Goal: Task Accomplishment & Management: Use online tool/utility

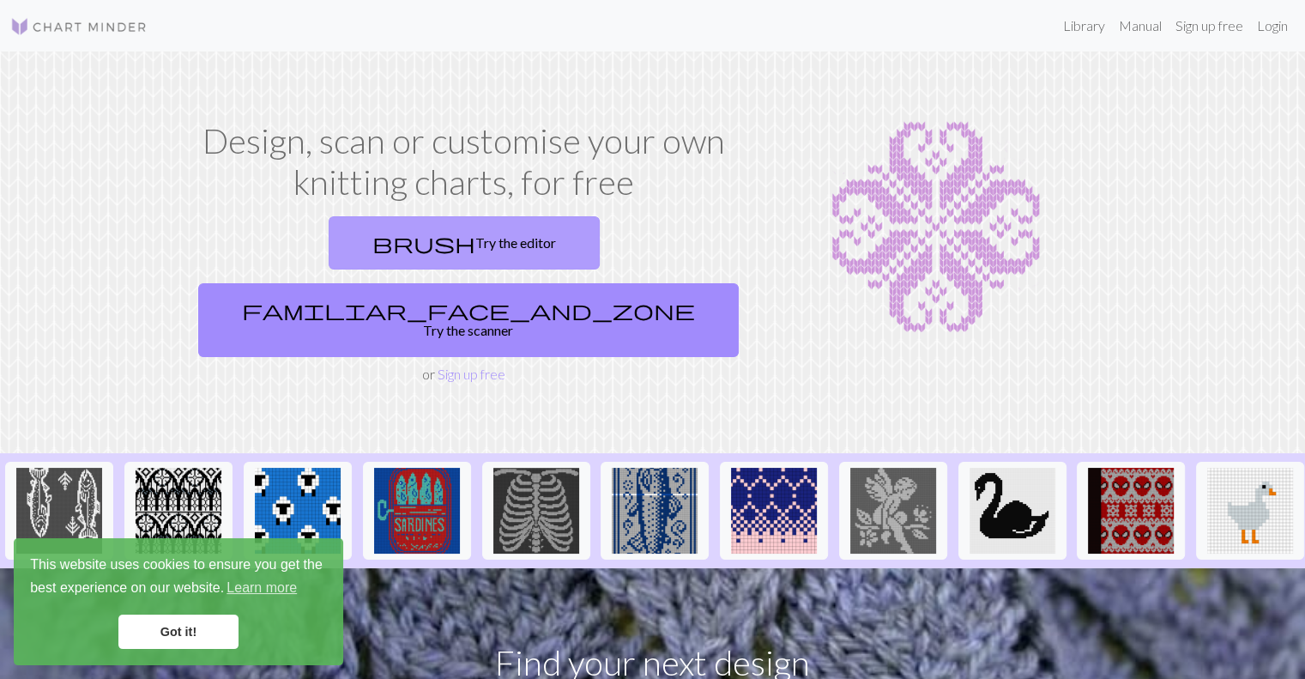
click at [357, 235] on link "brush Try the editor" at bounding box center [464, 242] width 271 height 53
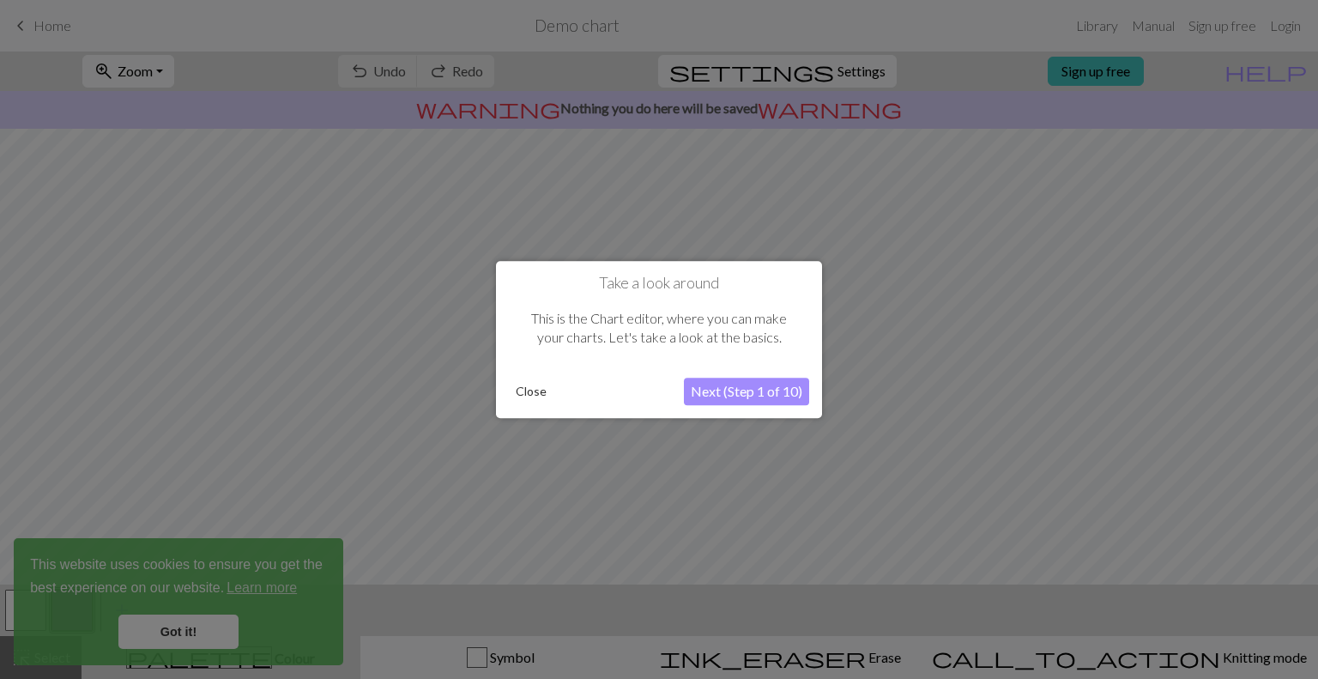
click at [512, 385] on button "Close" at bounding box center [531, 391] width 45 height 26
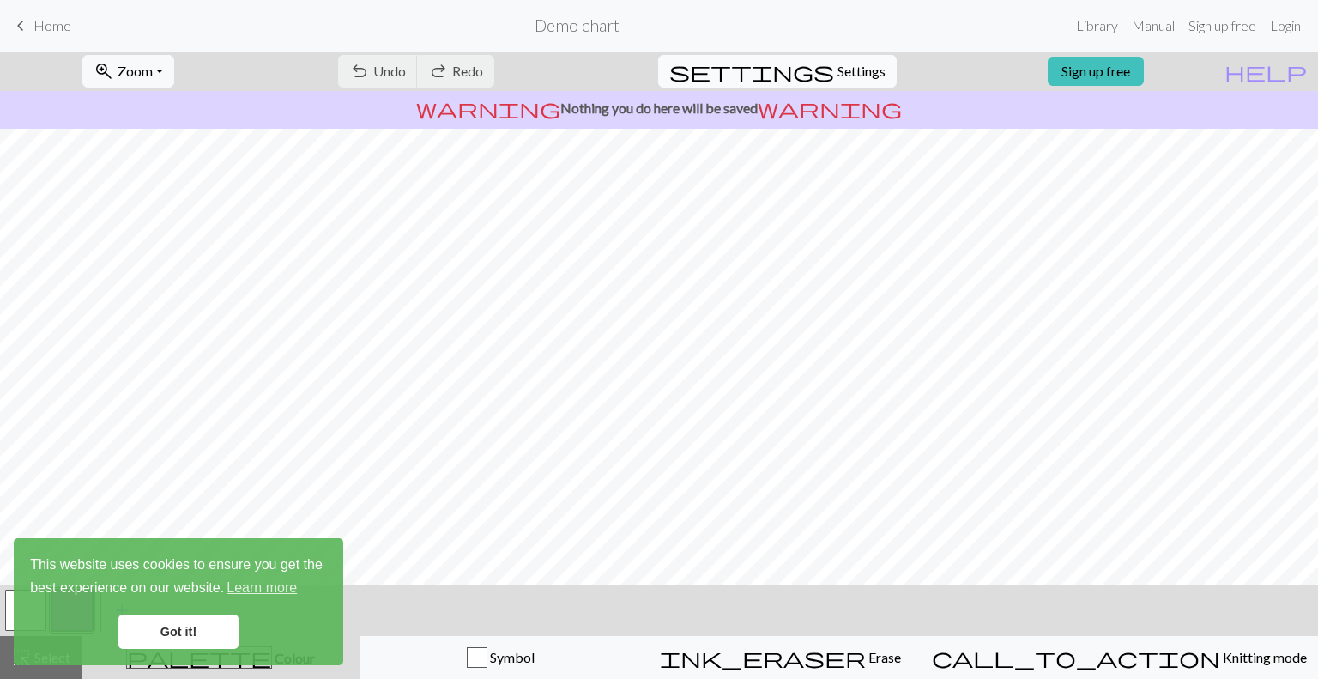
click at [837, 69] on span "Settings" at bounding box center [861, 71] width 48 height 21
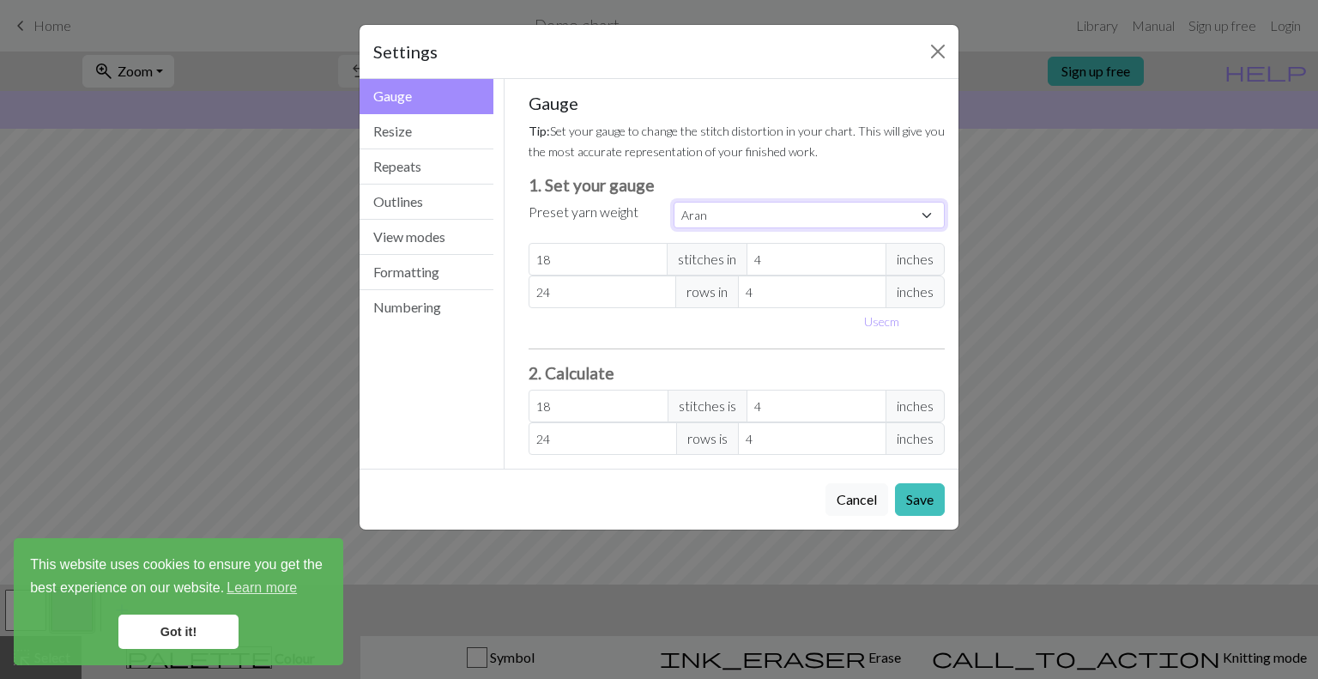
click at [769, 215] on select "Custom Square Lace Light Fingering Fingering Sport Double knit Worsted Aran Bul…" at bounding box center [808, 215] width 271 height 27
select select "worsted"
click at [673, 202] on select "Custom Square Lace Light Fingering Fingering Sport Double knit Worsted Aran Bul…" at bounding box center [808, 215] width 271 height 27
type input "20"
type input "26"
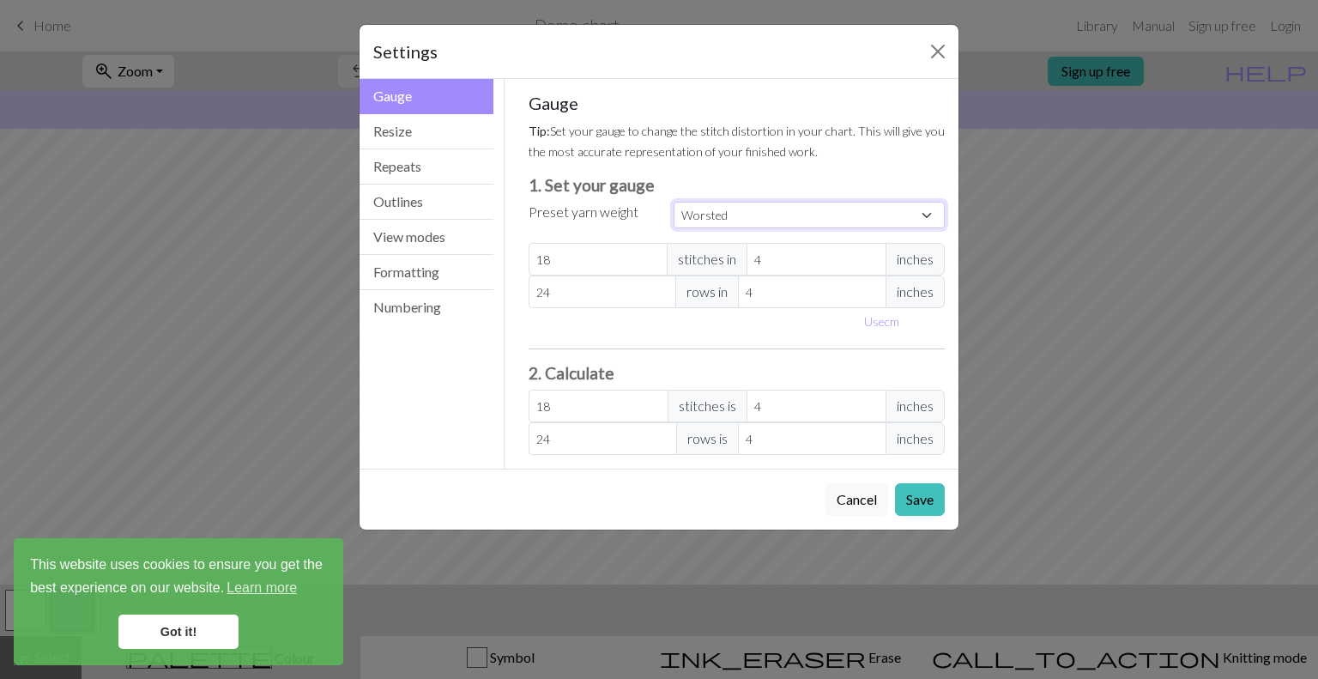
type input "20"
type input "26"
click at [412, 136] on button "Resize" at bounding box center [426, 131] width 134 height 35
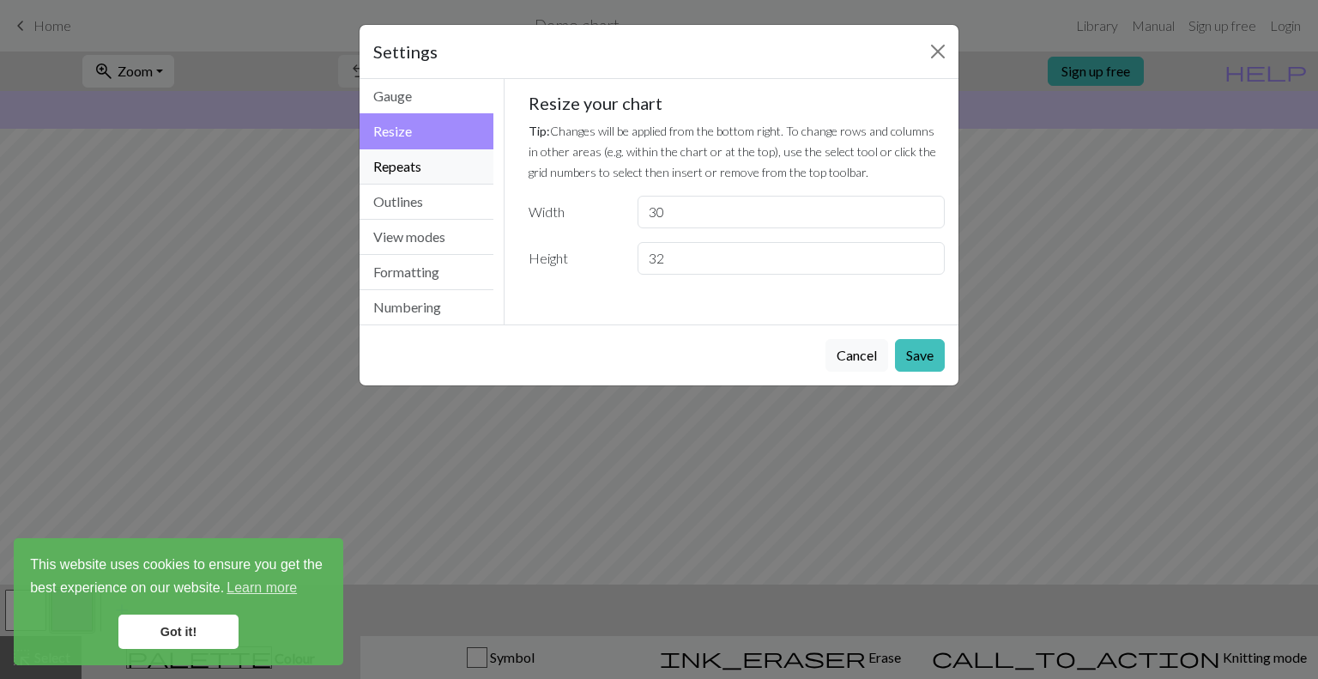
click at [413, 164] on button "Repeats" at bounding box center [426, 166] width 134 height 35
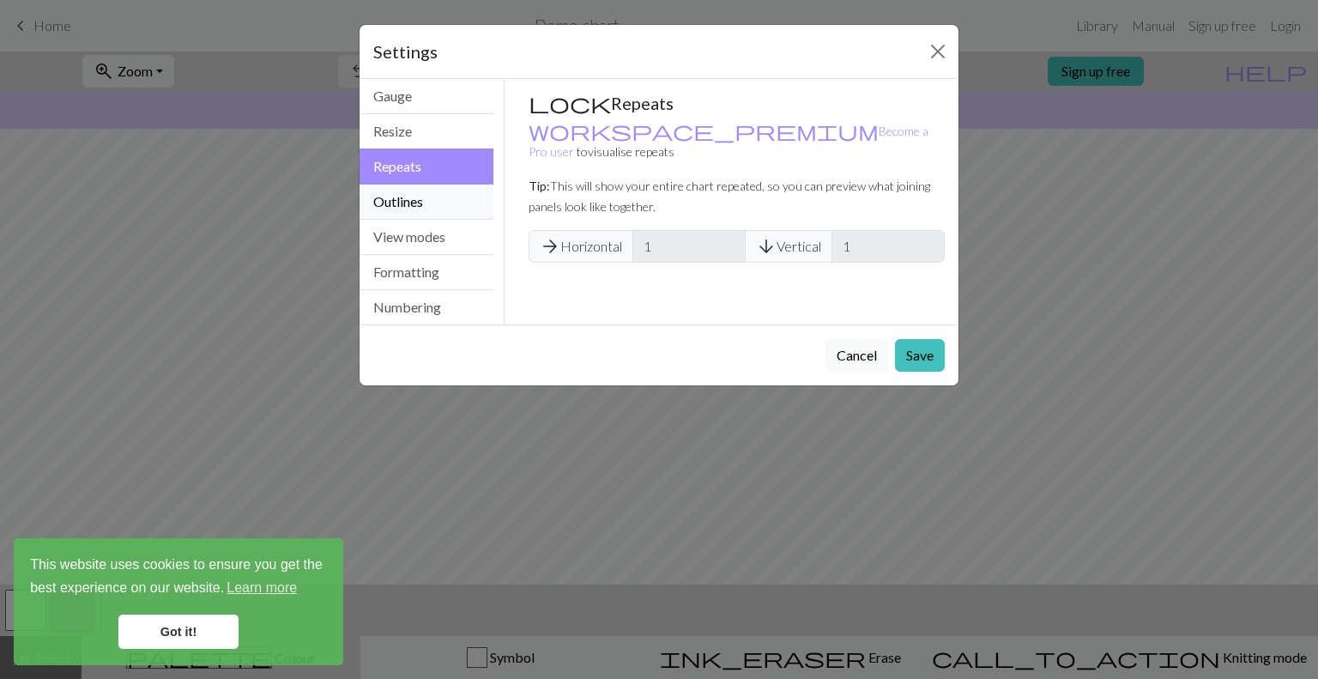
click at [426, 208] on button "Outlines" at bounding box center [426, 201] width 134 height 35
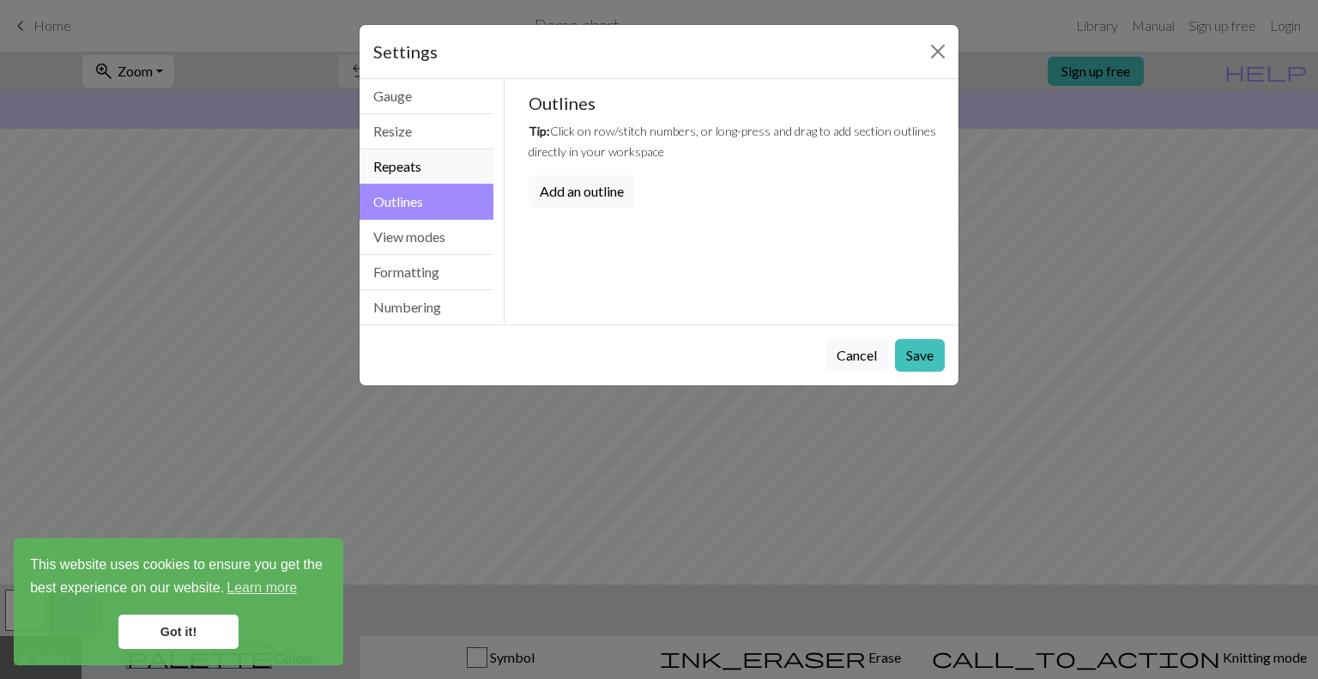
click at [402, 154] on button "Repeats" at bounding box center [426, 166] width 134 height 35
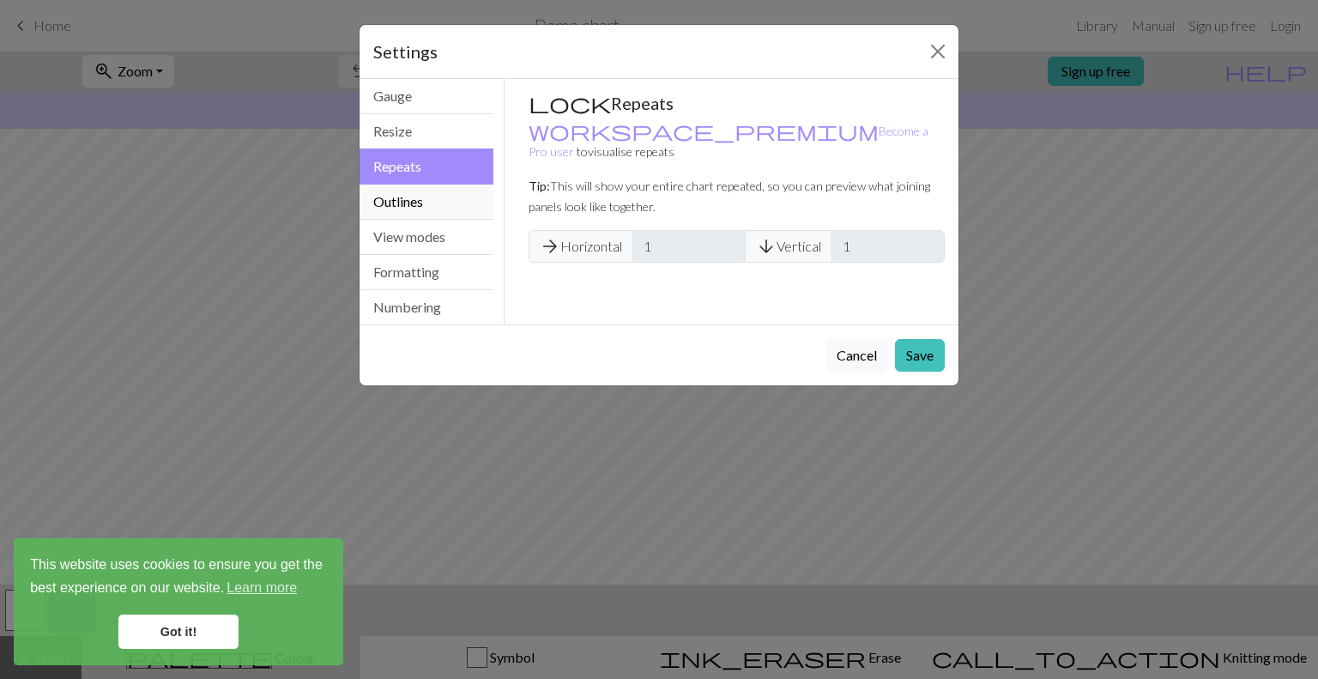
click at [422, 197] on button "Outlines" at bounding box center [426, 201] width 134 height 35
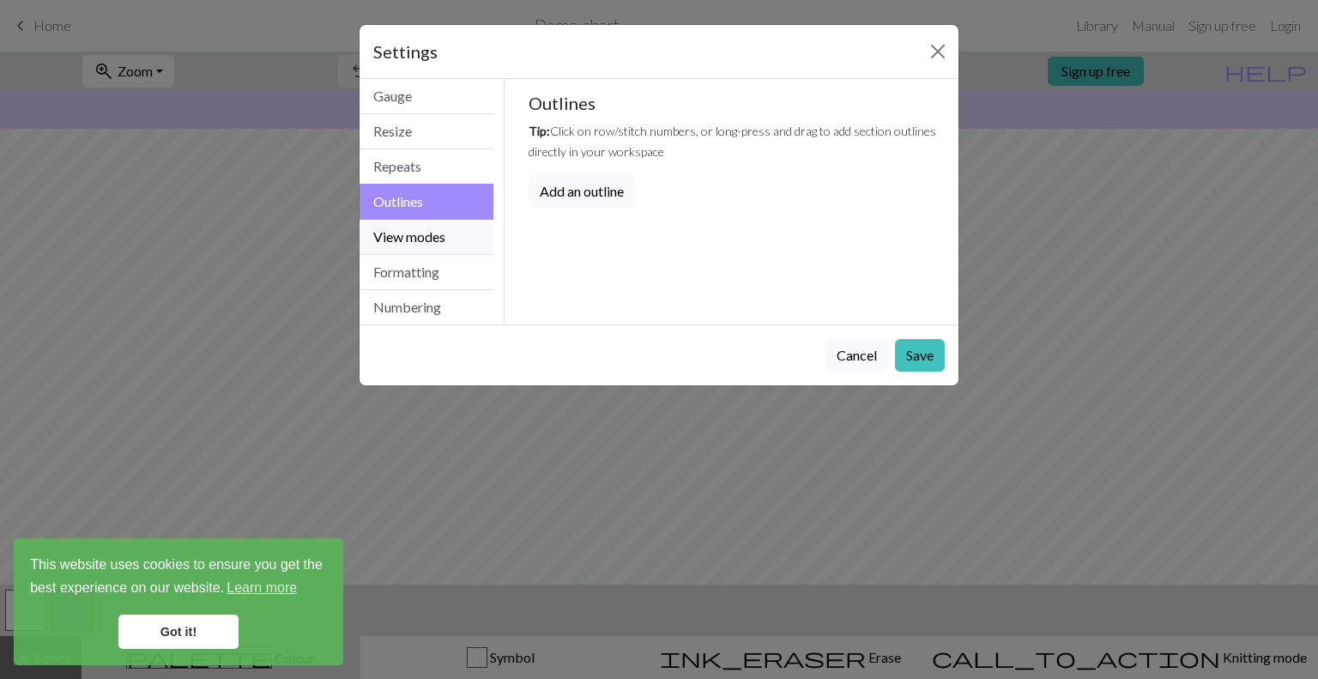
click at [429, 238] on button "View modes" at bounding box center [426, 237] width 134 height 35
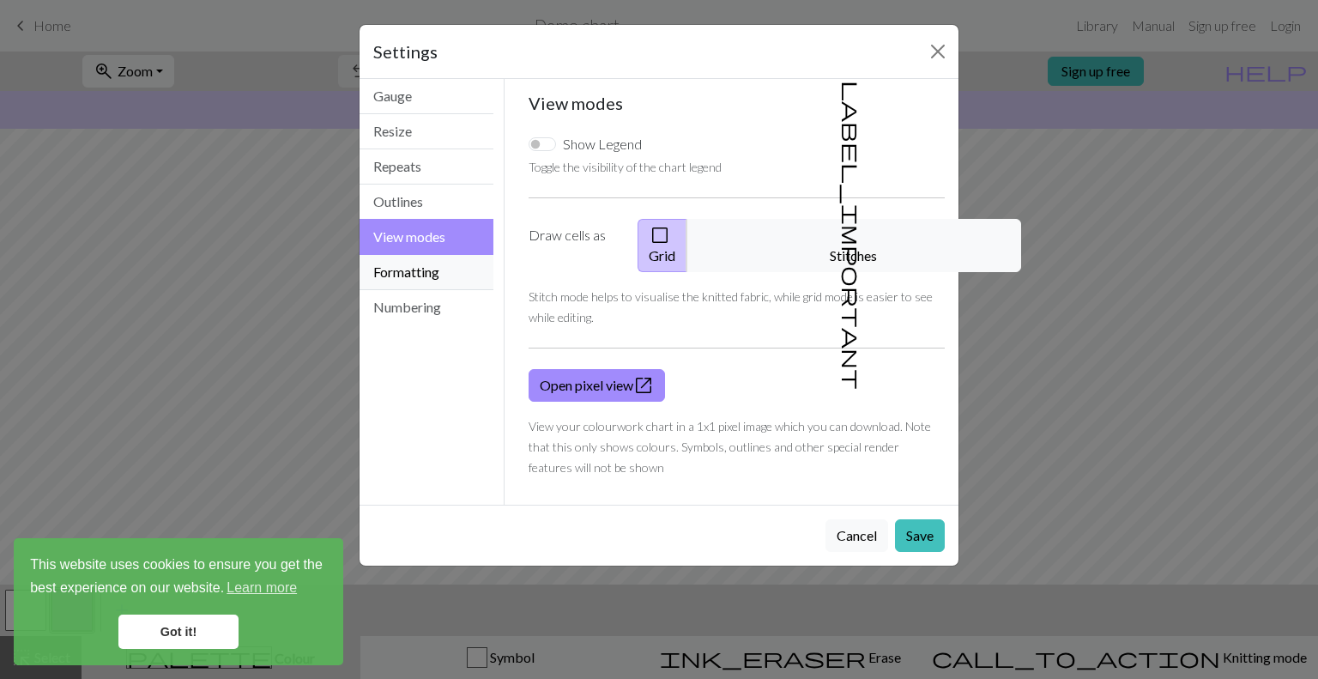
click at [431, 281] on button "Formatting" at bounding box center [426, 272] width 134 height 35
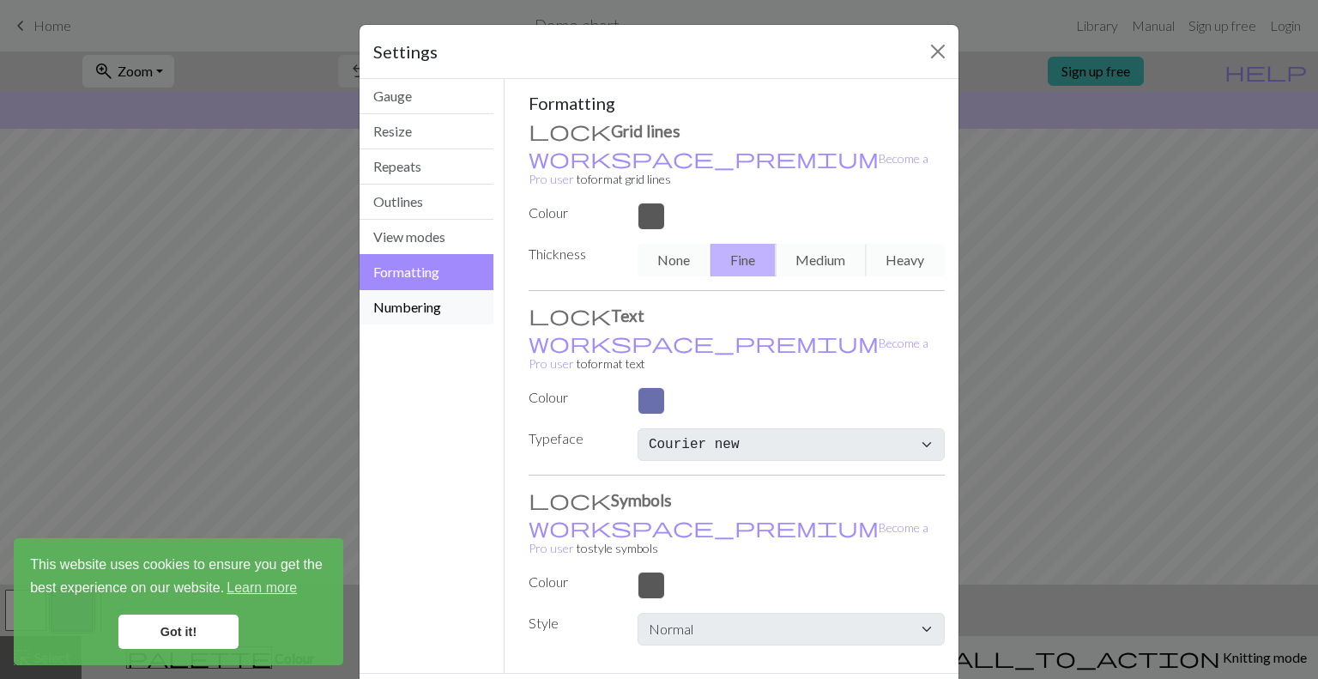
click at [426, 309] on button "Numbering" at bounding box center [426, 307] width 134 height 34
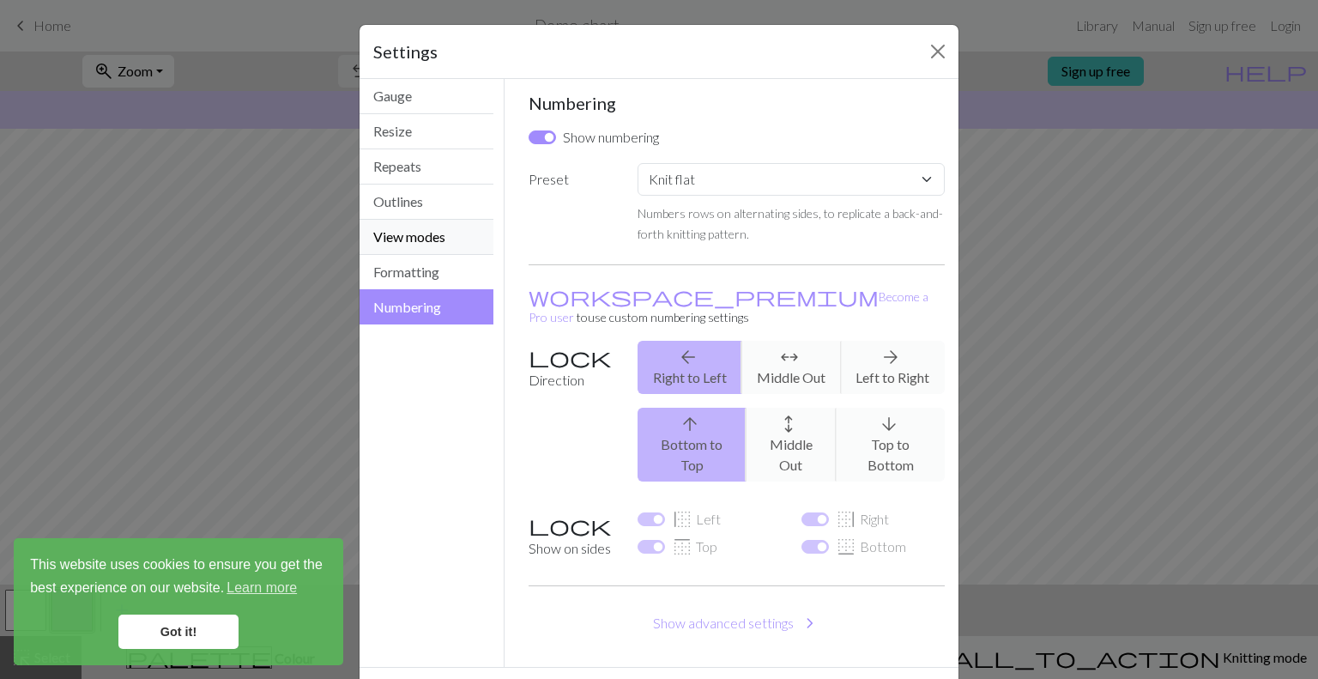
click at [424, 245] on button "View modes" at bounding box center [426, 237] width 134 height 35
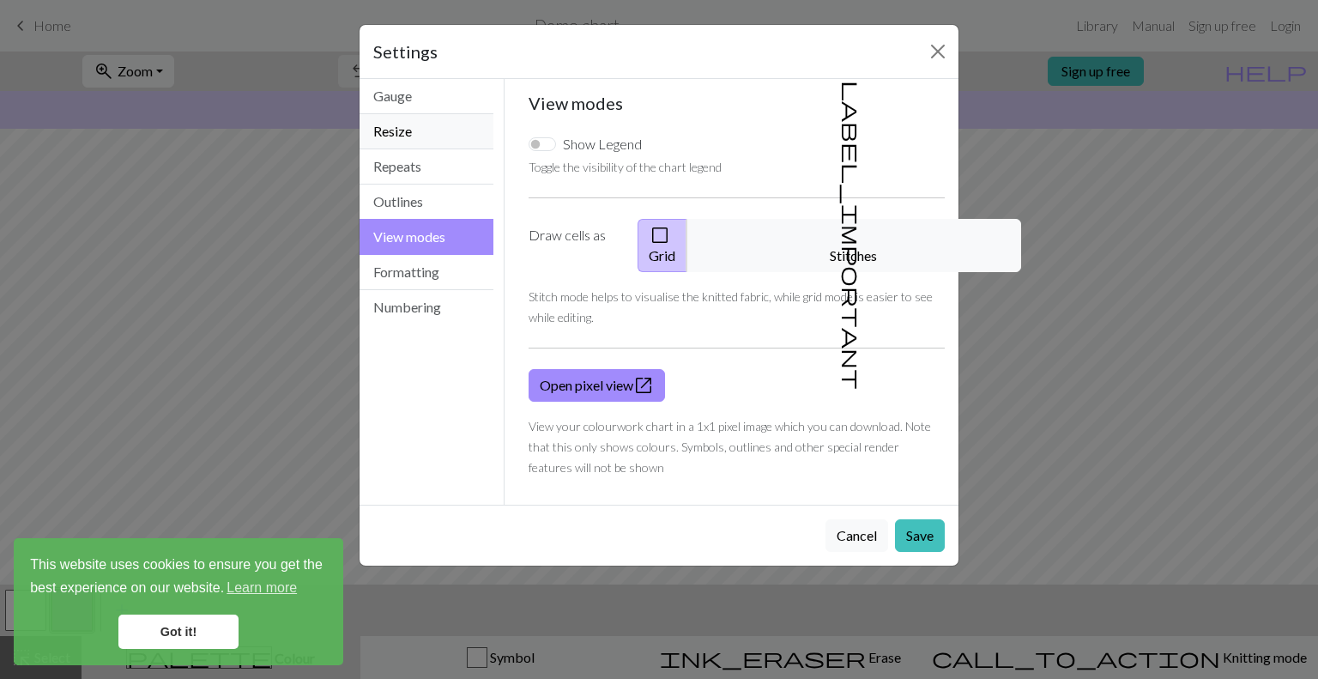
click at [419, 130] on button "Resize" at bounding box center [426, 131] width 134 height 35
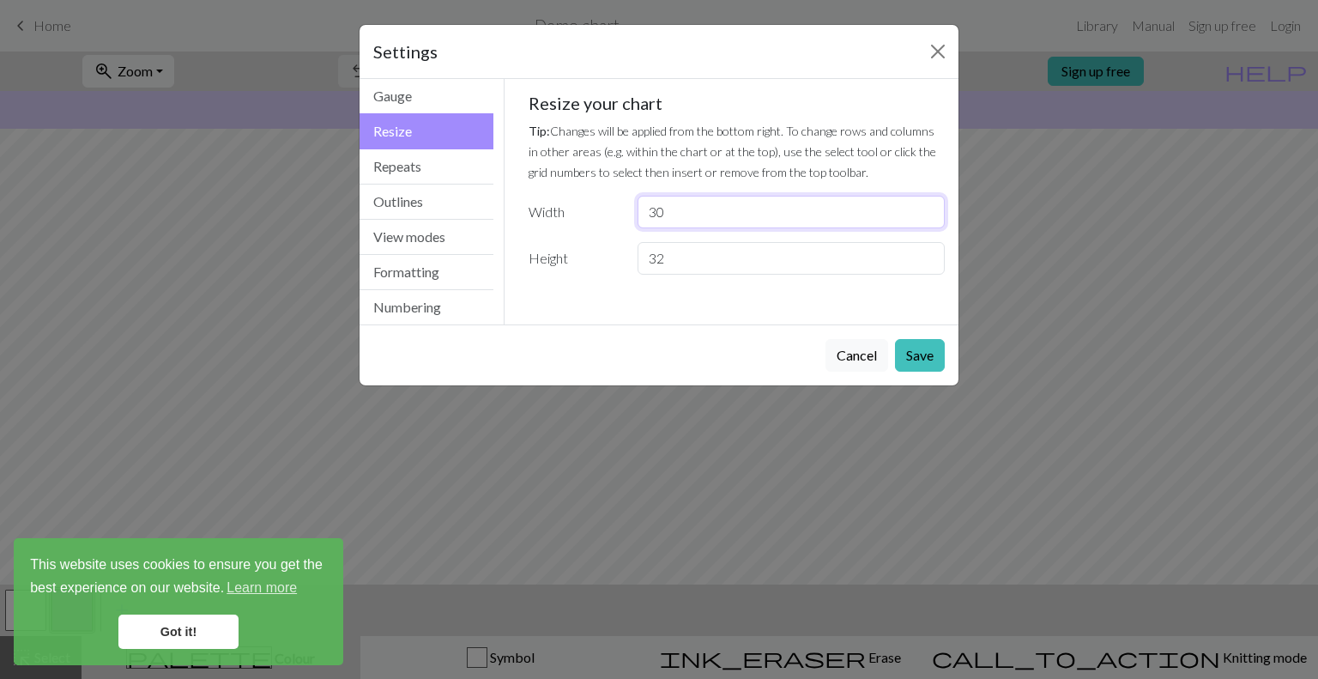
click at [732, 214] on input "30" at bounding box center [790, 212] width 307 height 33
drag, startPoint x: 732, startPoint y: 214, endPoint x: 630, endPoint y: 212, distance: 102.1
click at [630, 212] on div "30" at bounding box center [791, 212] width 328 height 33
type input "100"
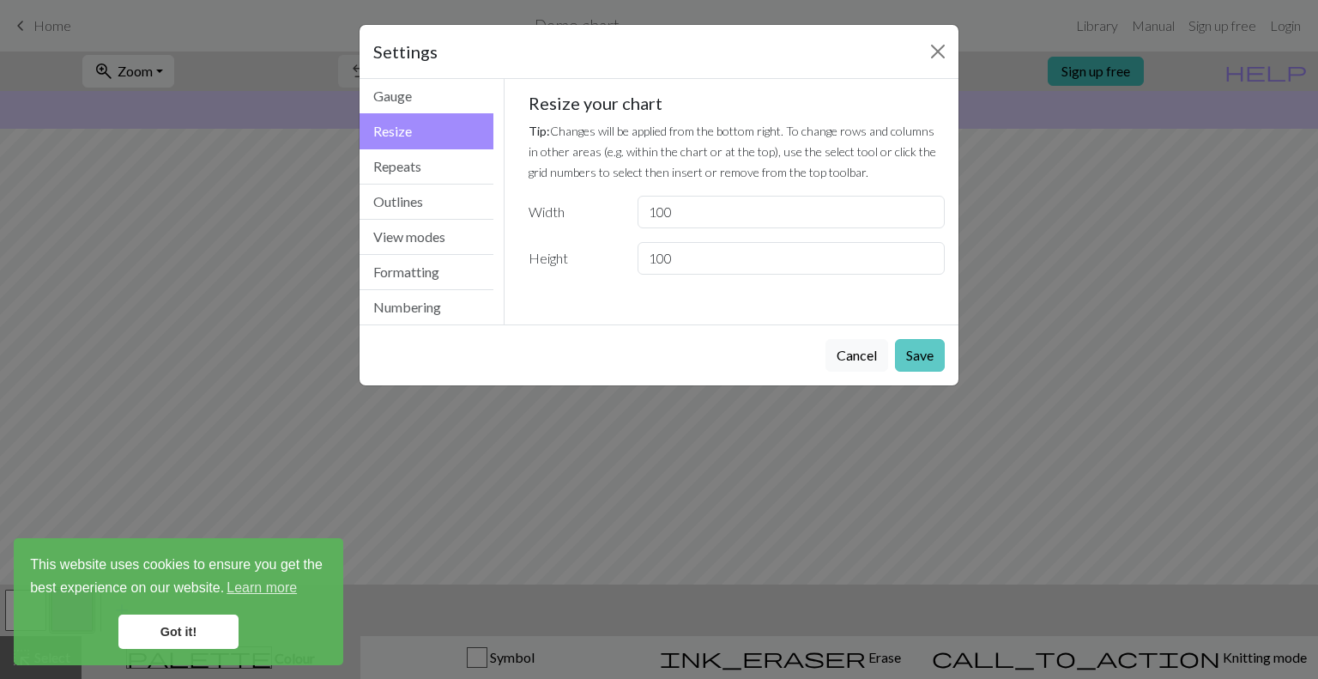
click at [922, 354] on button "Save" at bounding box center [920, 355] width 50 height 33
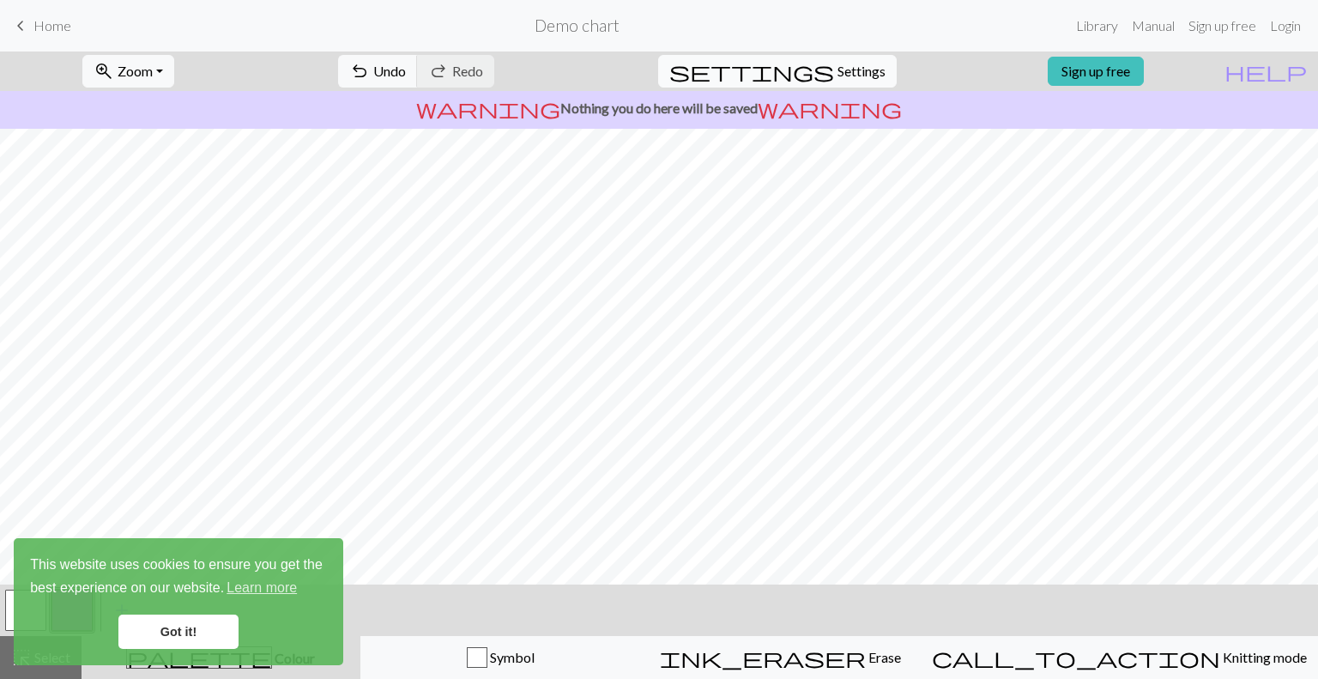
click at [844, 73] on span "Settings" at bounding box center [861, 71] width 48 height 21
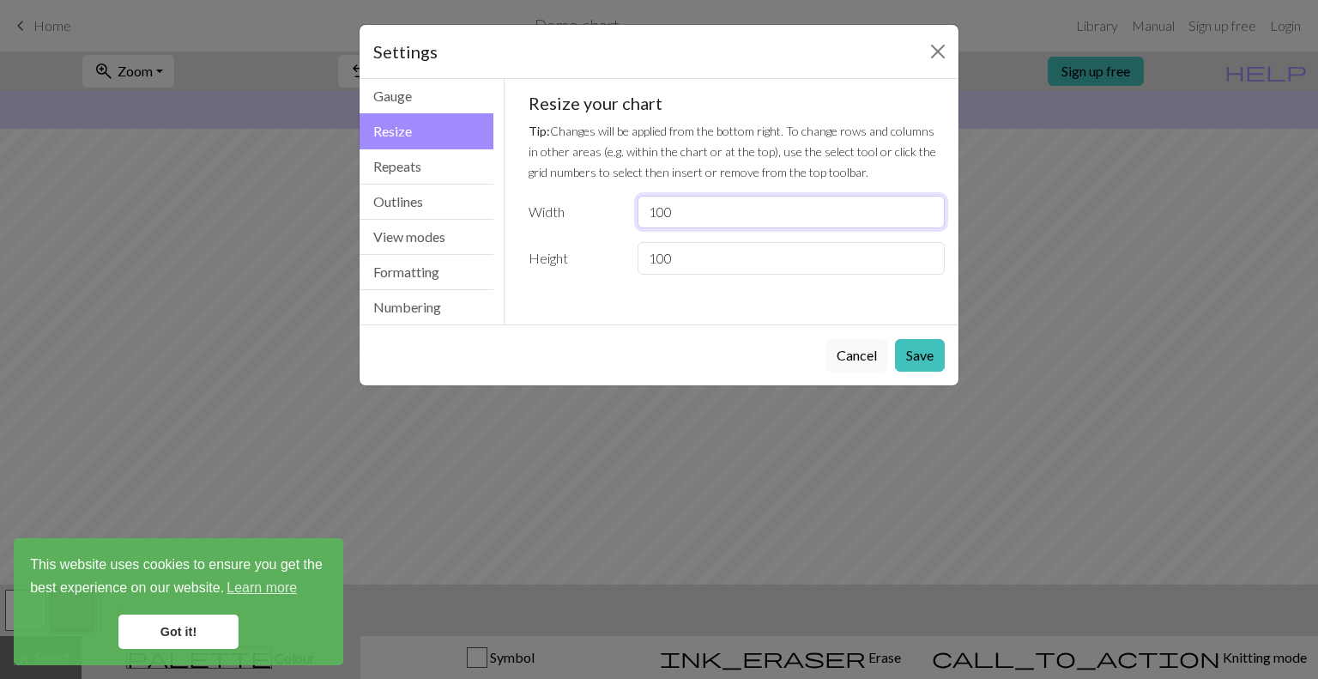
drag, startPoint x: 705, startPoint y: 217, endPoint x: 607, endPoint y: 205, distance: 98.5
click at [607, 205] on div "Width 100" at bounding box center [736, 212] width 437 height 33
type input "120"
type input "150"
click at [920, 356] on button "Save" at bounding box center [920, 355] width 50 height 33
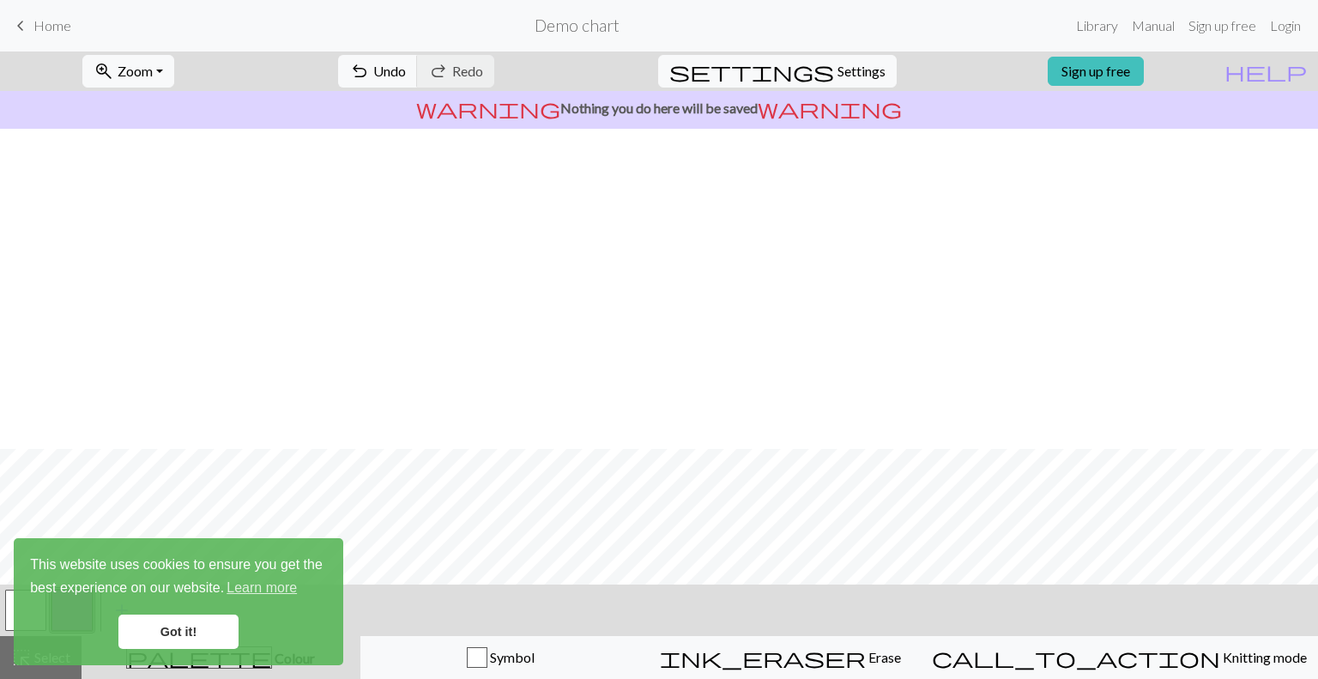
scroll to position [563, 0]
click at [858, 675] on button "ink_eraser Erase Erase" at bounding box center [780, 657] width 281 height 43
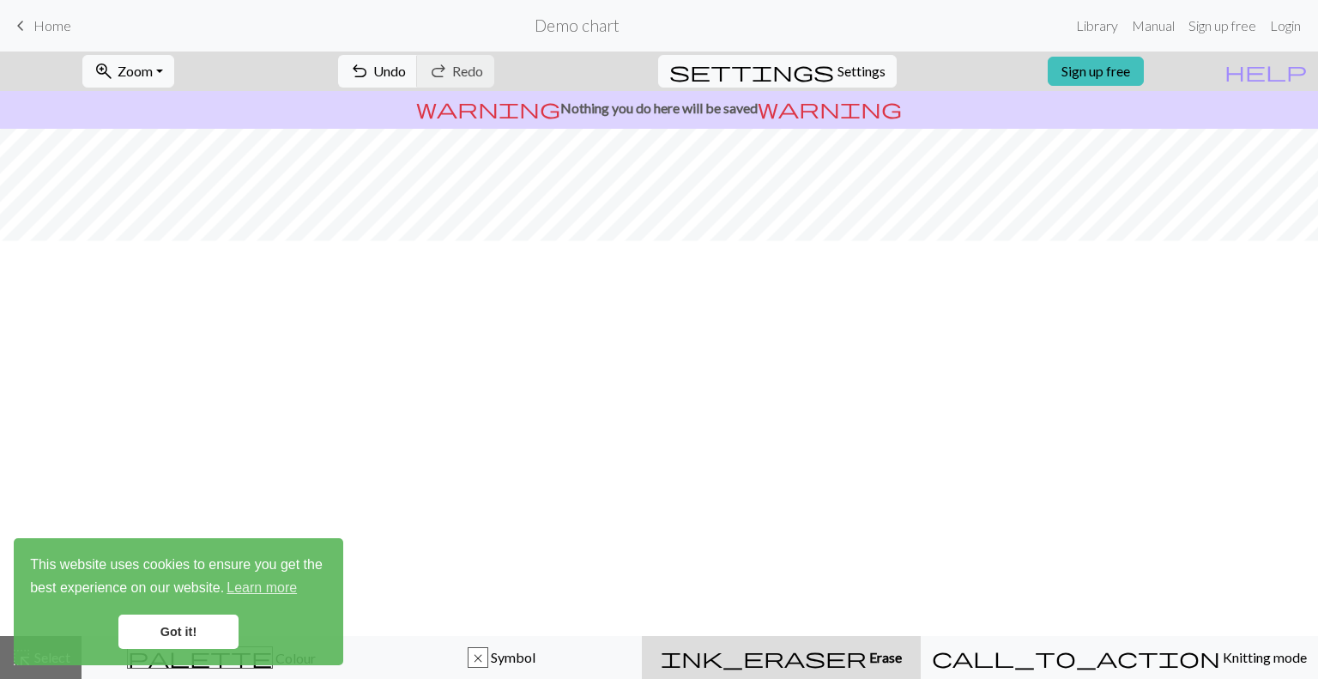
scroll to position [166, 0]
click at [183, 631] on link "Got it!" at bounding box center [178, 631] width 120 height 34
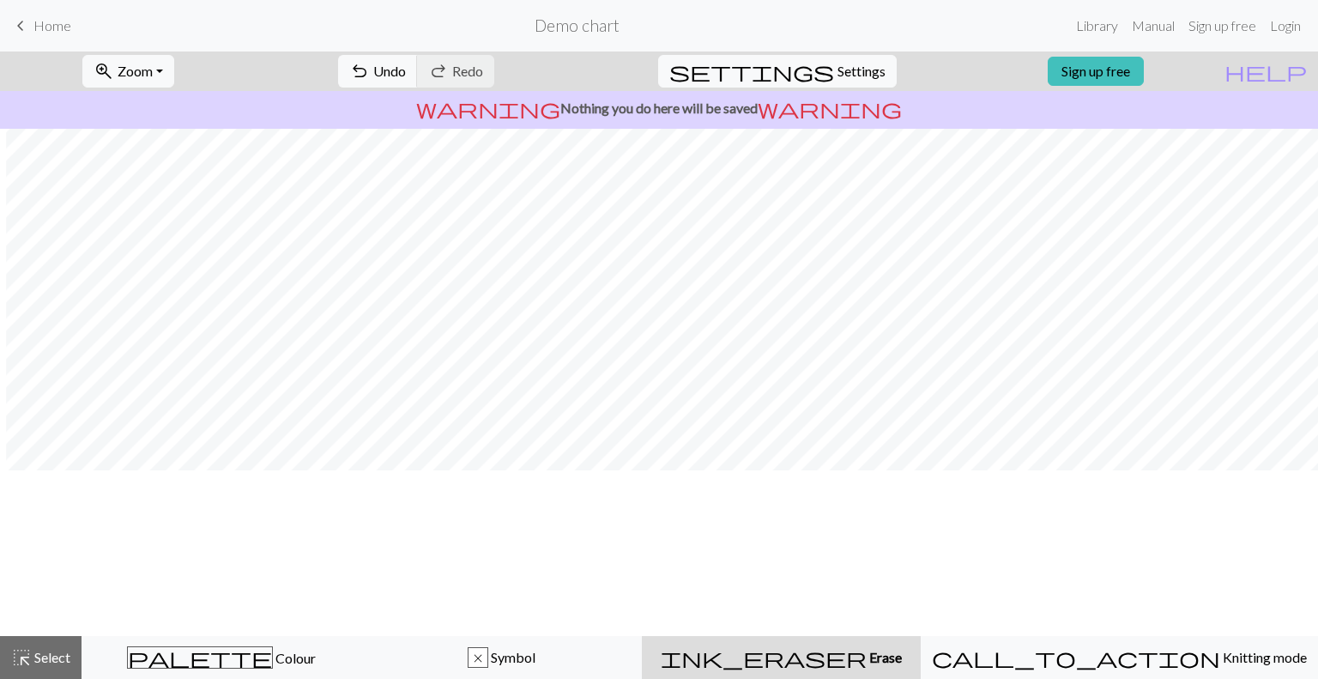
scroll to position [0, 6]
click at [1144, 87] on div "zoom_in Zoom Zoom Fit all Fit width Fit height 50% 100% 150% 200% undo Undo Und…" at bounding box center [606, 70] width 1213 height 39
click at [1127, 63] on link "Sign up free" at bounding box center [1095, 71] width 96 height 29
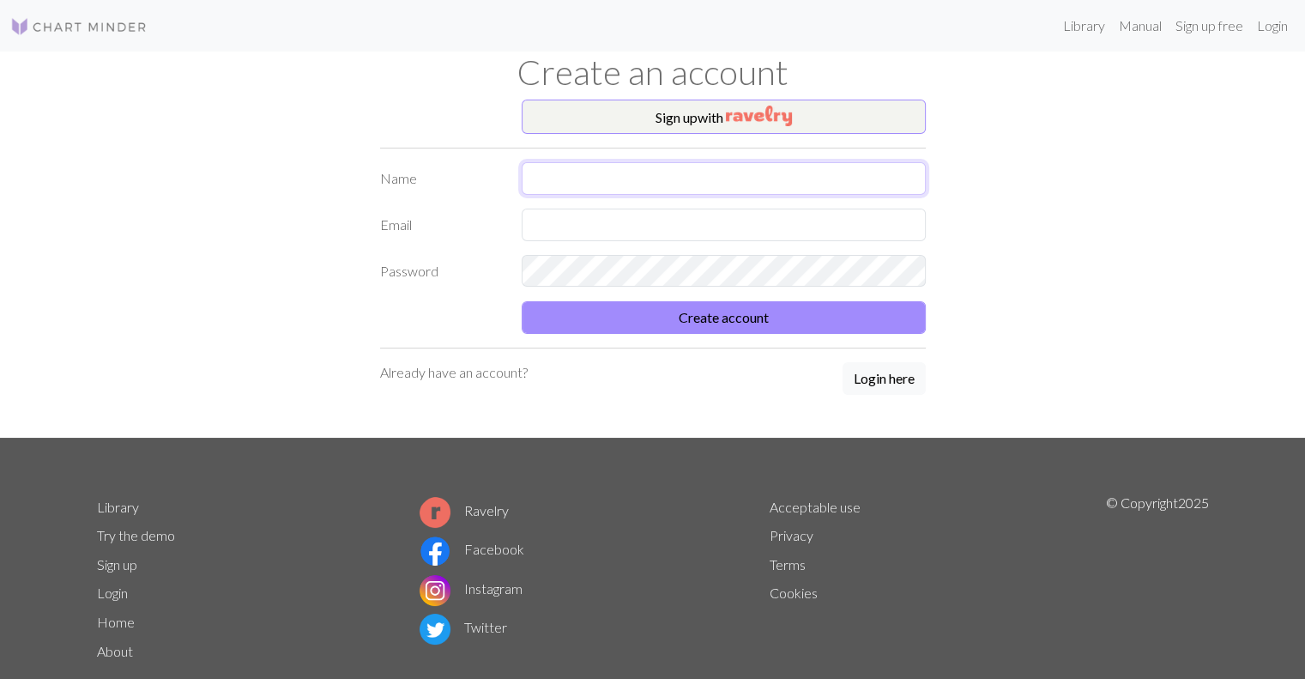
click at [662, 172] on input "text" at bounding box center [724, 178] width 404 height 33
type input "[PERSON_NAME]"
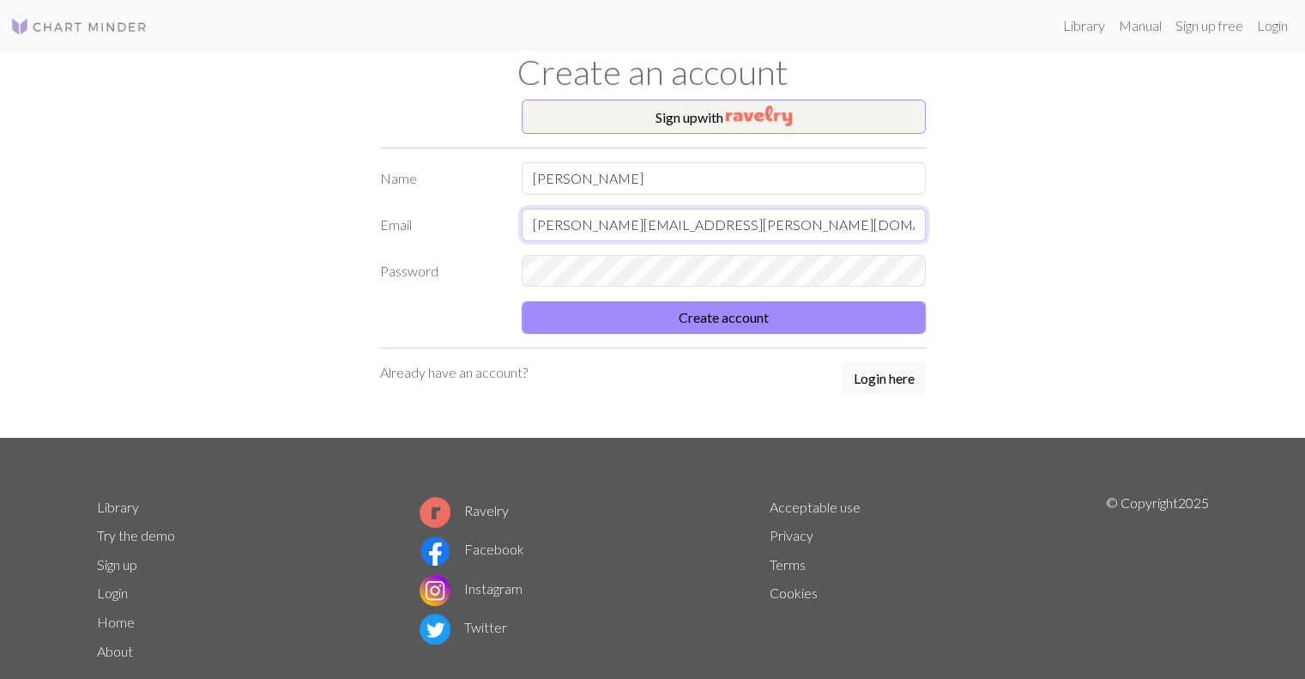
type input "[PERSON_NAME][EMAIL_ADDRESS][PERSON_NAME][DOMAIN_NAME]"
click at [522, 301] on button "Create account" at bounding box center [724, 317] width 404 height 33
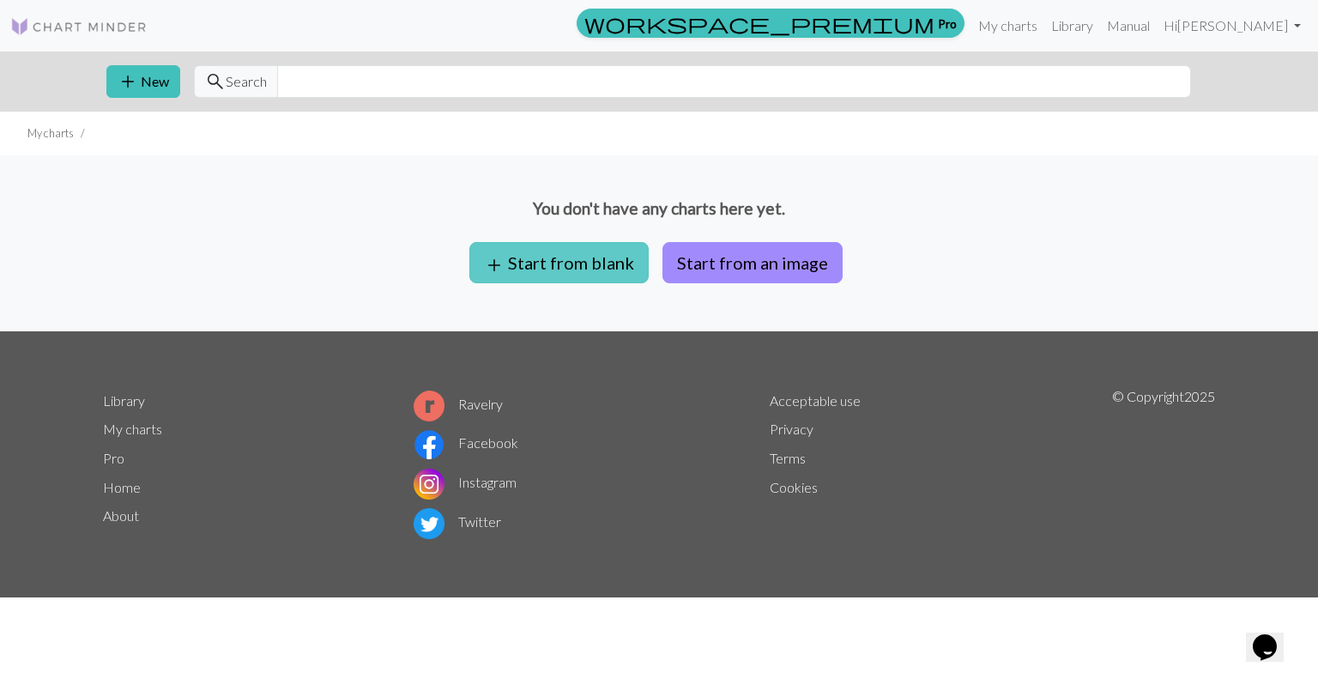
click at [578, 255] on button "add Start from blank" at bounding box center [558, 262] width 179 height 41
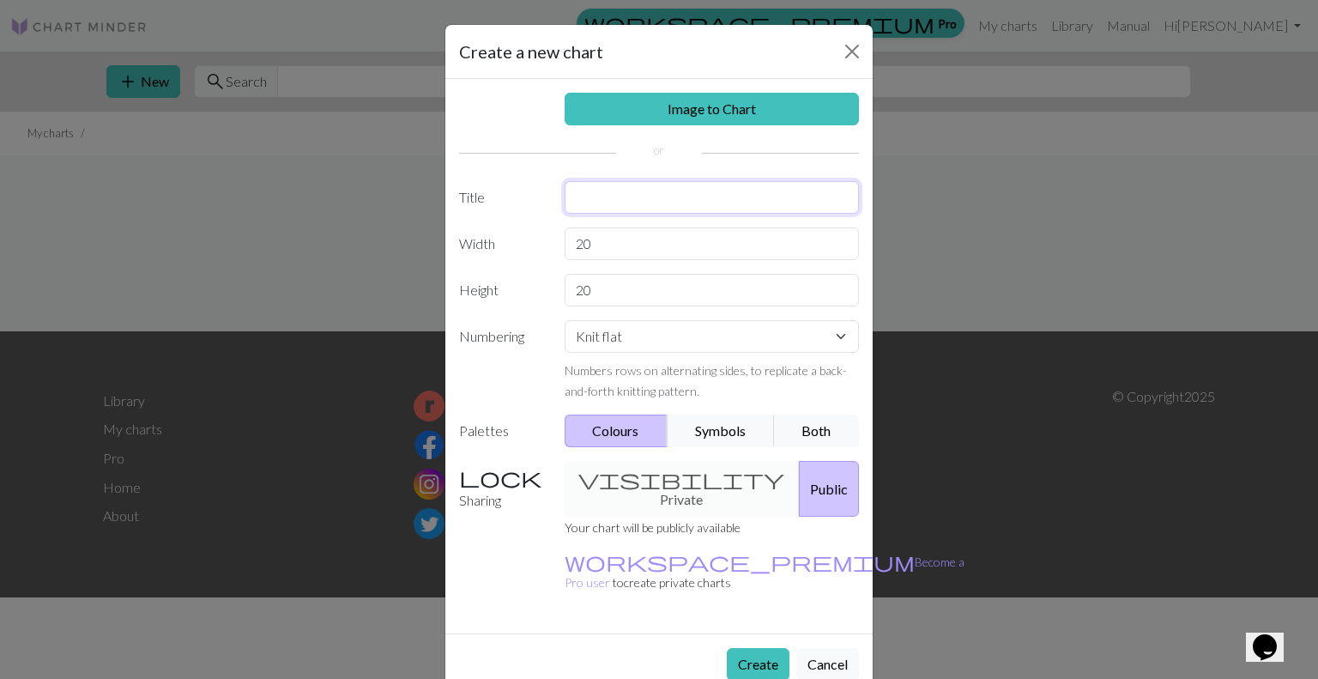
click at [615, 205] on input "text" at bounding box center [711, 197] width 295 height 33
type input "baby #1 blanket"
type input "120"
type input "200"
click at [631, 339] on select "Knit flat Knit in the round Lace knitting Cross stitch" at bounding box center [711, 336] width 295 height 33
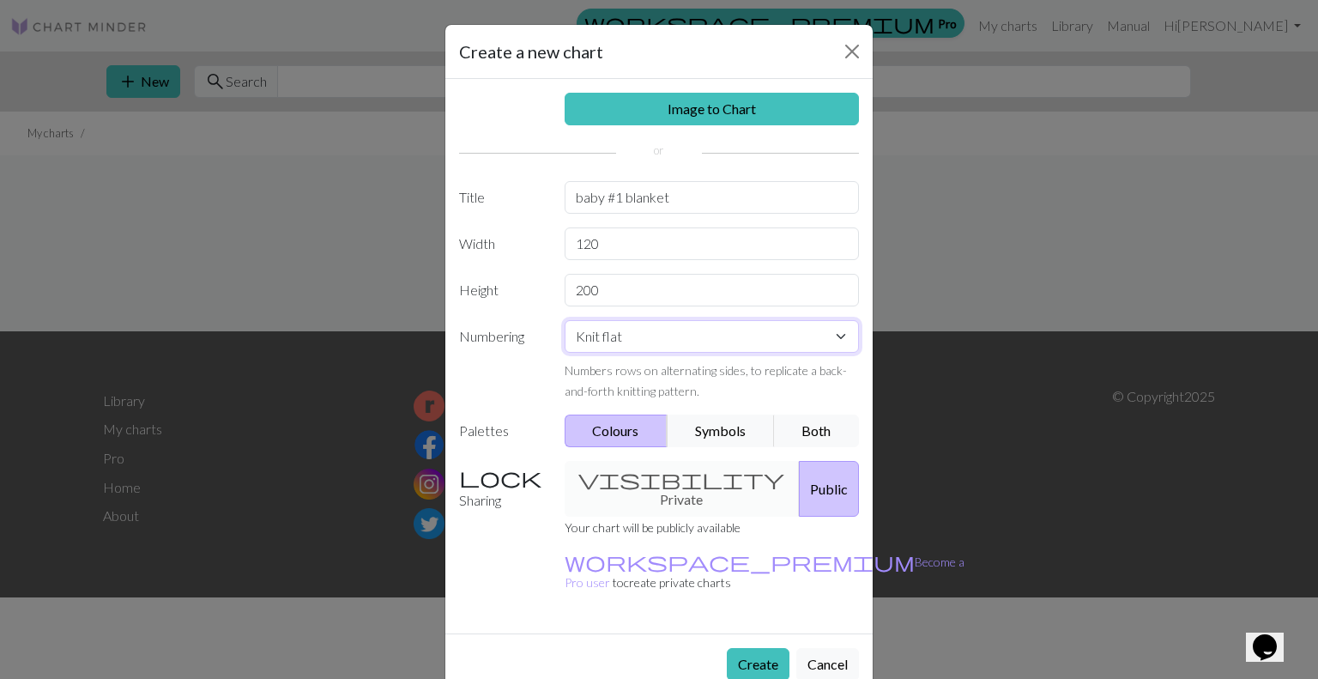
click at [630, 336] on select "Knit flat Knit in the round Lace knitting Cross stitch" at bounding box center [711, 336] width 295 height 33
click at [645, 478] on div "visibility Private Public" at bounding box center [712, 489] width 316 height 56
click at [806, 490] on button "Public" at bounding box center [829, 489] width 60 height 56
click at [651, 466] on div "visibility Private Public" at bounding box center [712, 489] width 316 height 56
click at [741, 648] on button "Create" at bounding box center [758, 664] width 63 height 33
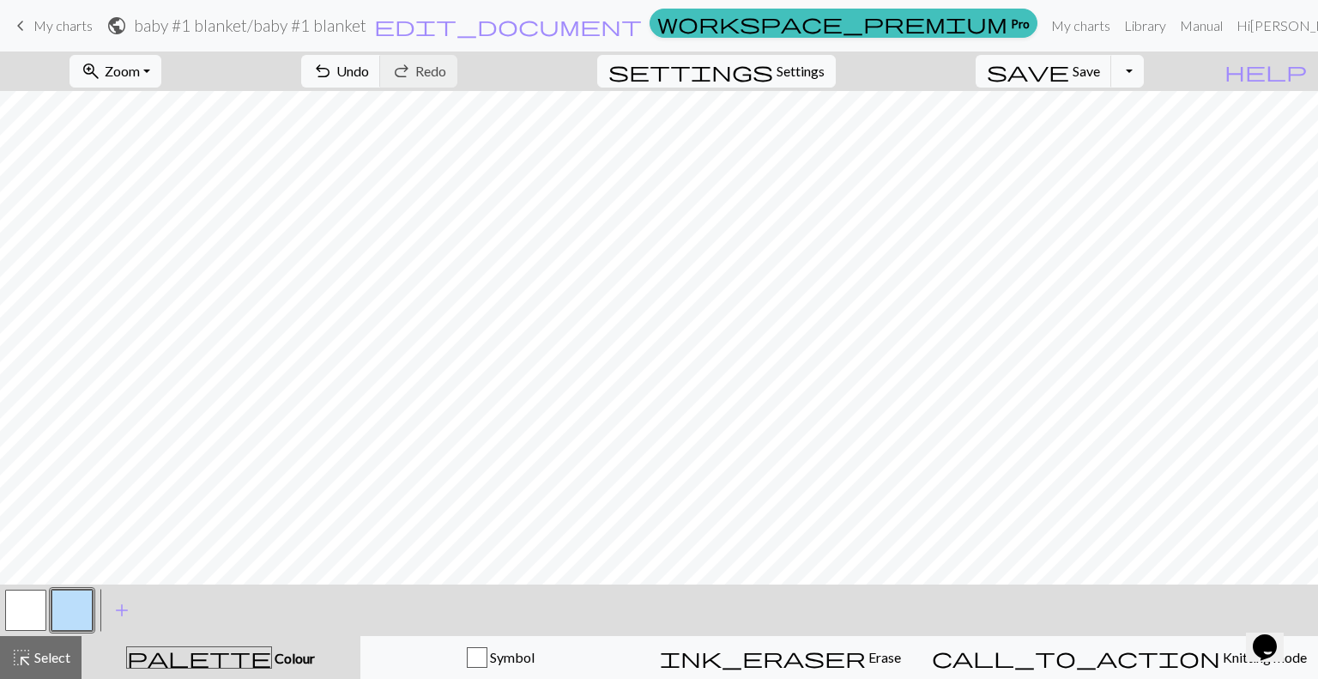
click at [25, 605] on button "button" at bounding box center [25, 609] width 41 height 41
click at [123, 609] on span "add" at bounding box center [122, 610] width 21 height 24
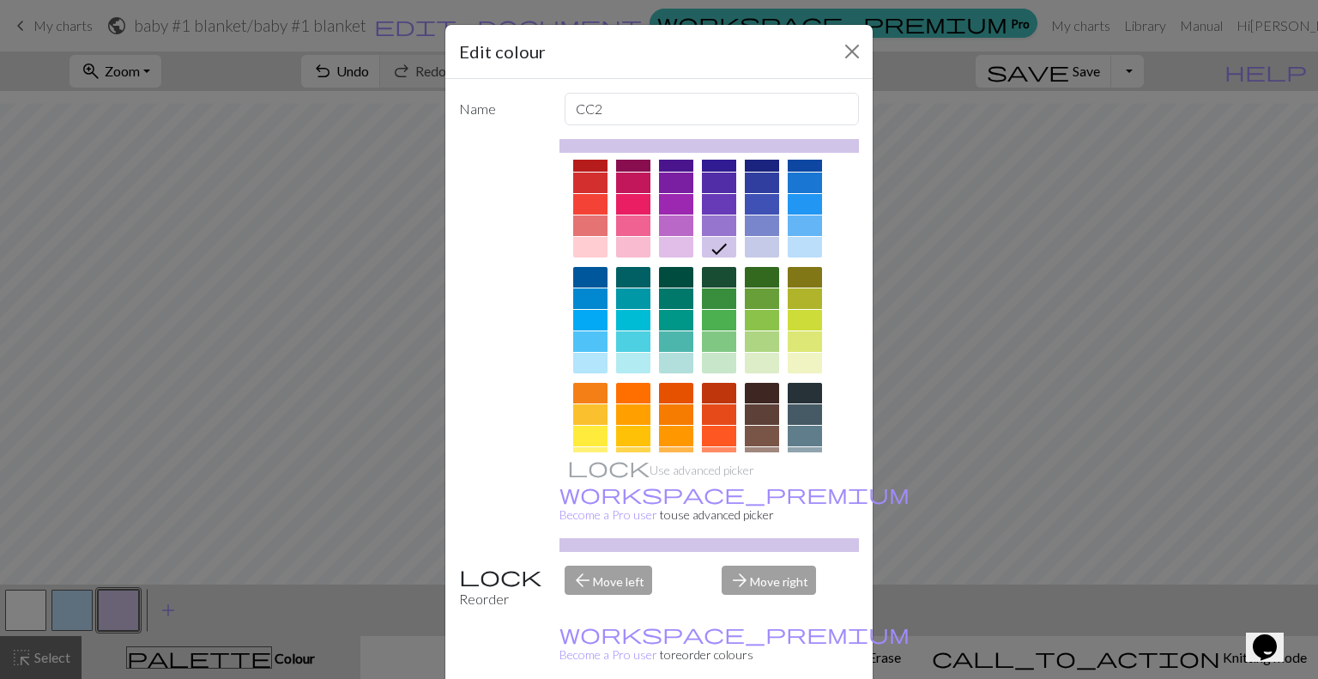
scroll to position [21, 0]
click at [748, 320] on div at bounding box center [762, 321] width 34 height 21
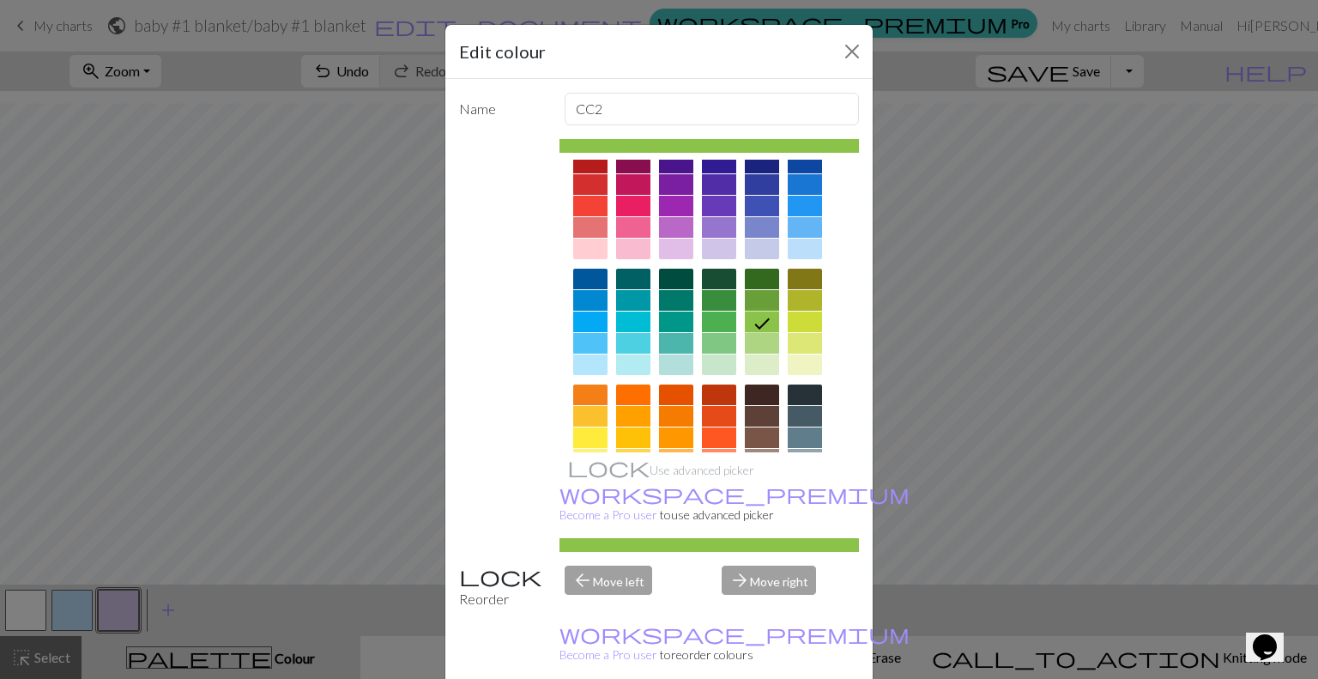
click at [746, 338] on div at bounding box center [762, 343] width 34 height 21
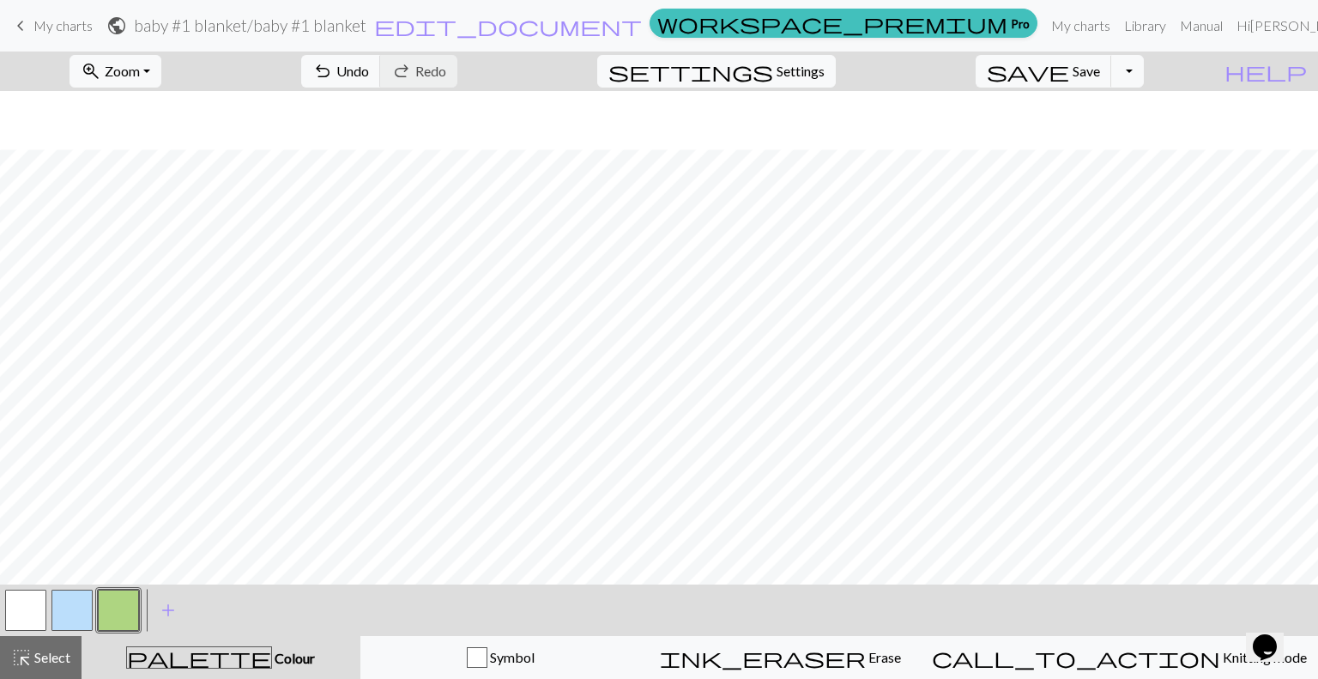
scroll to position [3027, 0]
click at [23, 615] on button "button" at bounding box center [25, 609] width 41 height 41
click at [62, 651] on span "Select" at bounding box center [51, 657] width 39 height 16
click at [110, 608] on button "button" at bounding box center [118, 609] width 41 height 41
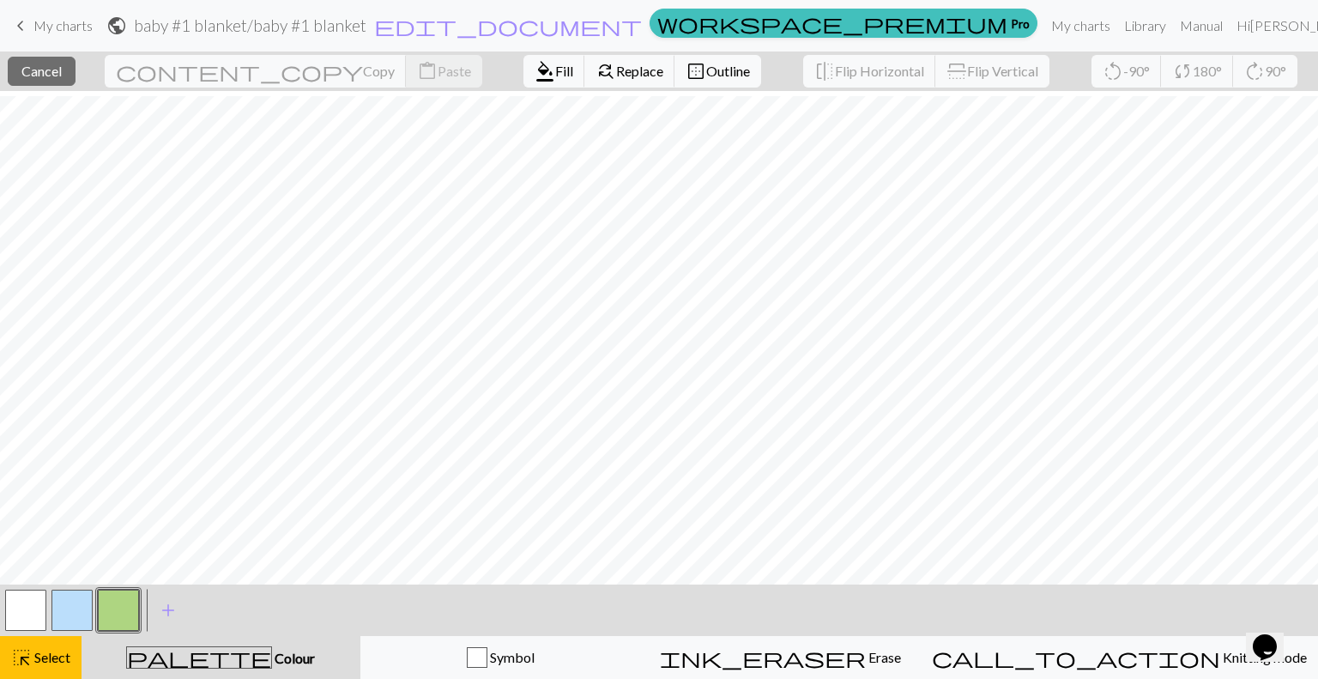
scroll to position [3019, 0]
click at [116, 608] on button "button" at bounding box center [118, 609] width 41 height 41
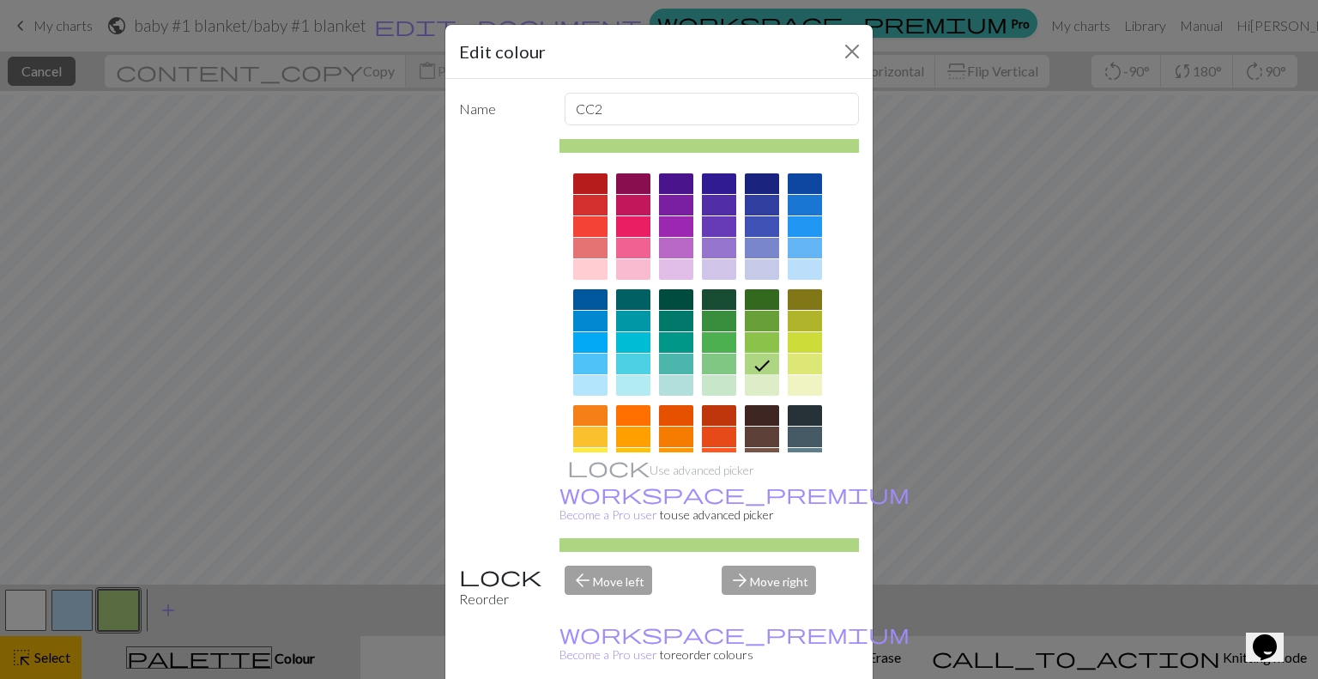
click at [754, 365] on icon at bounding box center [761, 365] width 21 height 21
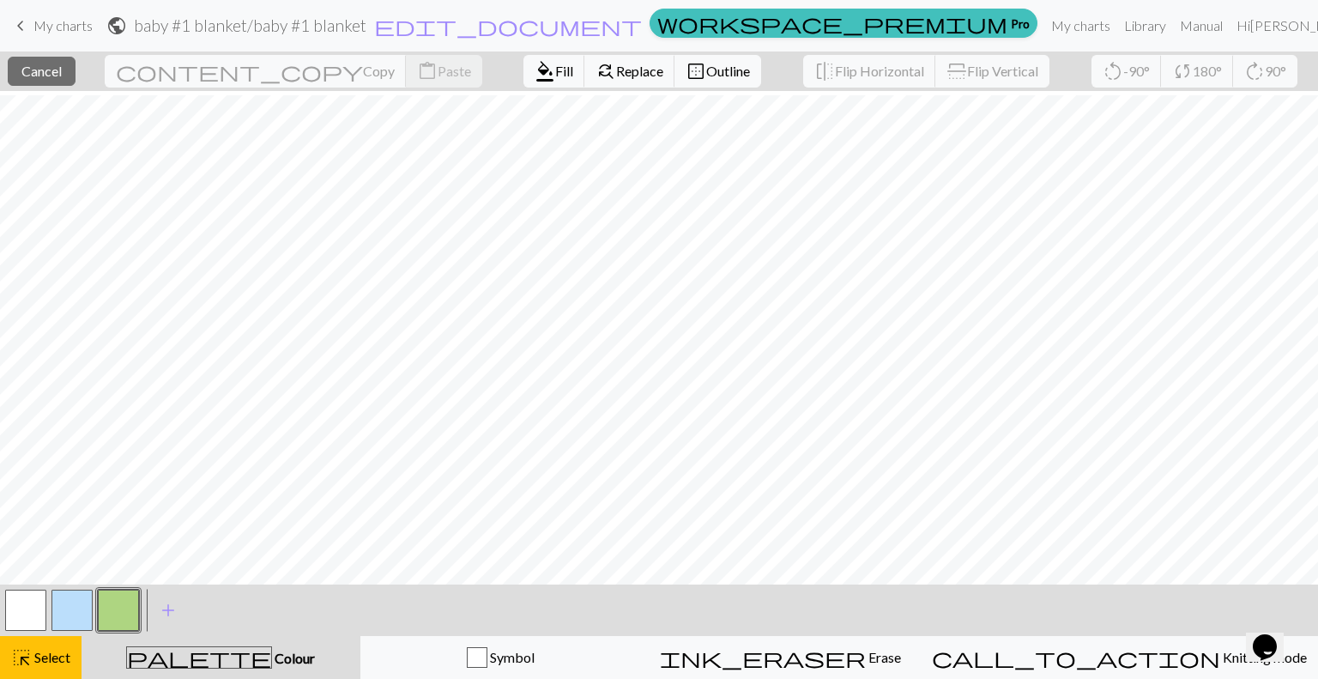
click at [272, 650] on span "Colour" at bounding box center [293, 657] width 43 height 16
click at [555, 78] on span "Fill" at bounding box center [564, 71] width 18 height 16
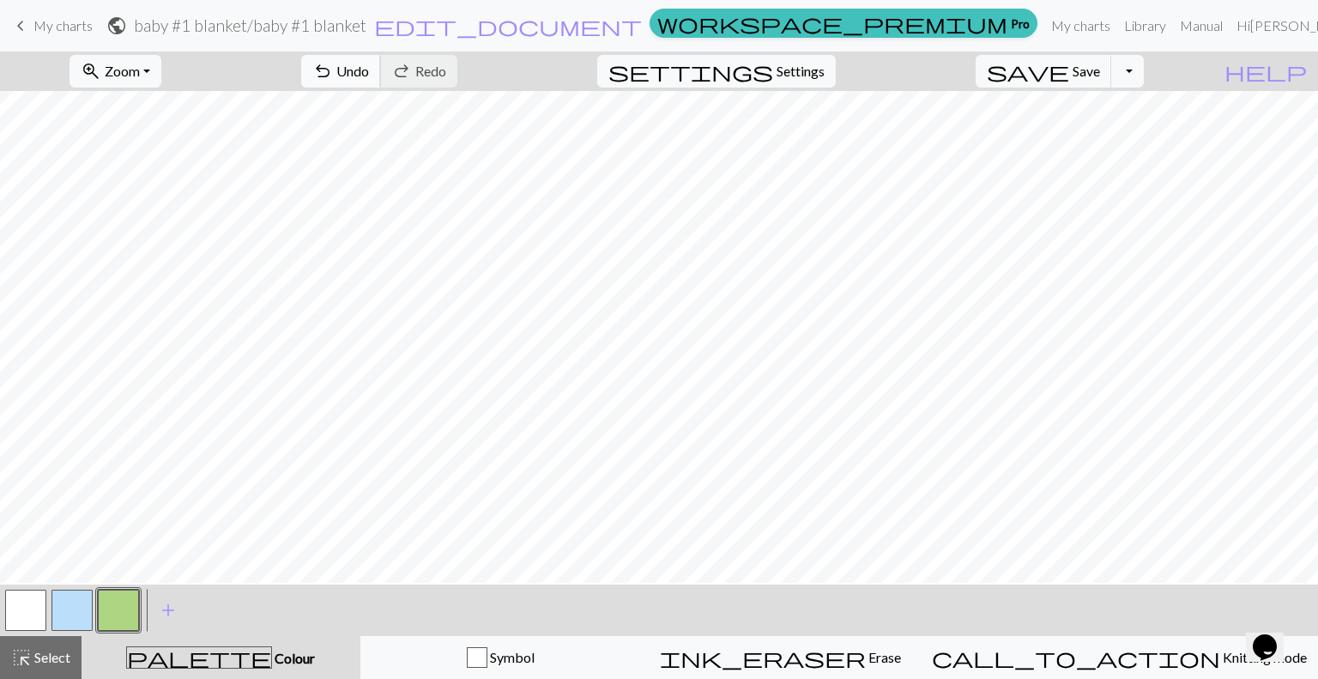
scroll to position [3011, 0]
click at [74, 606] on button "button" at bounding box center [71, 609] width 41 height 41
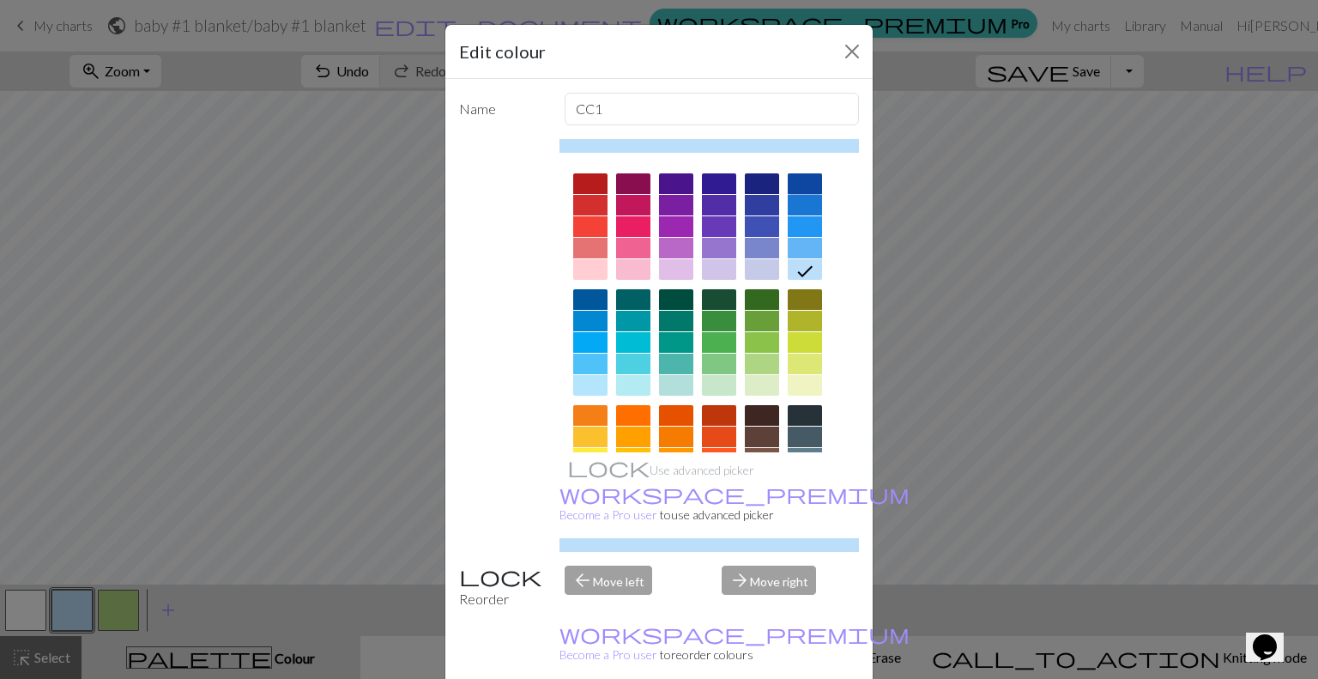
click at [798, 183] on div at bounding box center [804, 183] width 34 height 21
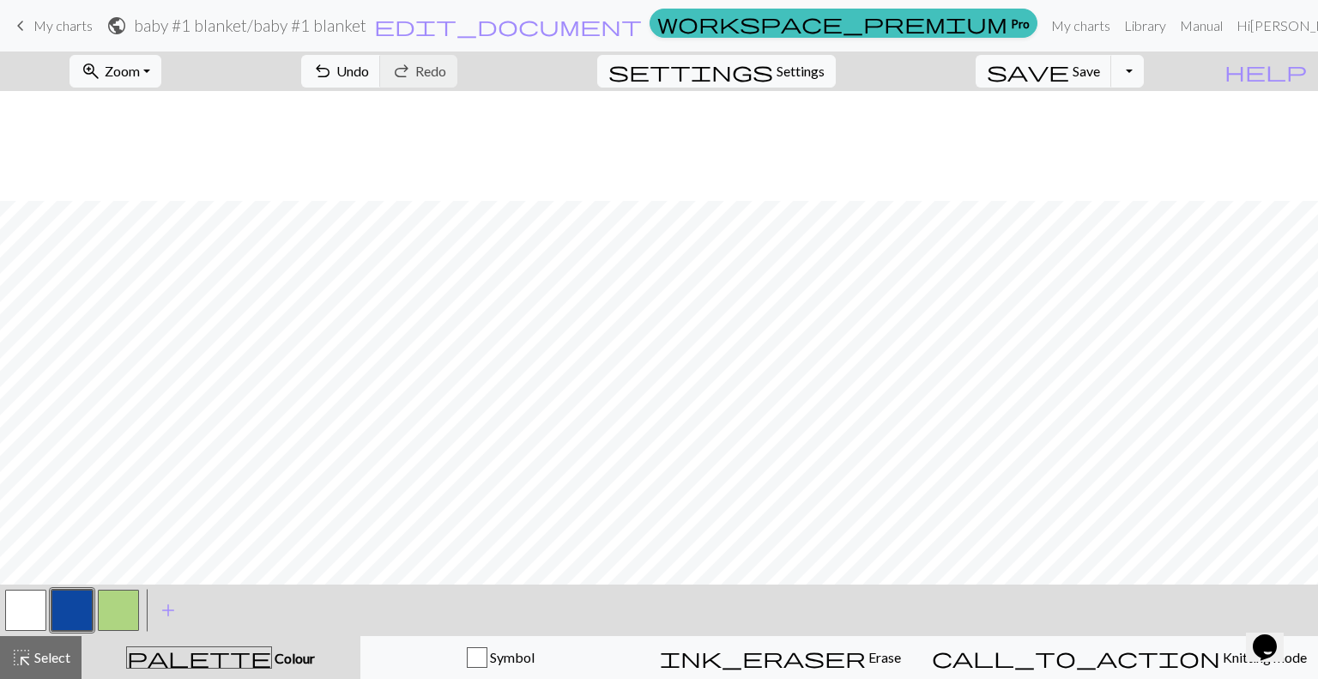
scroll to position [2999, 0]
click at [25, 617] on button "button" at bounding box center [25, 609] width 41 height 41
click at [79, 609] on button "button" at bounding box center [71, 609] width 41 height 41
click at [33, 624] on button "button" at bounding box center [25, 609] width 41 height 41
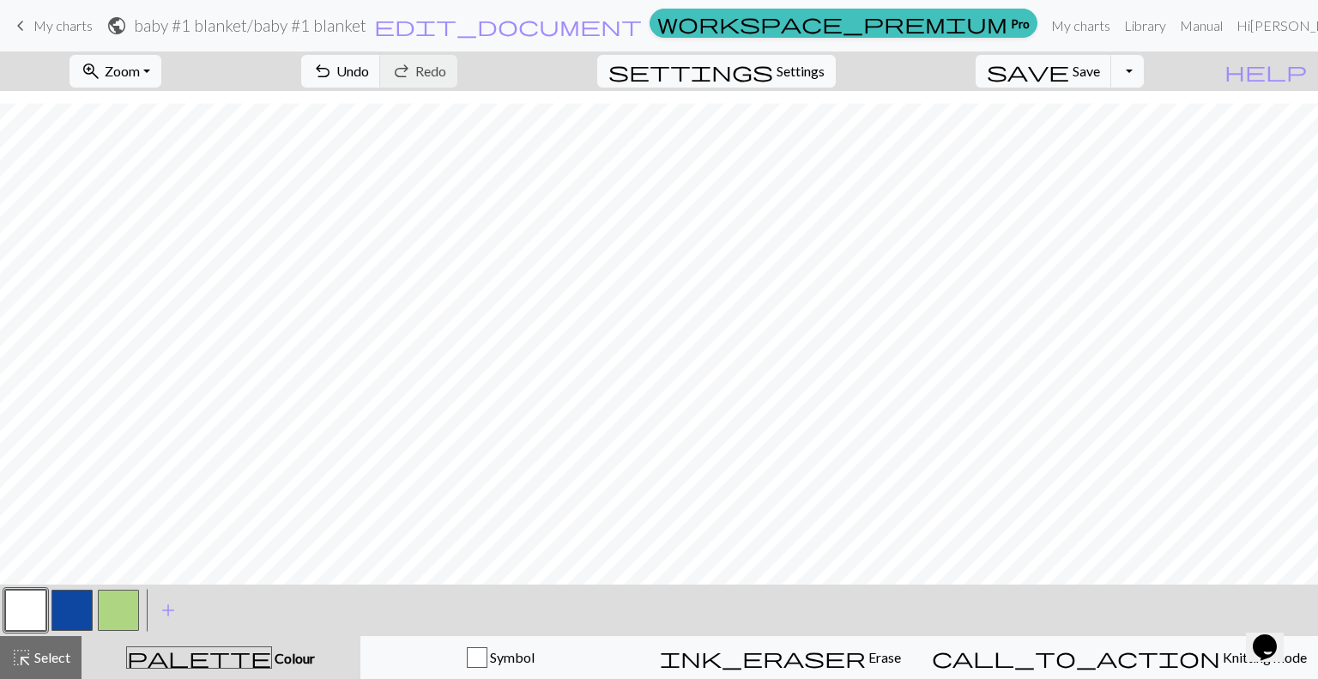
click at [56, 610] on button "button" at bounding box center [71, 609] width 41 height 41
click at [27, 610] on button "button" at bounding box center [25, 609] width 41 height 41
click at [77, 618] on button "button" at bounding box center [71, 609] width 41 height 41
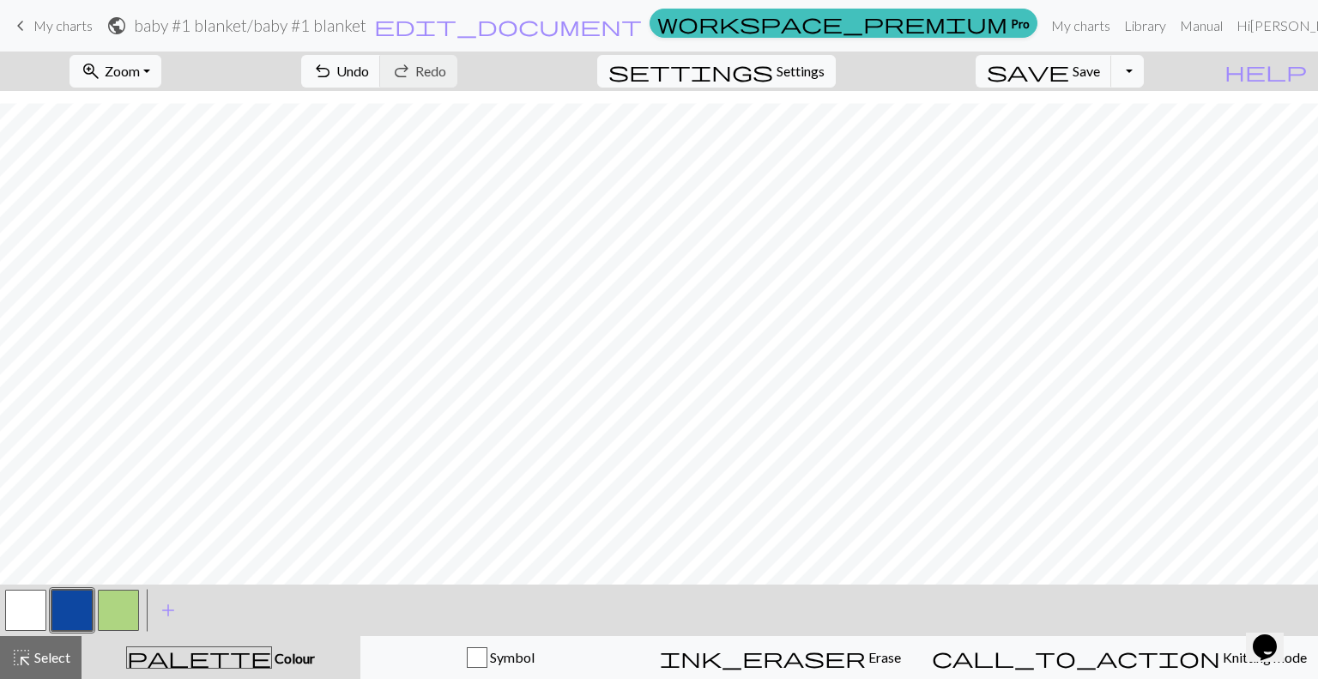
click at [66, 611] on button "button" at bounding box center [71, 609] width 41 height 41
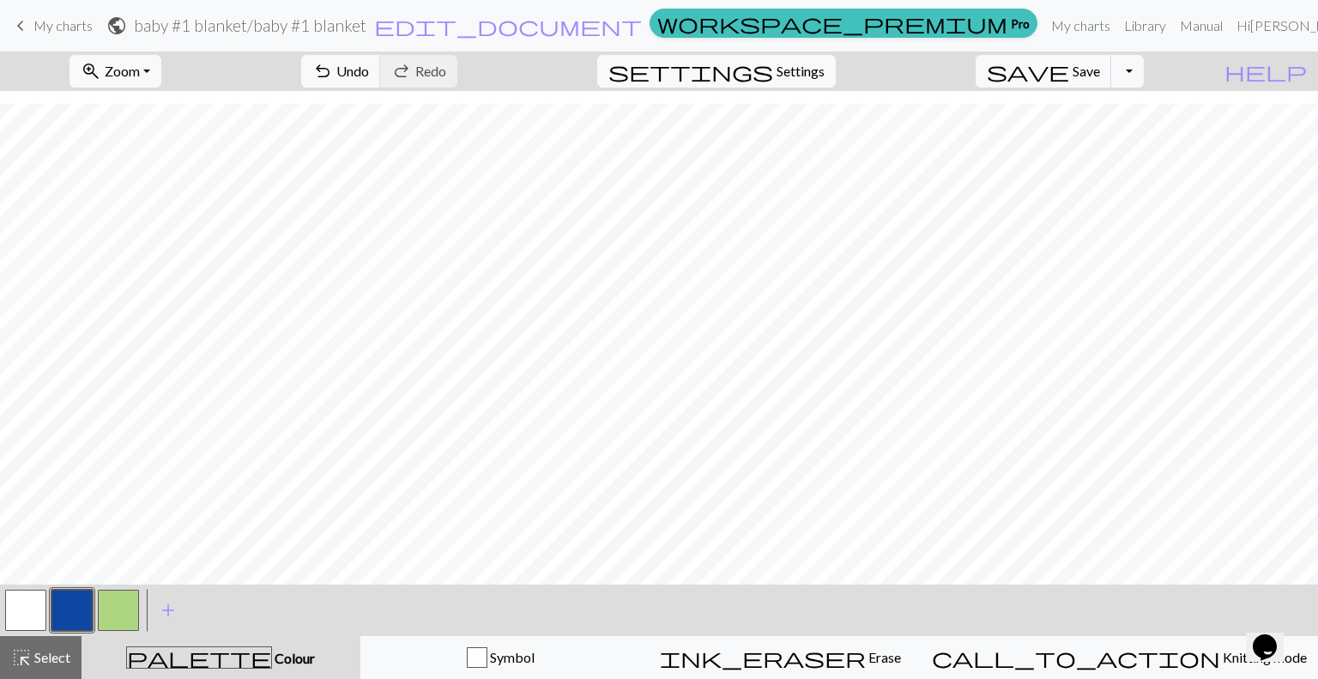
click at [15, 597] on button "button" at bounding box center [25, 609] width 41 height 41
click at [75, 615] on button "button" at bounding box center [71, 609] width 41 height 41
click at [48, 663] on span "Select" at bounding box center [51, 657] width 39 height 16
click at [63, 666] on div "highlight_alt Select Select" at bounding box center [40, 657] width 59 height 21
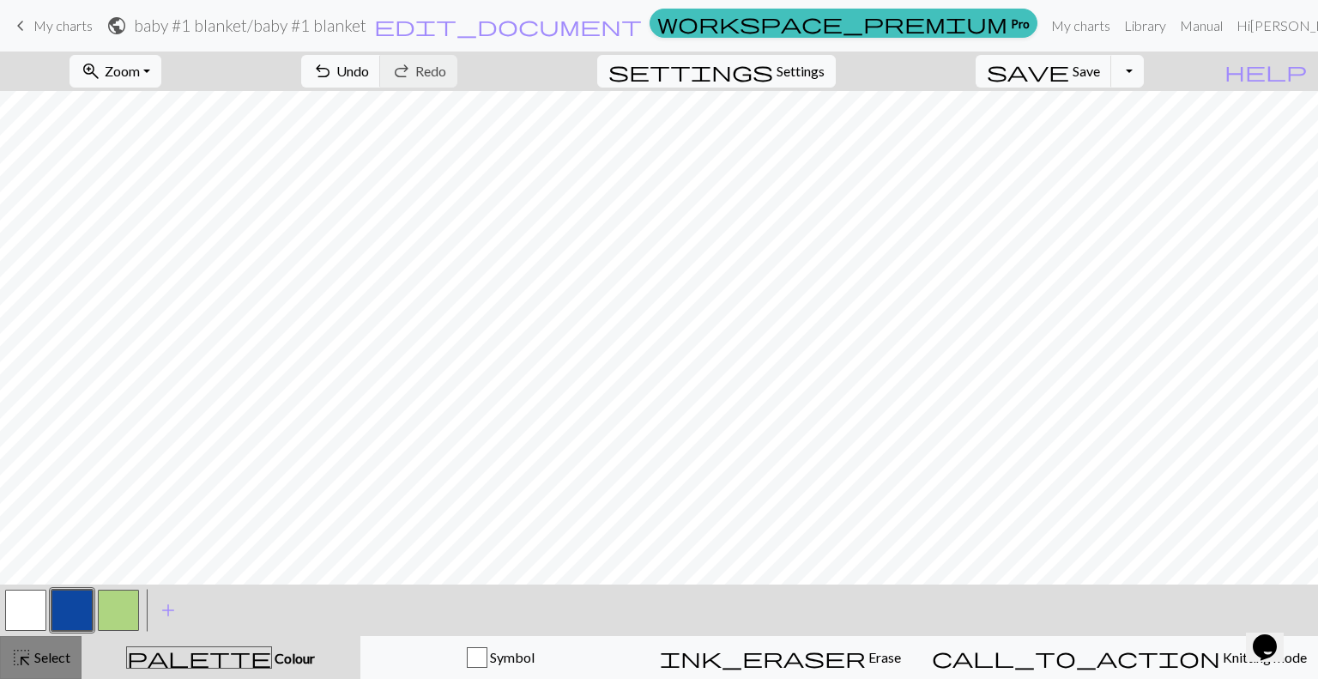
click at [63, 666] on div "highlight_alt Select Select" at bounding box center [40, 657] width 59 height 21
click at [140, 76] on span "Zoom" at bounding box center [122, 71] width 35 height 16
click at [143, 112] on button "Fit all" at bounding box center [139, 108] width 136 height 27
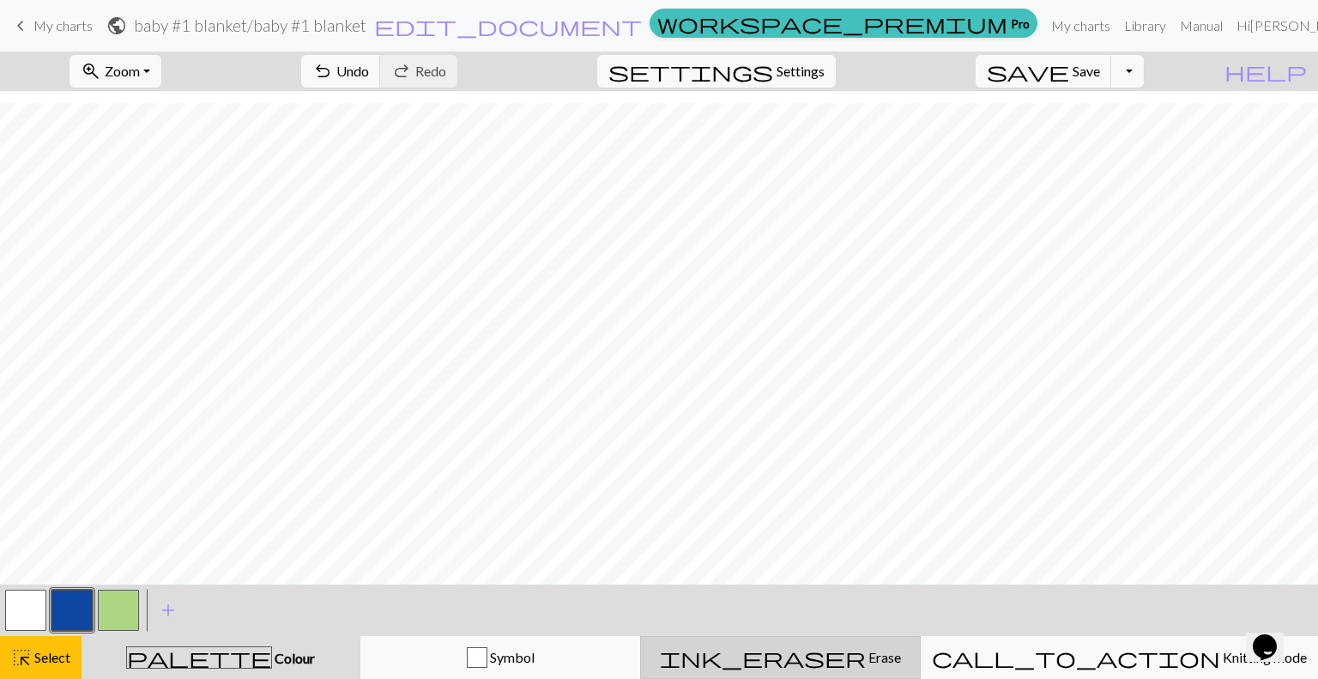
click at [866, 655] on span "Erase" at bounding box center [883, 657] width 35 height 16
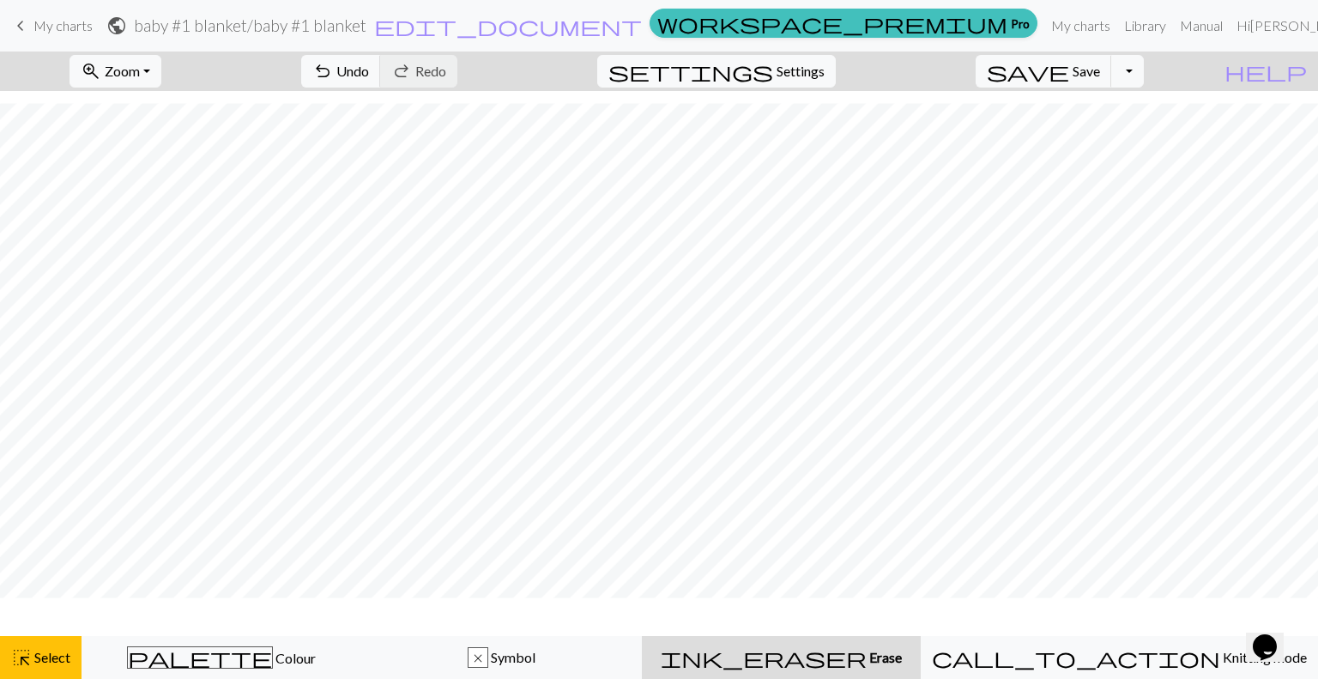
scroll to position [1243, 0]
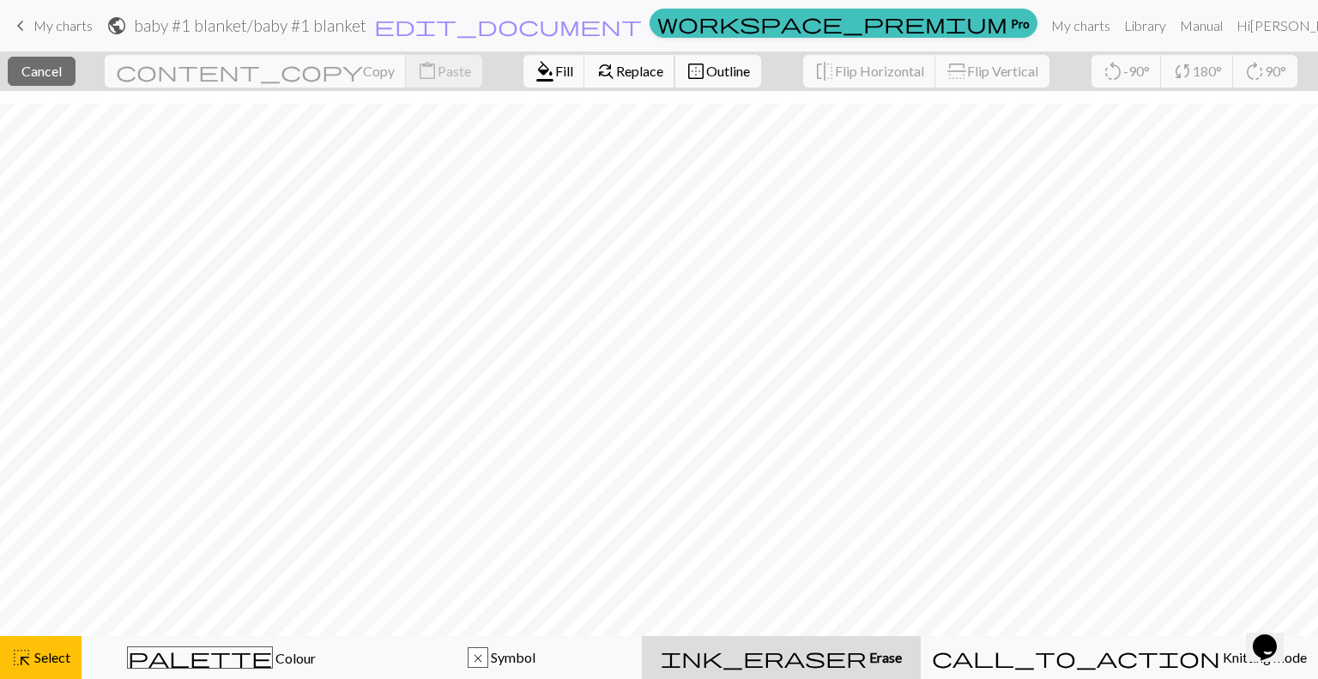
click at [616, 68] on span "Replace" at bounding box center [639, 71] width 47 height 16
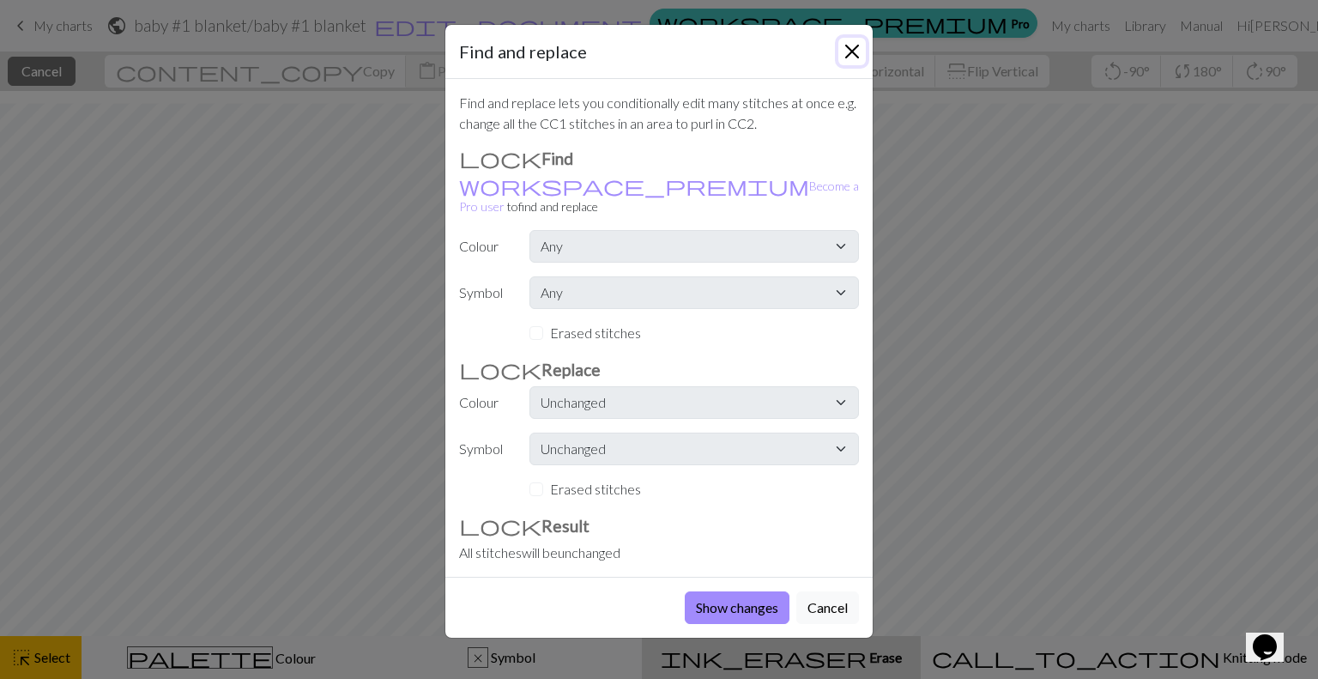
click at [856, 51] on button "Close" at bounding box center [851, 51] width 27 height 27
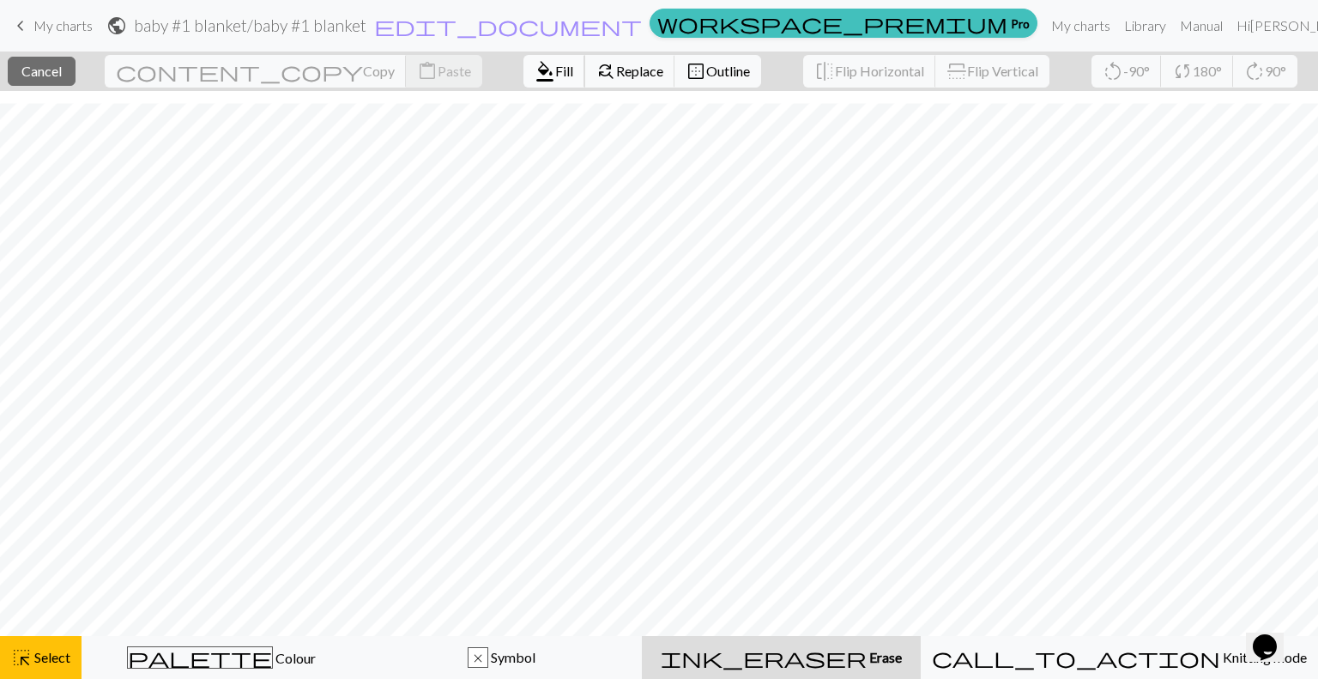
click at [523, 63] on button "format_color_fill Fill" at bounding box center [554, 71] width 62 height 33
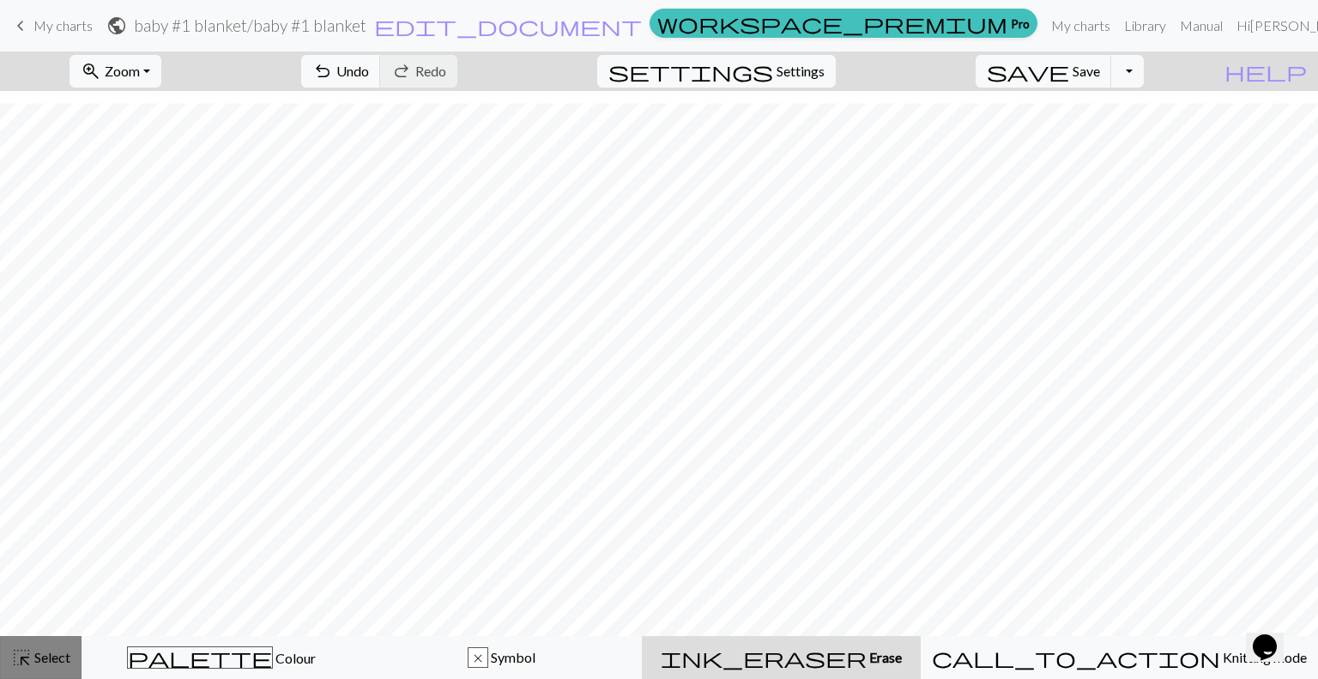
click at [27, 659] on span "highlight_alt" at bounding box center [21, 657] width 21 height 24
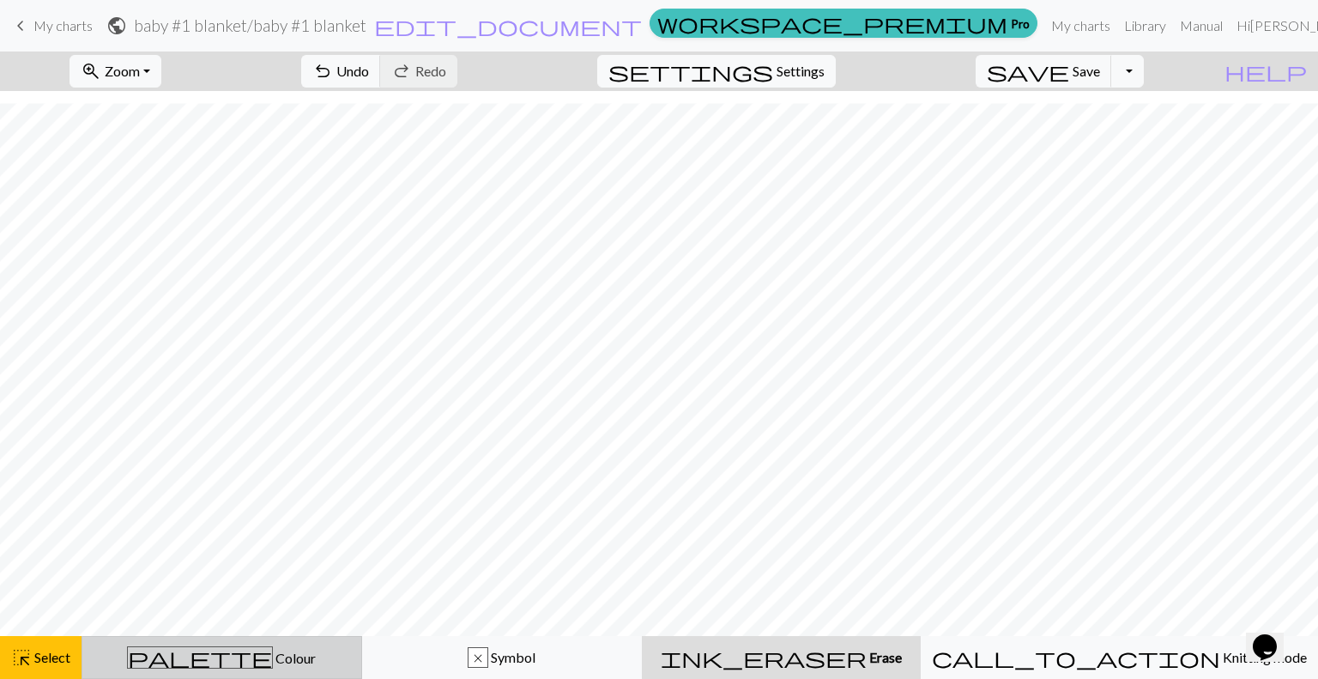
click at [273, 661] on span "Colour" at bounding box center [294, 657] width 43 height 16
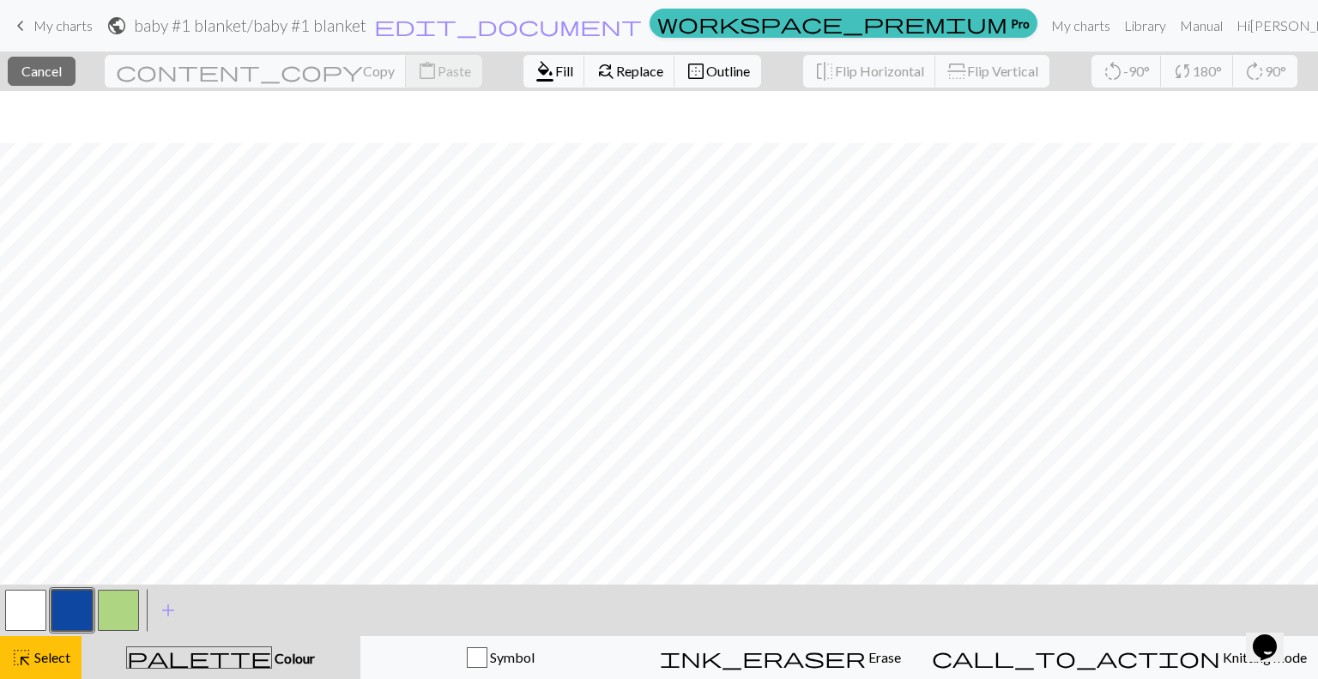
scroll to position [1294, 0]
click at [32, 652] on span "Select" at bounding box center [51, 657] width 39 height 16
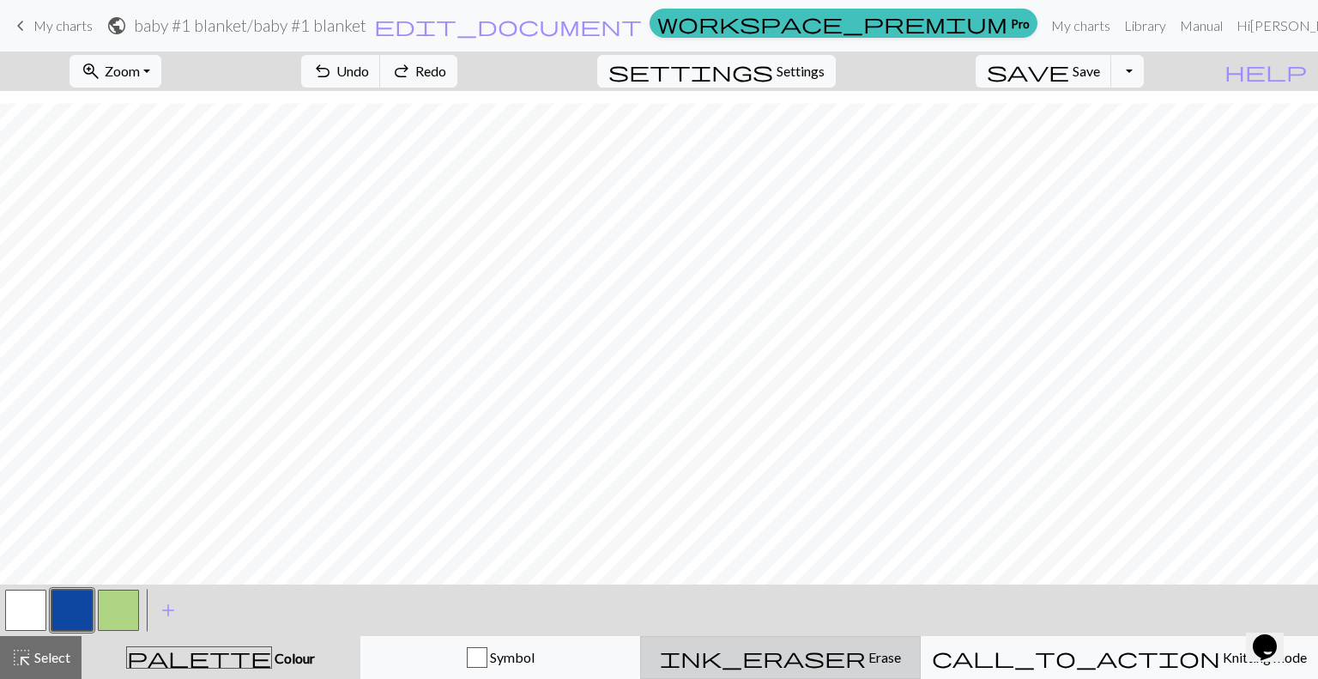
click at [817, 656] on div "ink_eraser Erase Erase" at bounding box center [780, 657] width 258 height 21
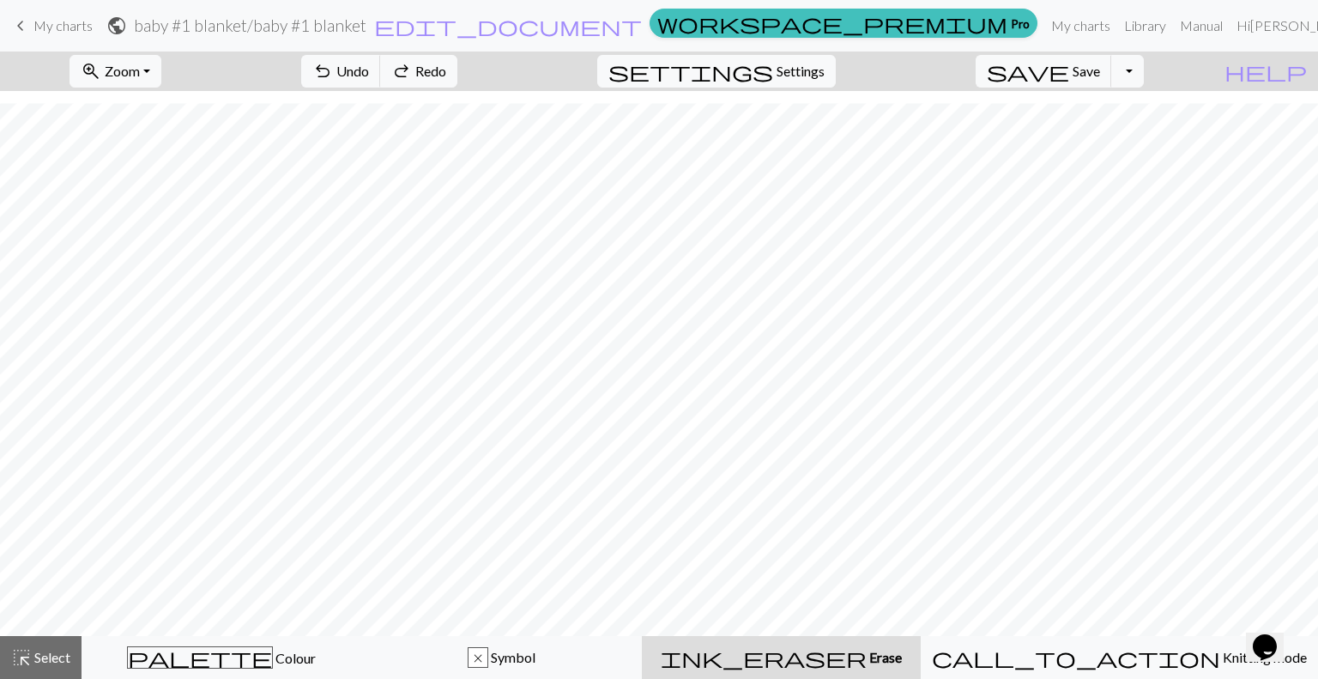
scroll to position [1243, 0]
click at [56, 658] on span "Select" at bounding box center [51, 657] width 39 height 16
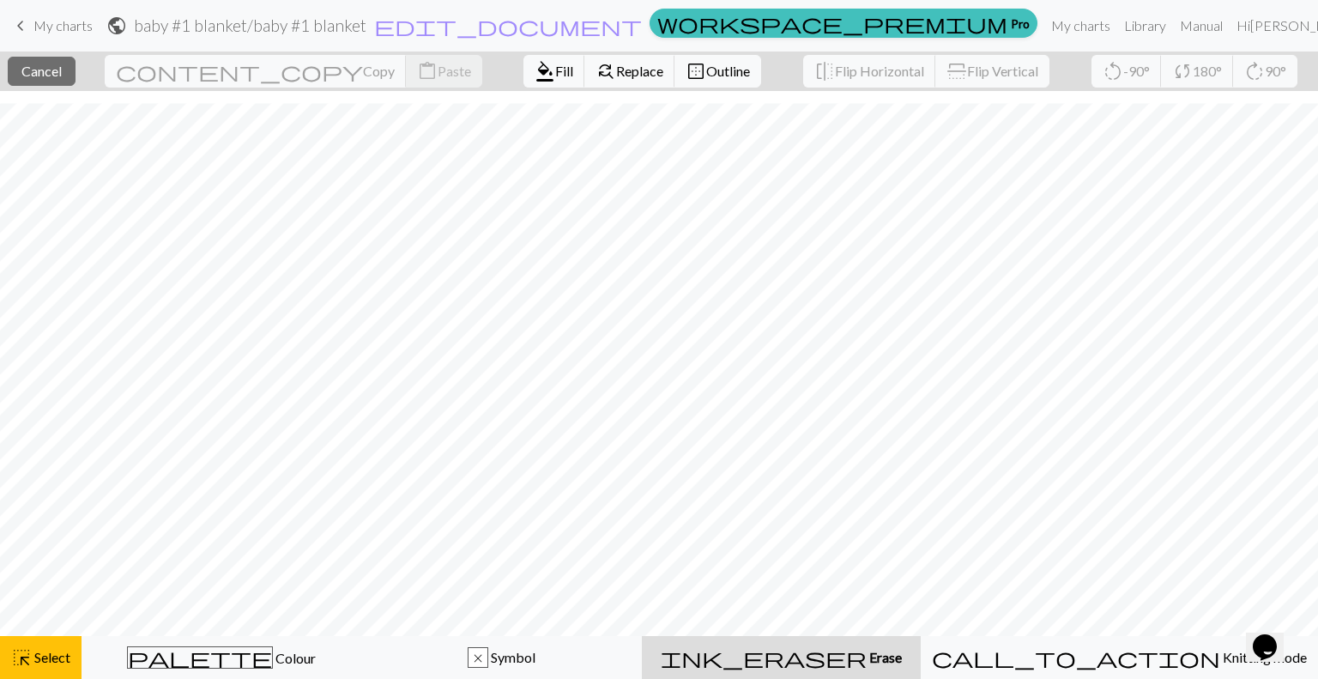
click at [806, 659] on div "ink_eraser Erase Erase" at bounding box center [781, 657] width 258 height 21
click at [823, 655] on div "ink_eraser Erase Erase" at bounding box center [781, 657] width 258 height 21
click at [685, 71] on span "border_outer" at bounding box center [695, 71] width 21 height 24
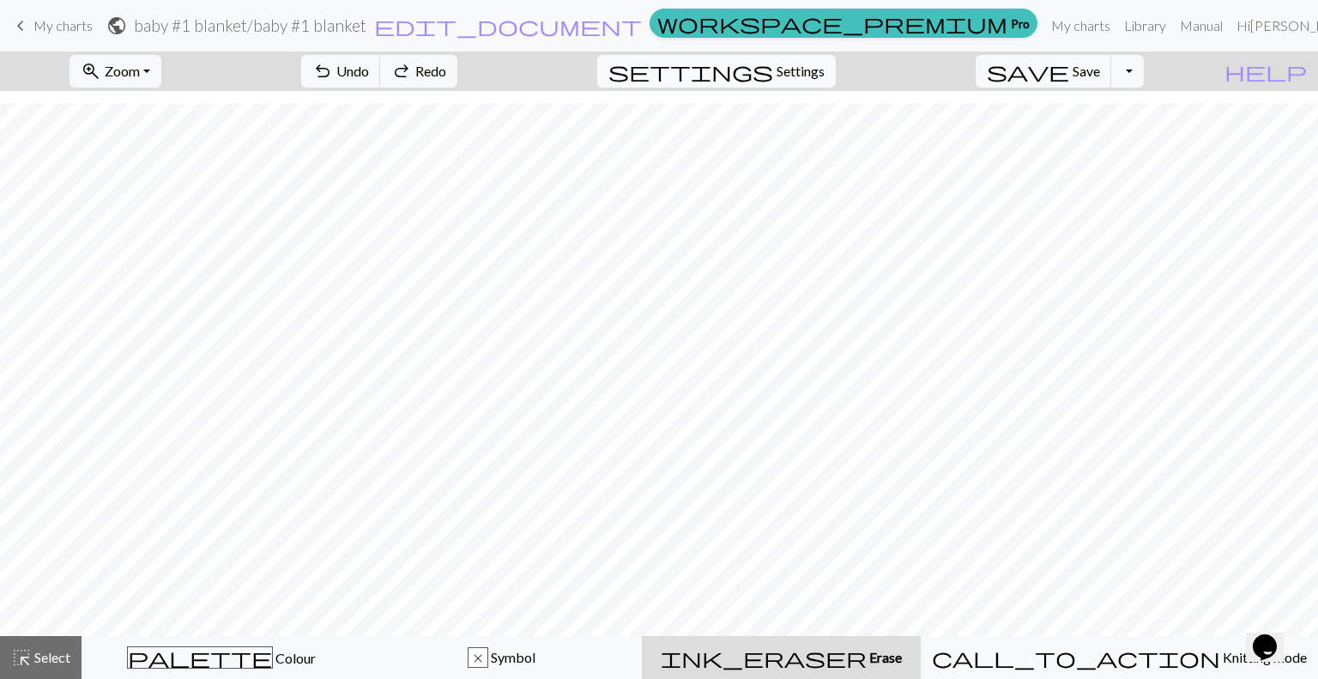
click at [803, 71] on span "Settings" at bounding box center [800, 71] width 48 height 21
select select "aran"
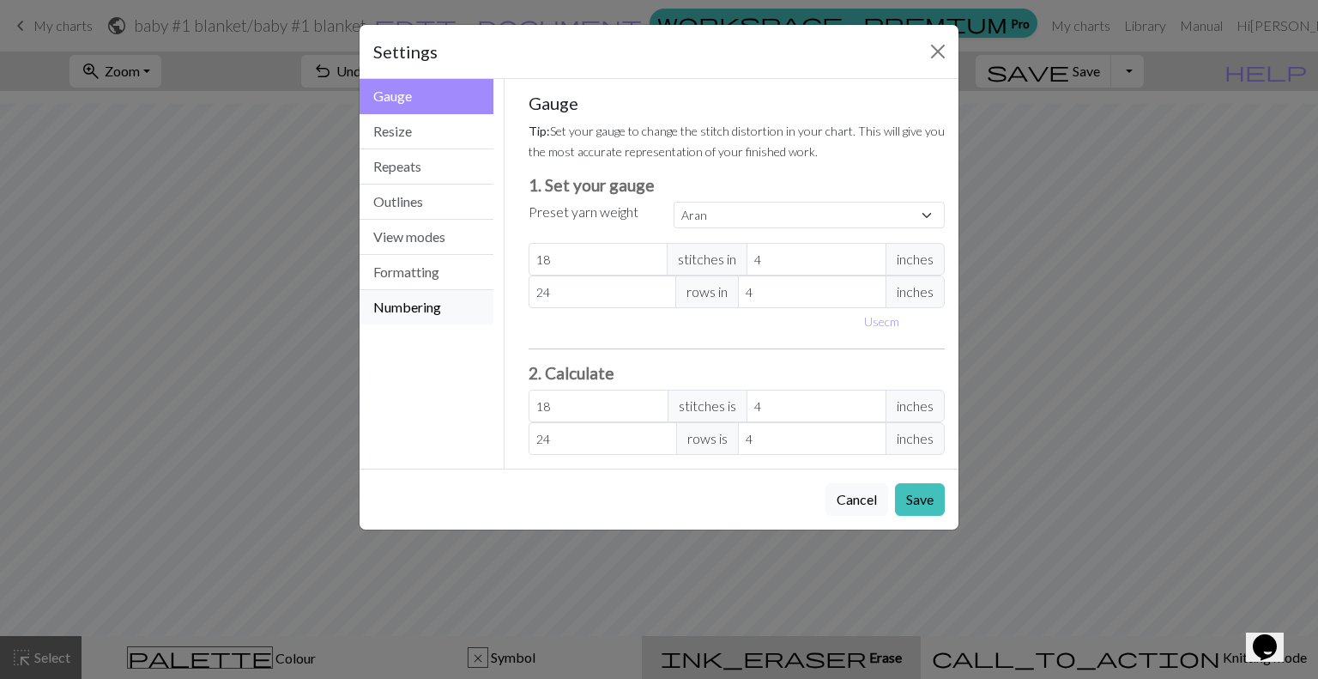
click at [415, 297] on button "Numbering" at bounding box center [426, 307] width 134 height 34
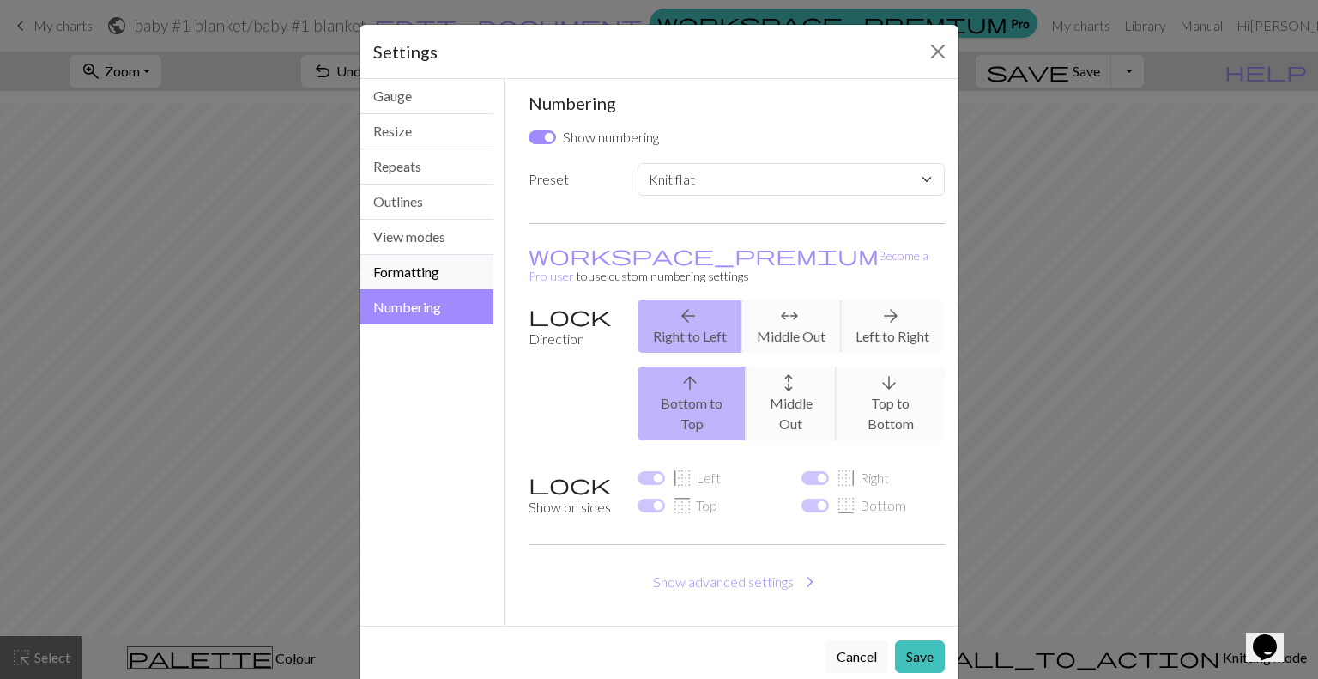
click at [392, 255] on button "Formatting" at bounding box center [426, 272] width 134 height 35
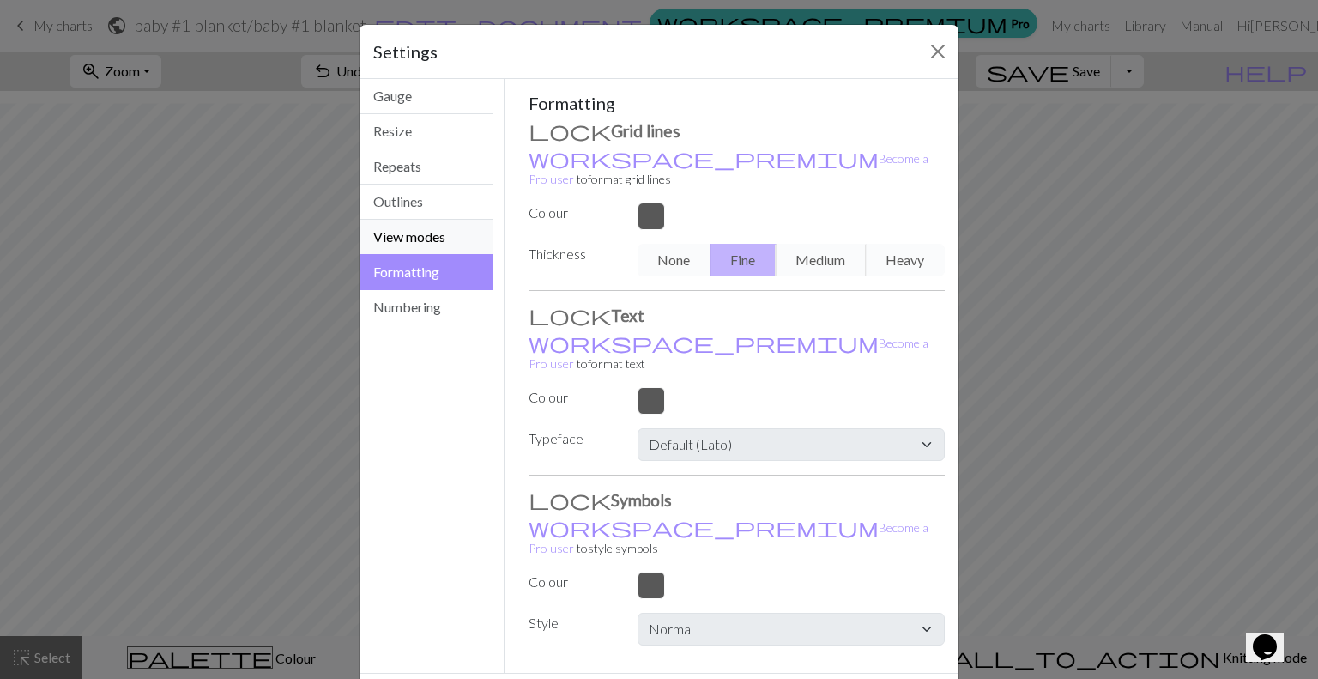
click at [412, 236] on button "View modes" at bounding box center [426, 237] width 134 height 35
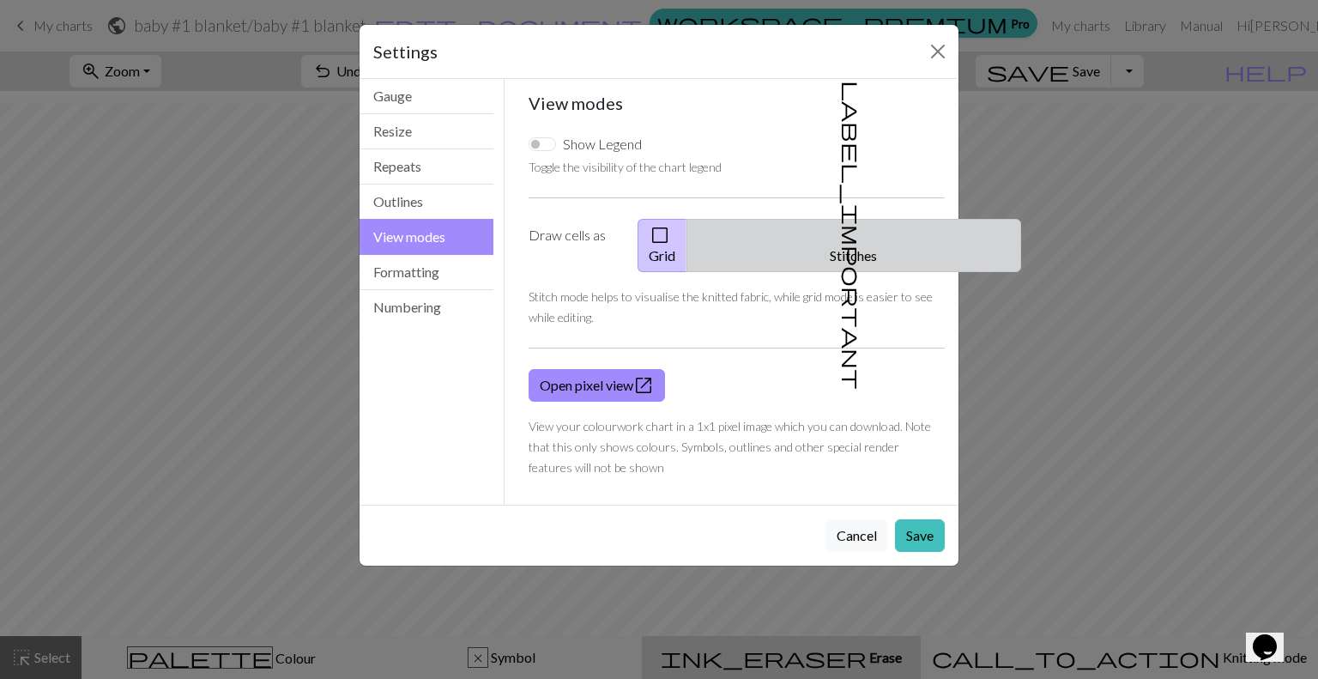
click at [854, 237] on button "label_important Stitches" at bounding box center [853, 245] width 335 height 53
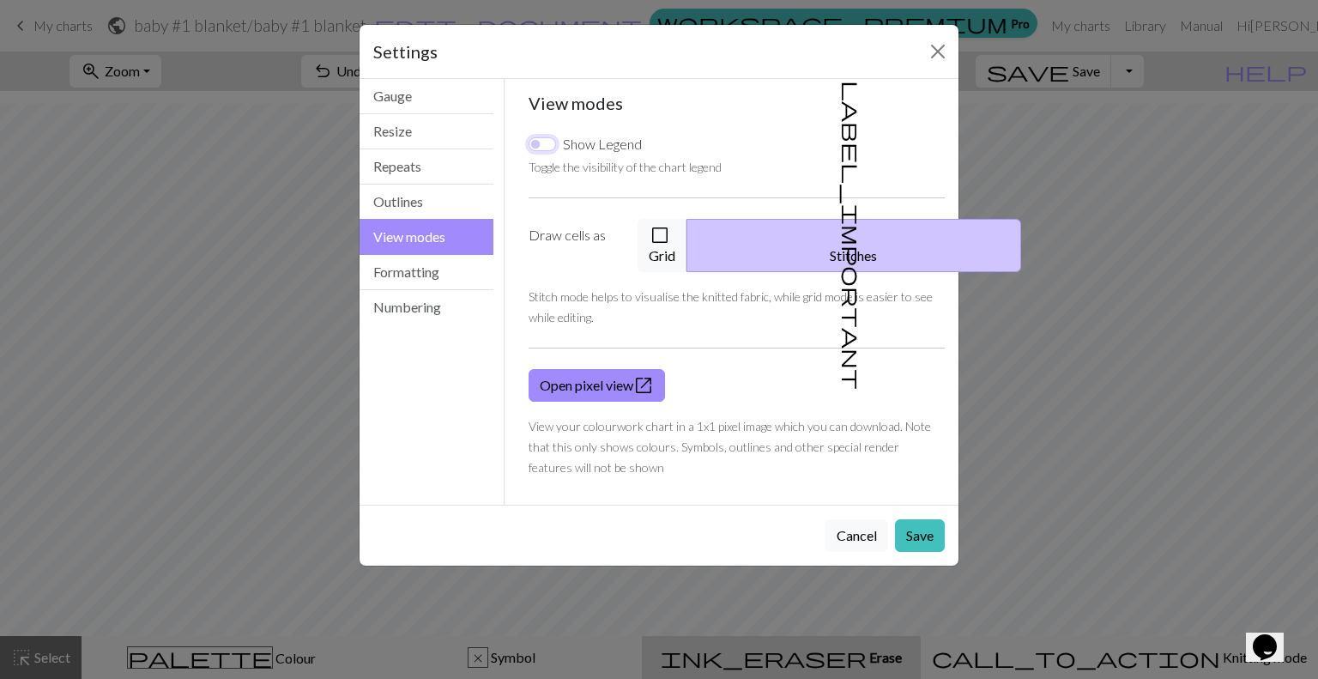
click at [545, 141] on input "Show Legend" at bounding box center [541, 144] width 27 height 14
checkbox input "true"
click at [687, 221] on button "check_box_outline_blank Grid" at bounding box center [662, 245] width 50 height 53
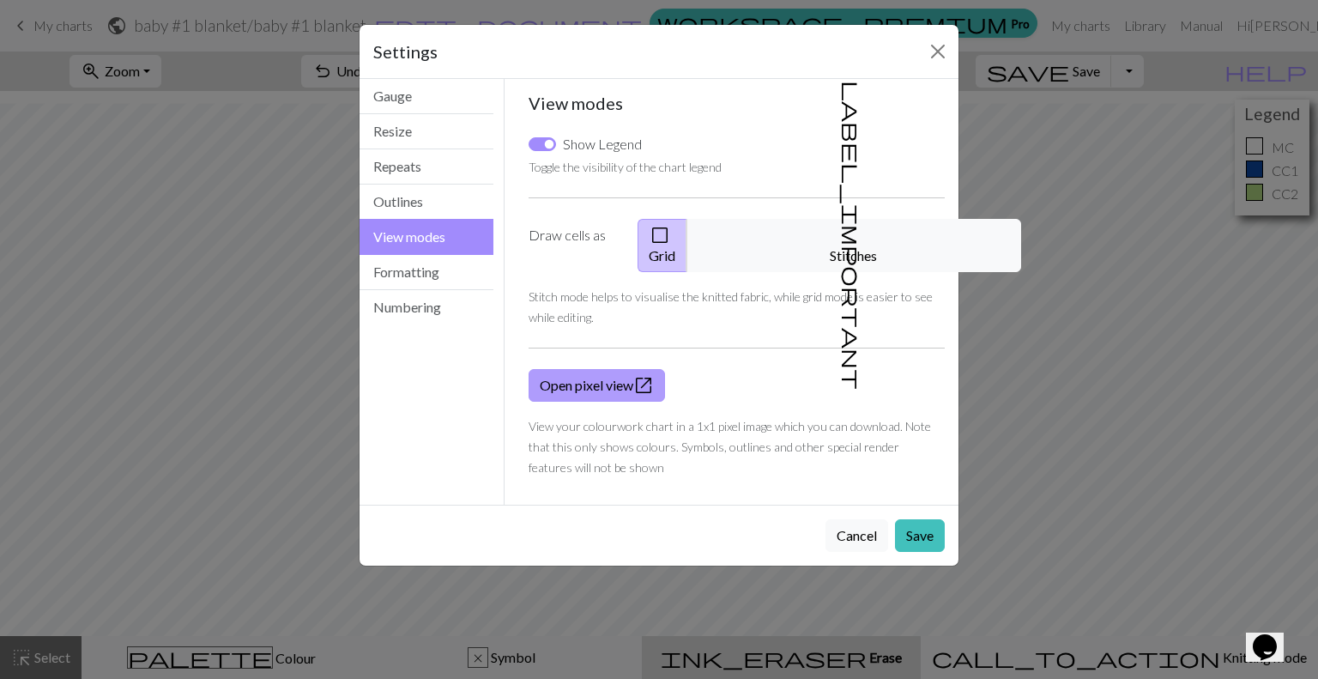
click at [636, 373] on span "open_in_new" at bounding box center [643, 385] width 21 height 24
click at [926, 519] on button "Save" at bounding box center [920, 535] width 50 height 33
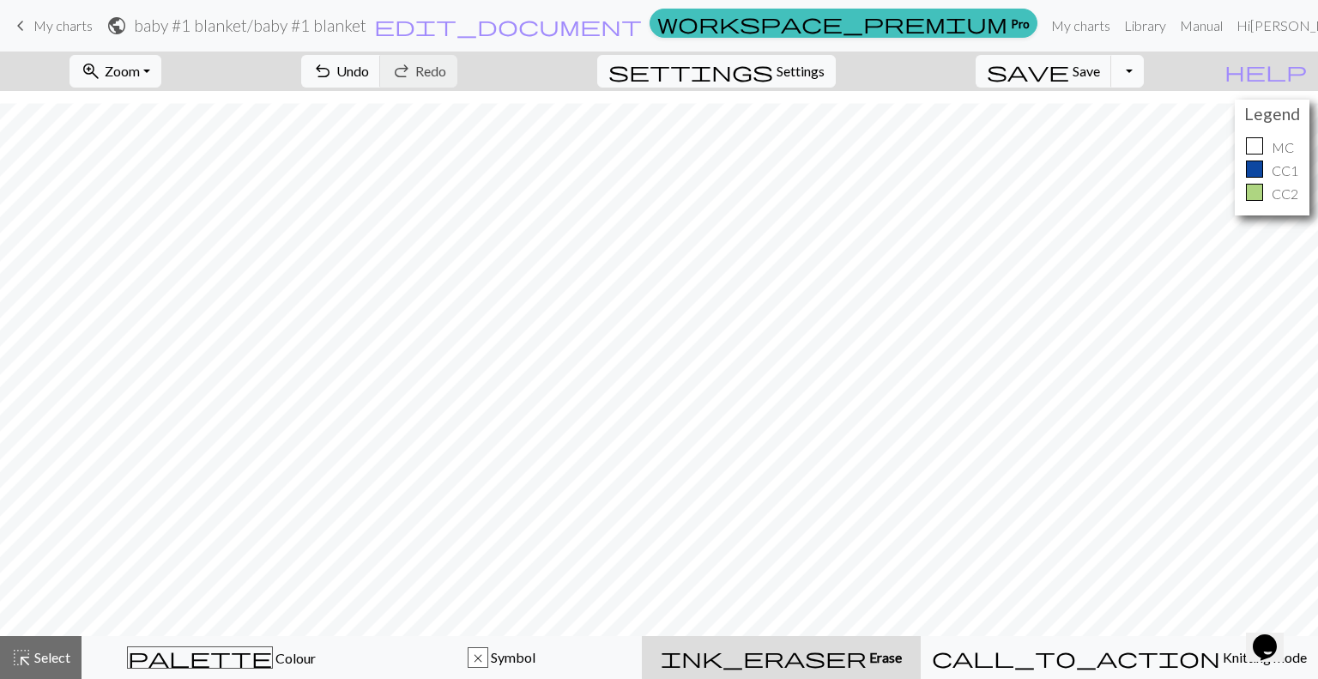
click at [1143, 71] on button "Toggle Dropdown" at bounding box center [1127, 71] width 33 height 33
click at [1143, 75] on button "Toggle Dropdown" at bounding box center [1127, 71] width 33 height 33
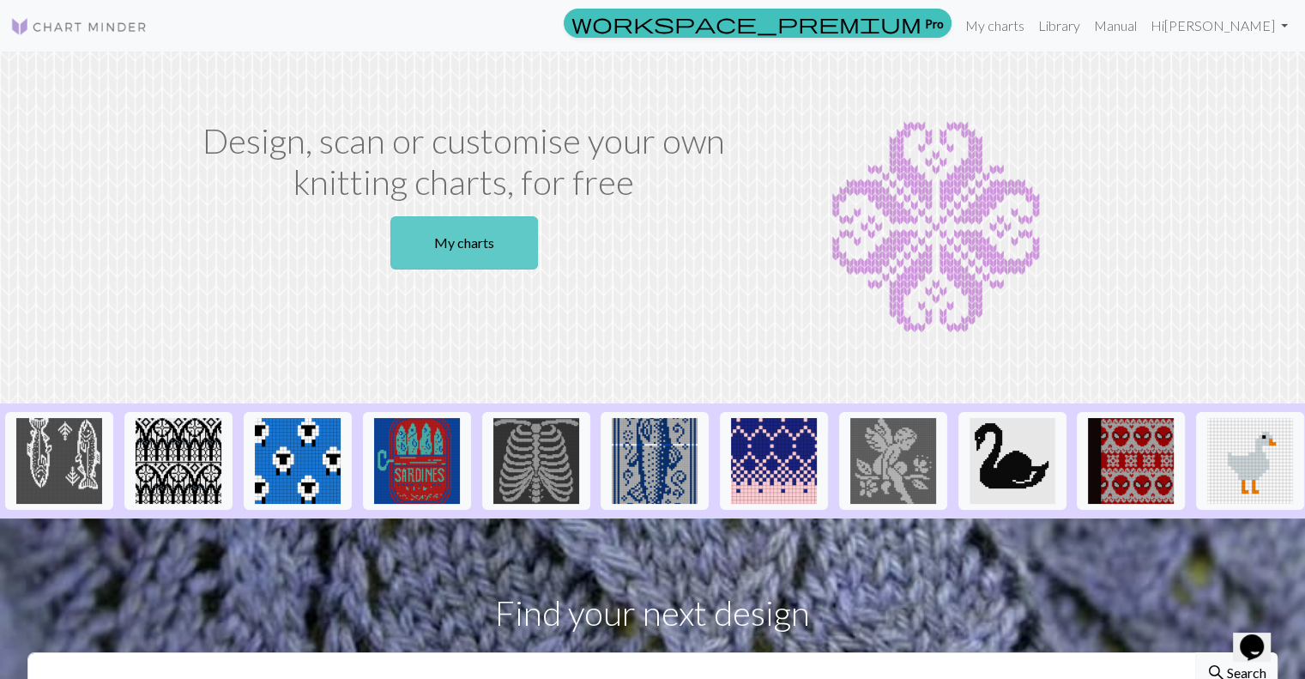
click at [462, 239] on link "My charts" at bounding box center [464, 242] width 148 height 53
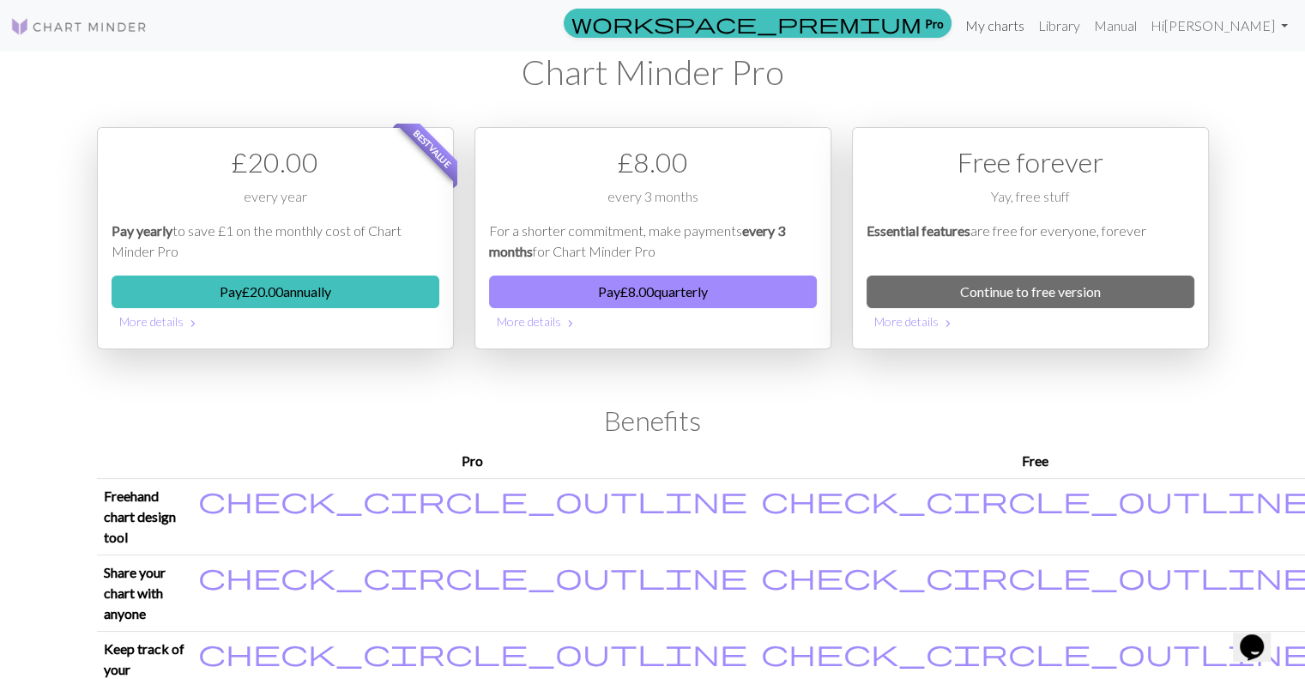
click at [1031, 21] on link "My charts" at bounding box center [994, 26] width 73 height 34
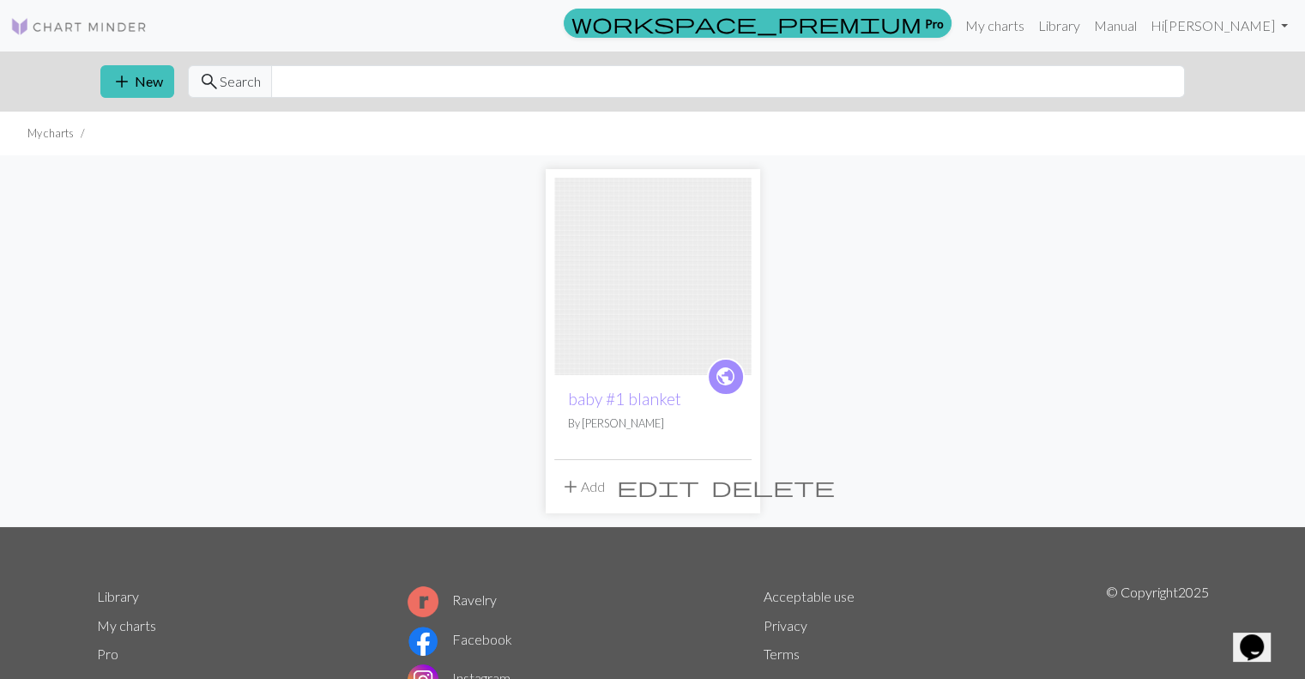
click at [733, 486] on span "delete" at bounding box center [773, 486] width 124 height 24
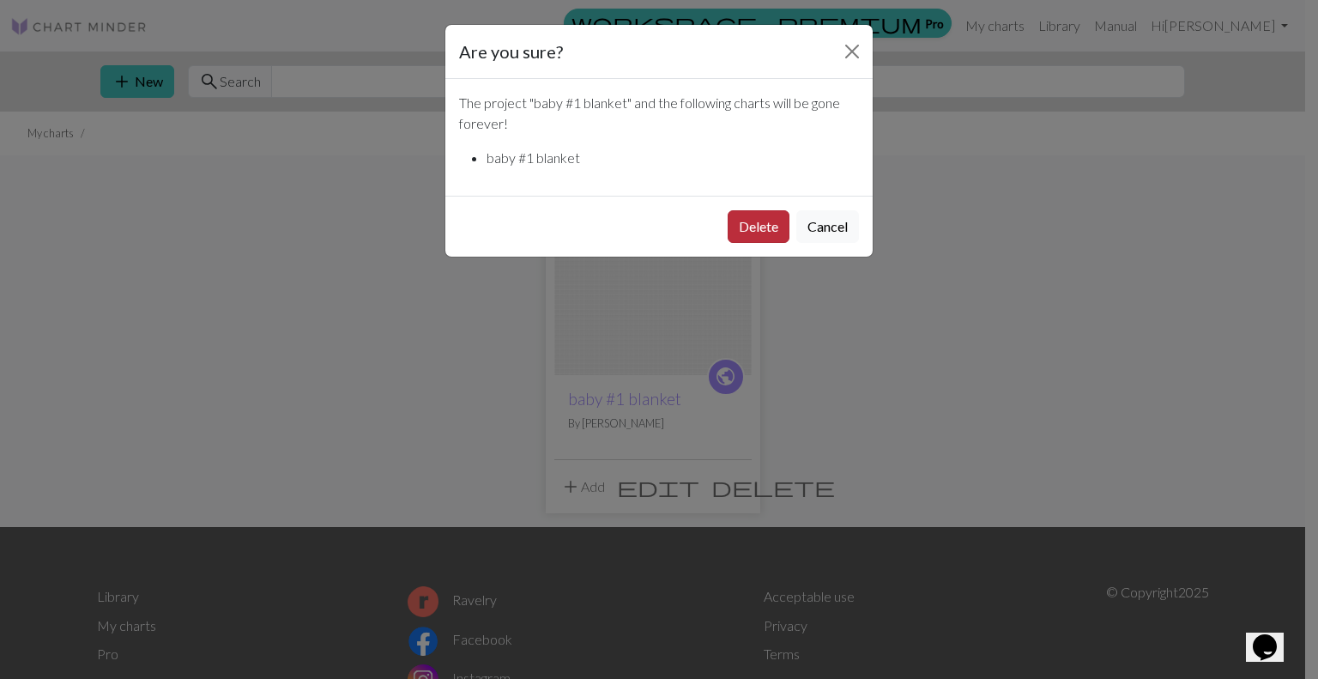
click at [758, 227] on button "Delete" at bounding box center [758, 226] width 62 height 33
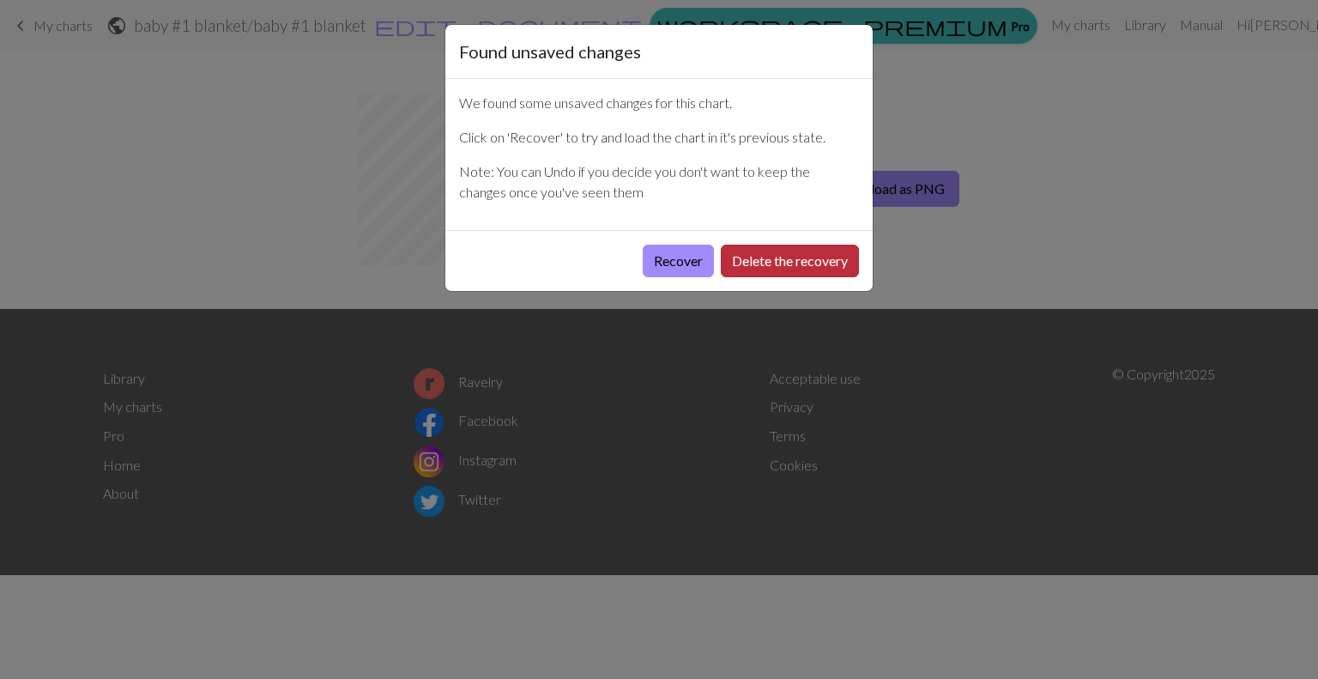
click at [785, 265] on button "Delete the recovery" at bounding box center [790, 260] width 138 height 33
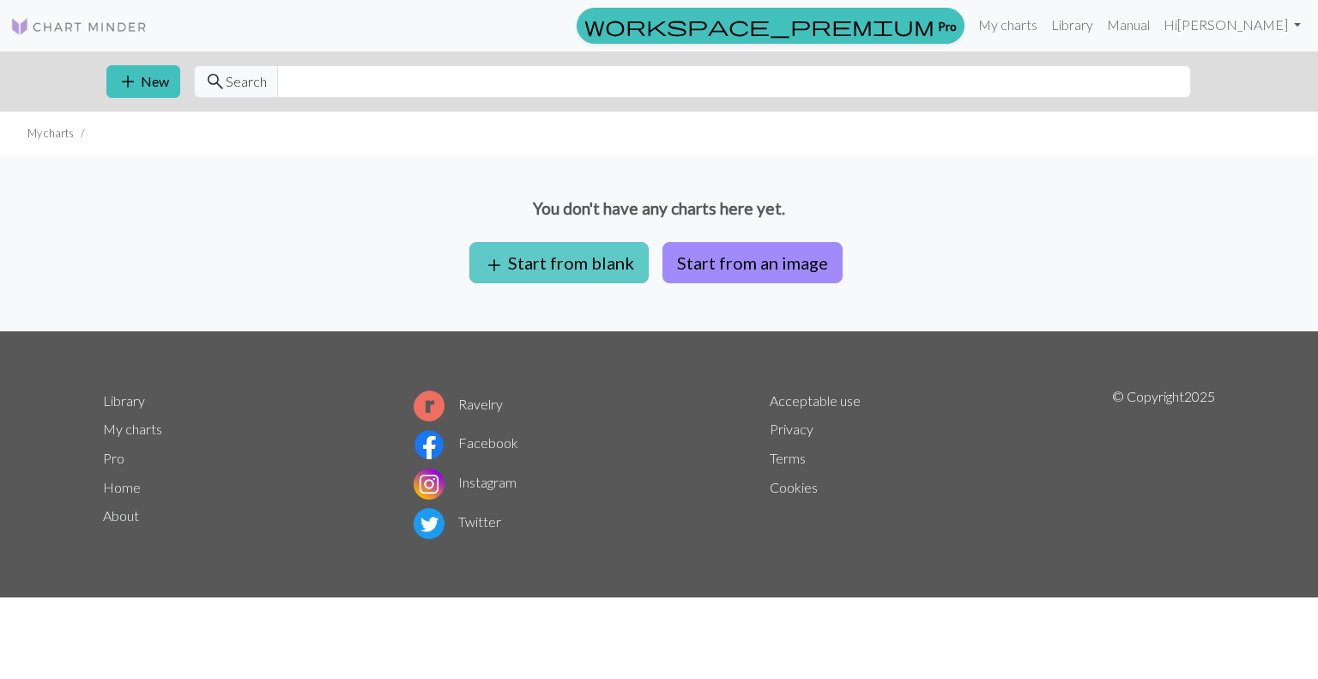
click at [580, 270] on button "add Start from blank" at bounding box center [558, 262] width 179 height 41
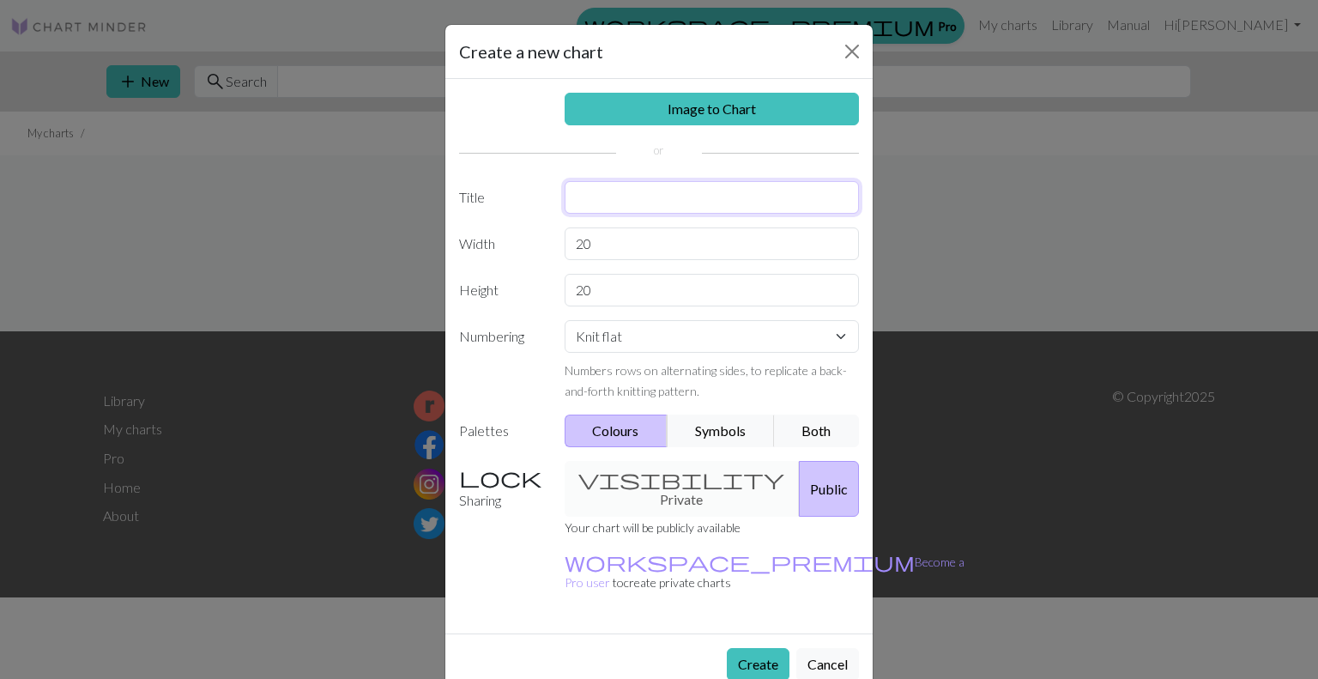
click at [635, 208] on input "text" at bounding box center [711, 197] width 295 height 33
type input "Baby Blanket #1"
type input "120"
type input "300"
click at [805, 425] on button "Both" at bounding box center [817, 430] width 86 height 33
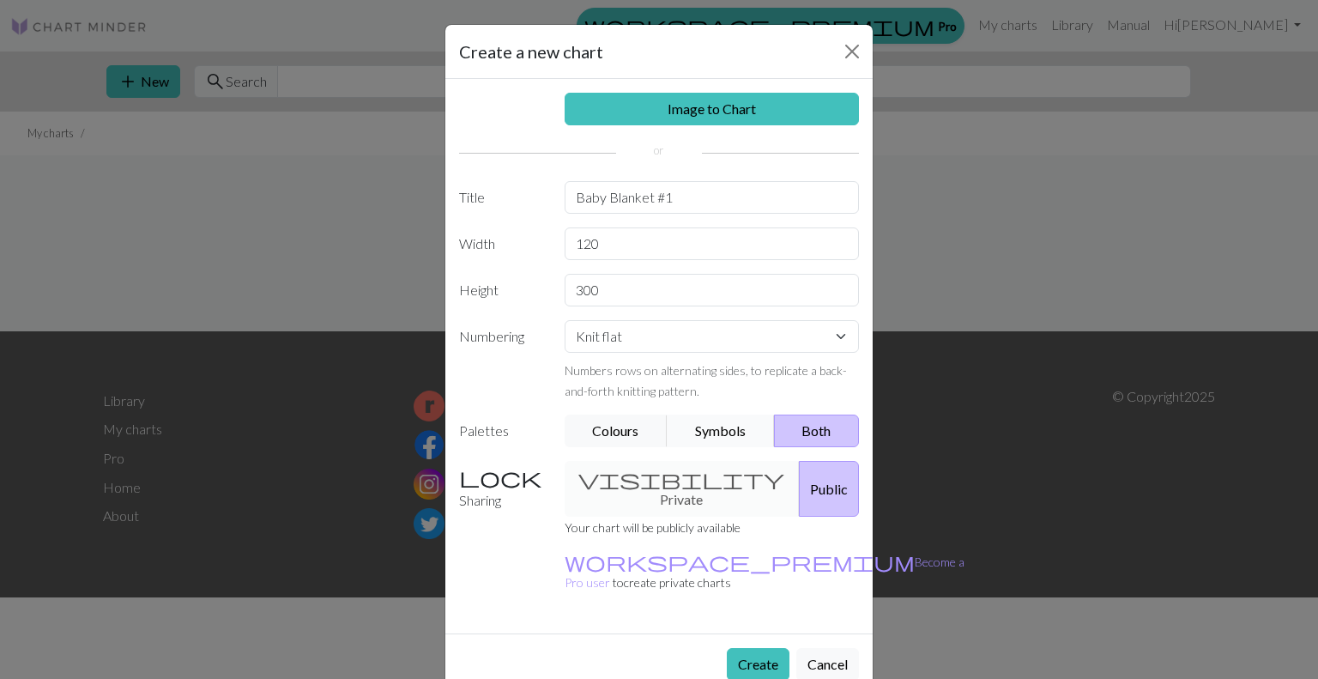
click at [715, 431] on button "Symbols" at bounding box center [721, 430] width 108 height 33
click at [629, 432] on button "Colours" at bounding box center [616, 430] width 104 height 33
click at [760, 648] on button "Create" at bounding box center [758, 664] width 63 height 33
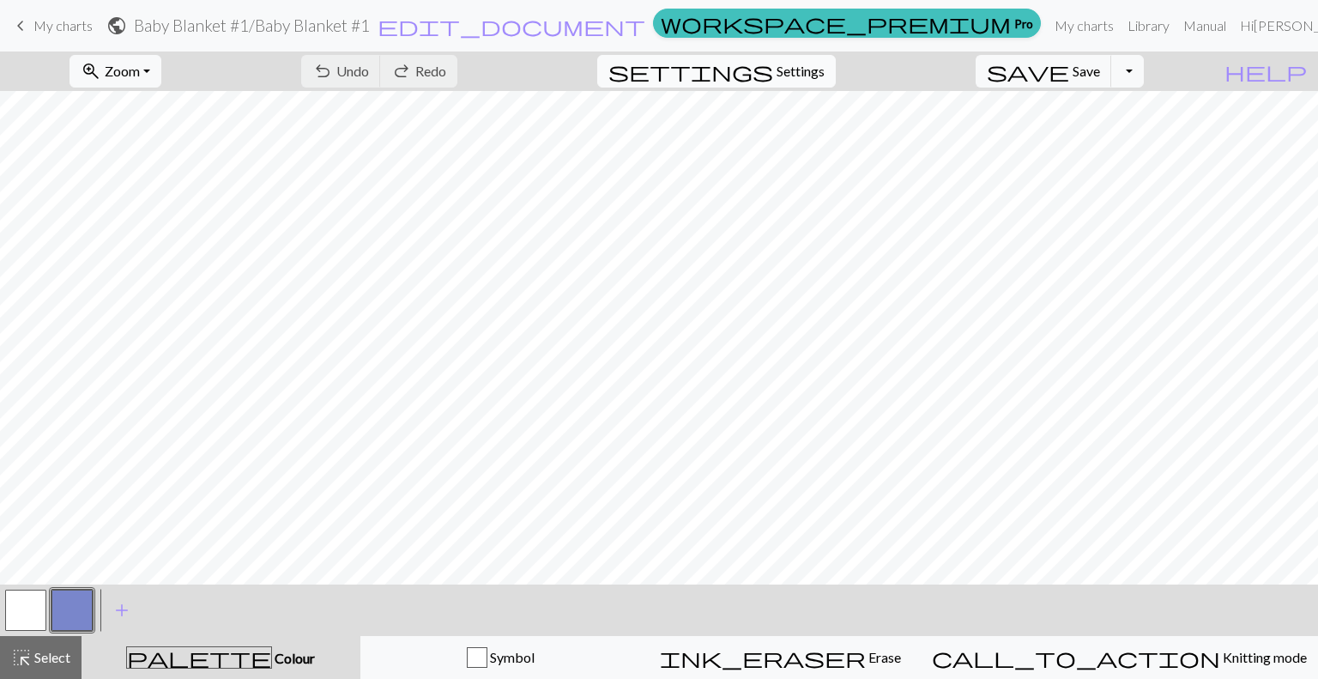
click at [824, 63] on span "Settings" at bounding box center [800, 71] width 48 height 21
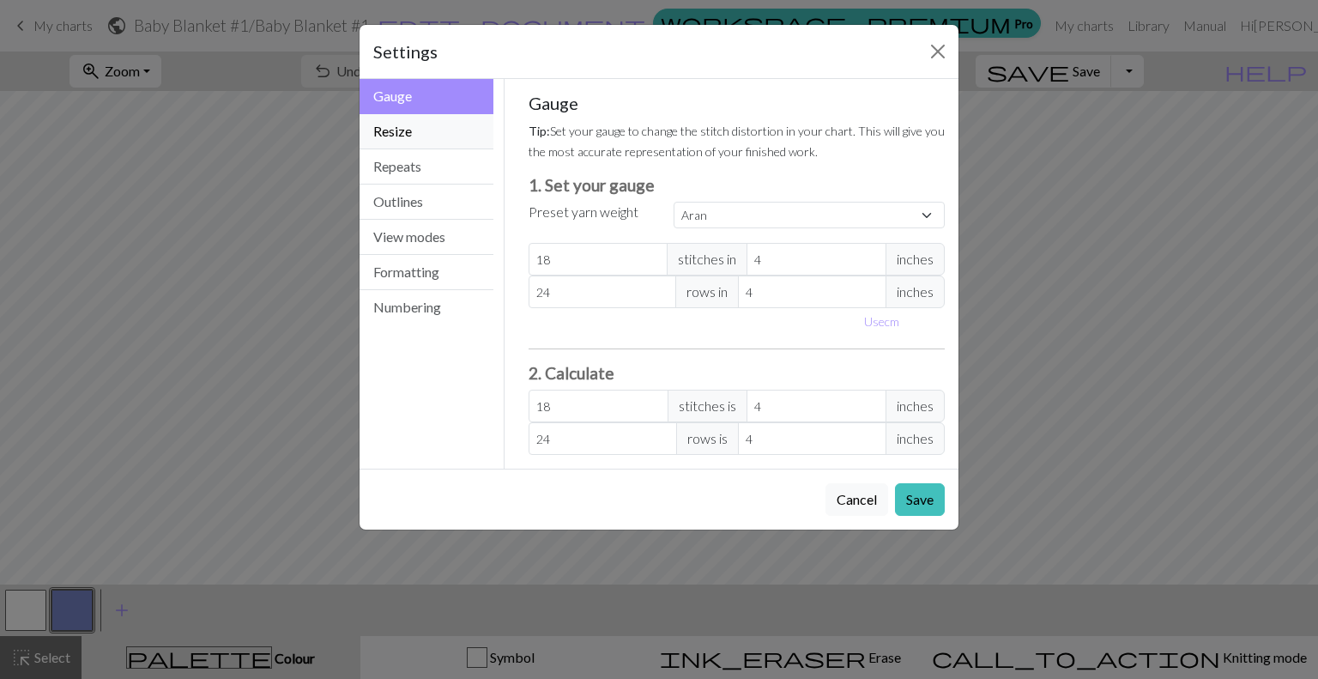
click at [426, 124] on button "Resize" at bounding box center [426, 131] width 134 height 35
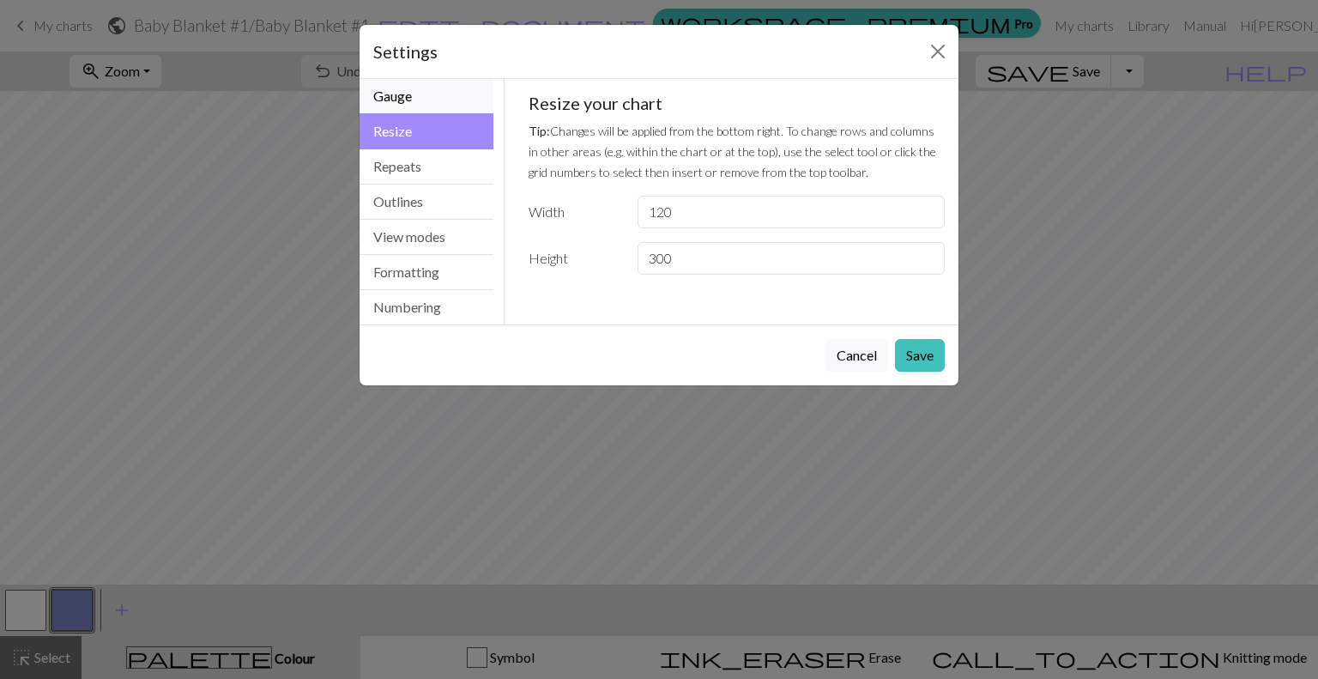
click at [412, 92] on button "Gauge" at bounding box center [426, 96] width 134 height 35
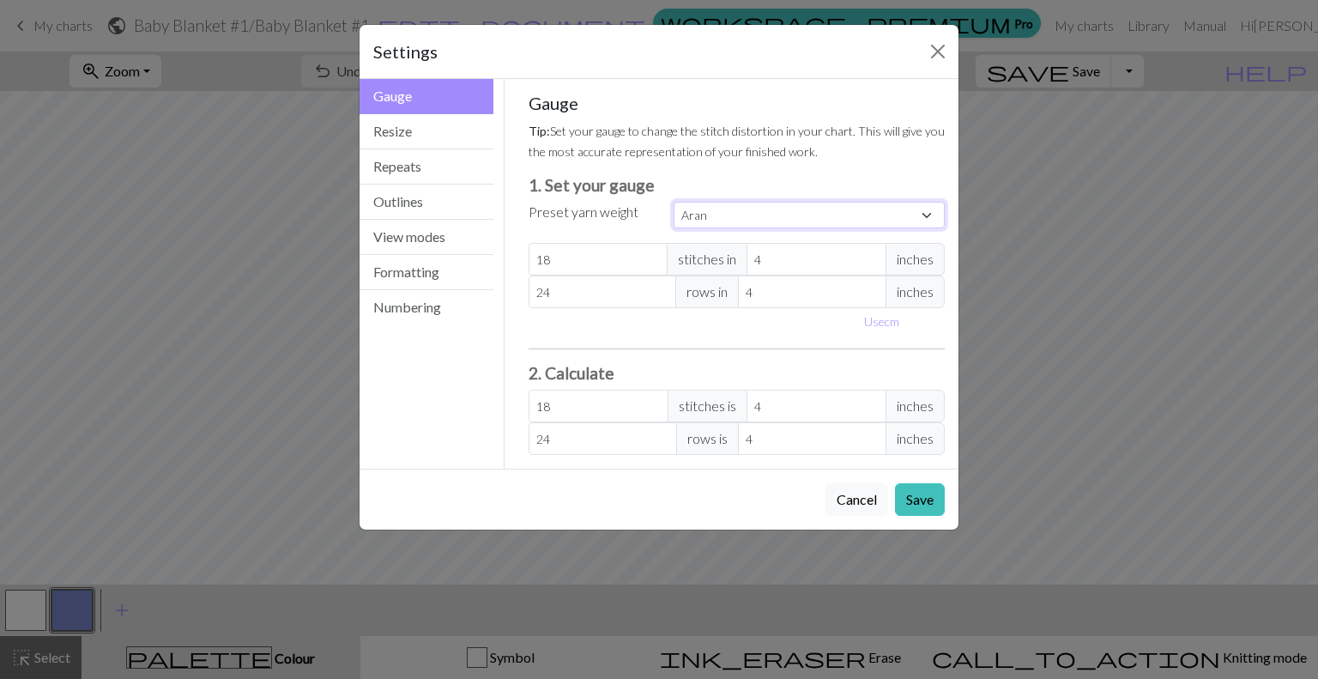
click at [757, 212] on select "Custom Square Lace Light Fingering Fingering Sport Double knit Worsted Aran Bul…" at bounding box center [808, 215] width 271 height 27
select select "worsted"
click at [673, 202] on select "Custom Square Lace Light Fingering Fingering Sport Double knit Worsted Aran Bul…" at bounding box center [808, 215] width 271 height 27
type input "20"
type input "26"
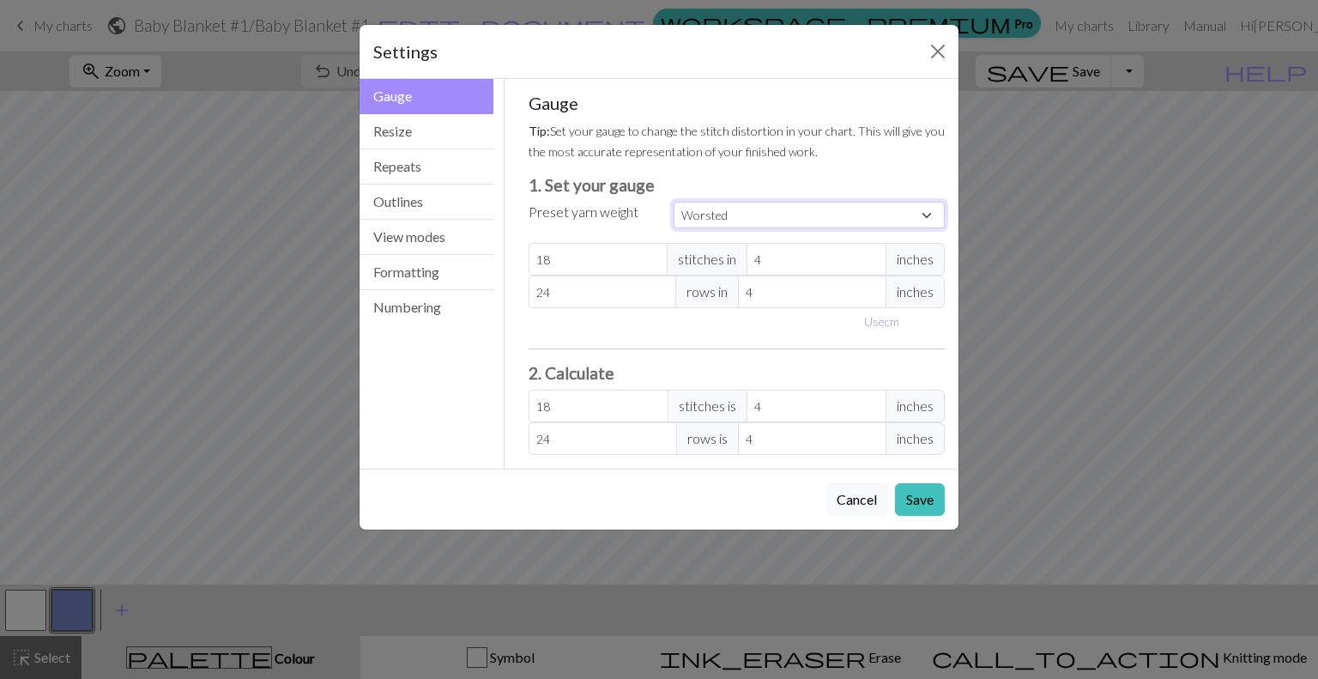
type input "20"
type input "26"
click at [423, 201] on button "Outlines" at bounding box center [426, 201] width 134 height 35
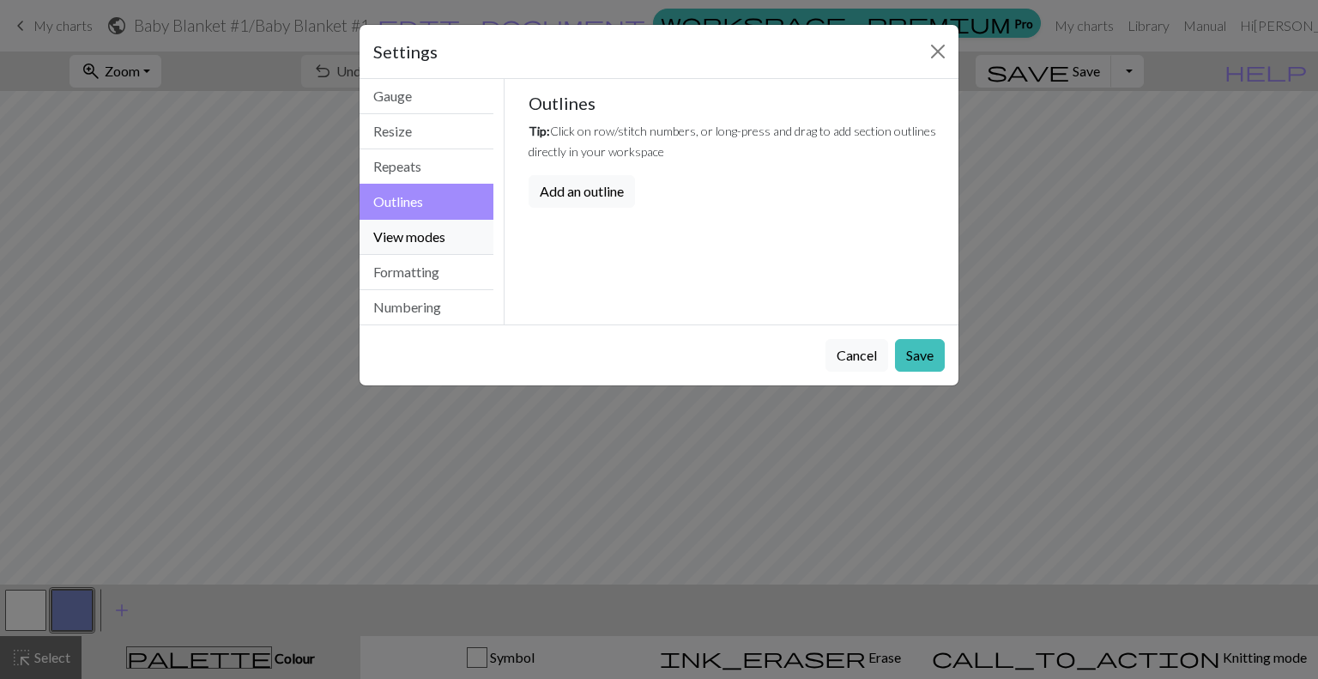
click at [410, 240] on button "View modes" at bounding box center [426, 237] width 134 height 35
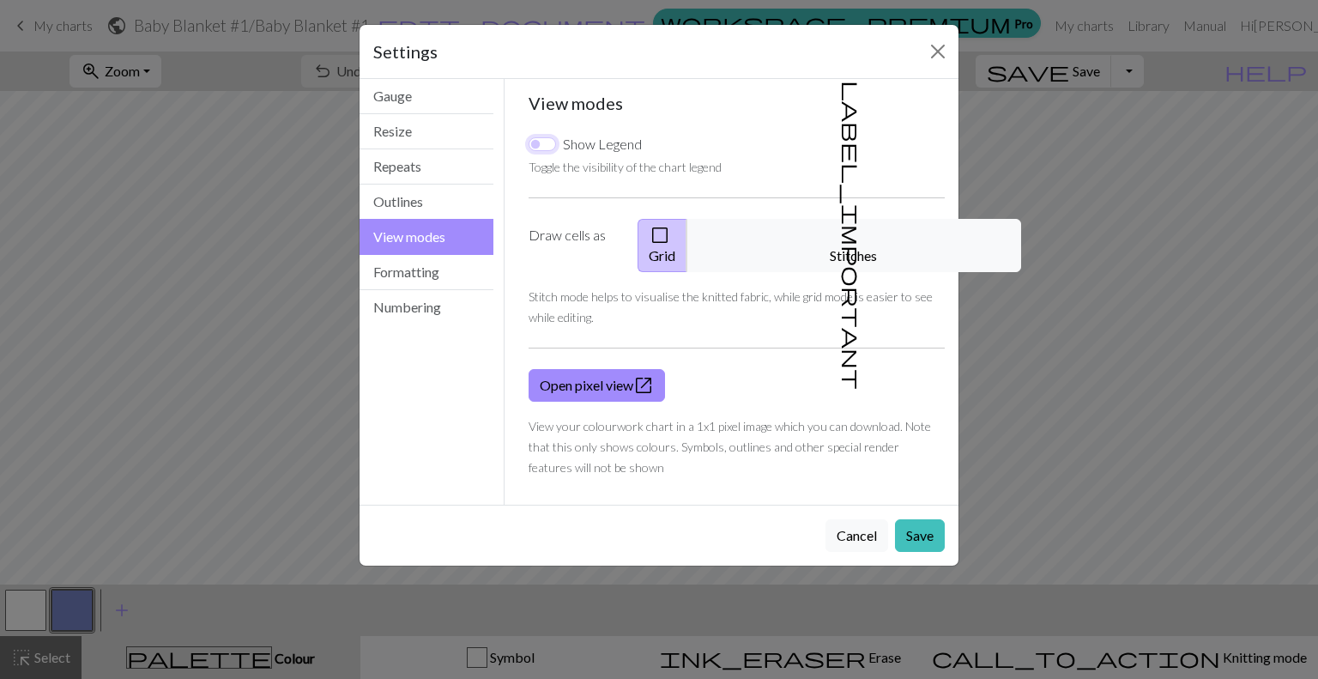
click at [535, 139] on input "Show Legend" at bounding box center [541, 144] width 27 height 14
checkbox input "true"
click at [460, 263] on button "Formatting" at bounding box center [426, 272] width 134 height 35
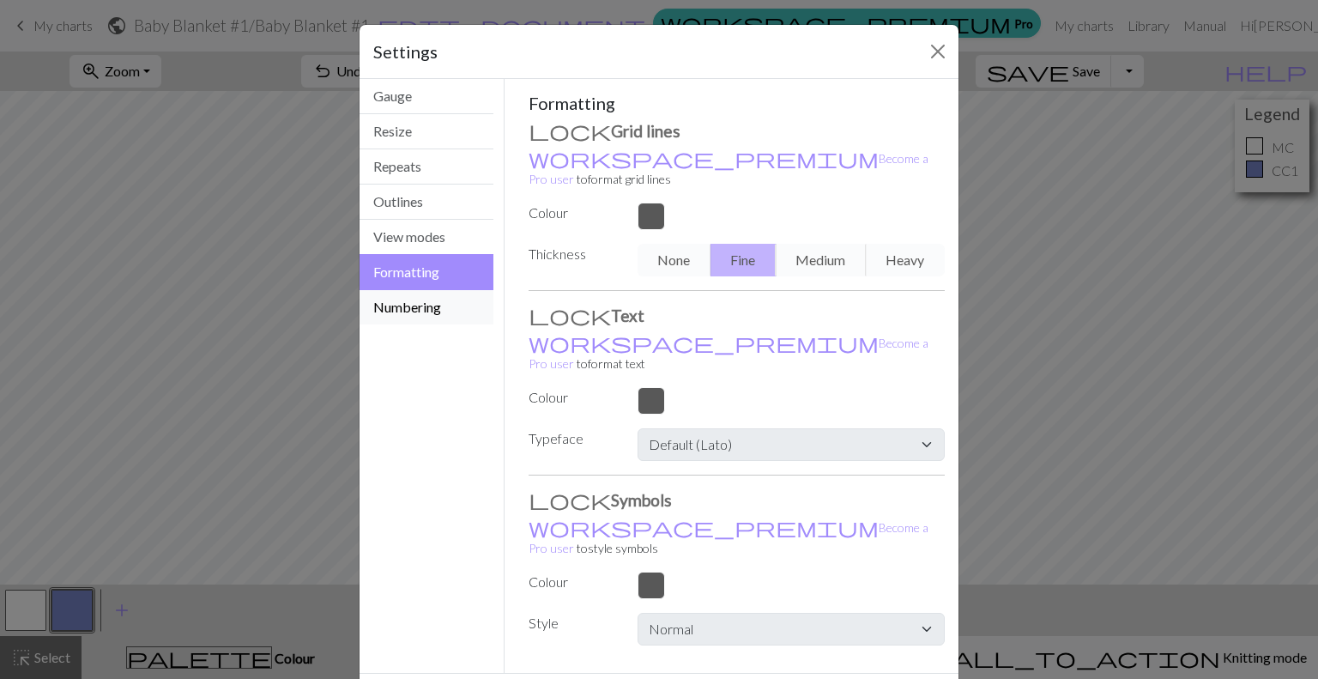
click at [431, 319] on button "Numbering" at bounding box center [426, 307] width 134 height 34
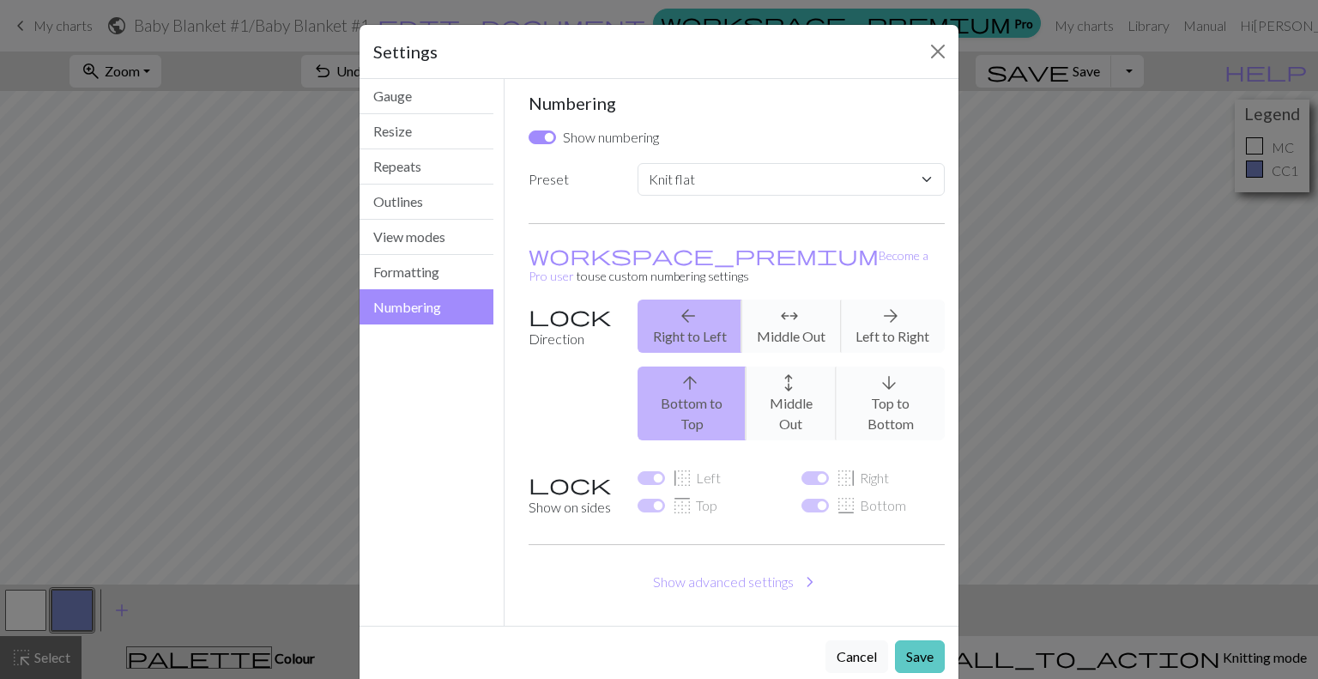
click at [926, 640] on button "Save" at bounding box center [920, 656] width 50 height 33
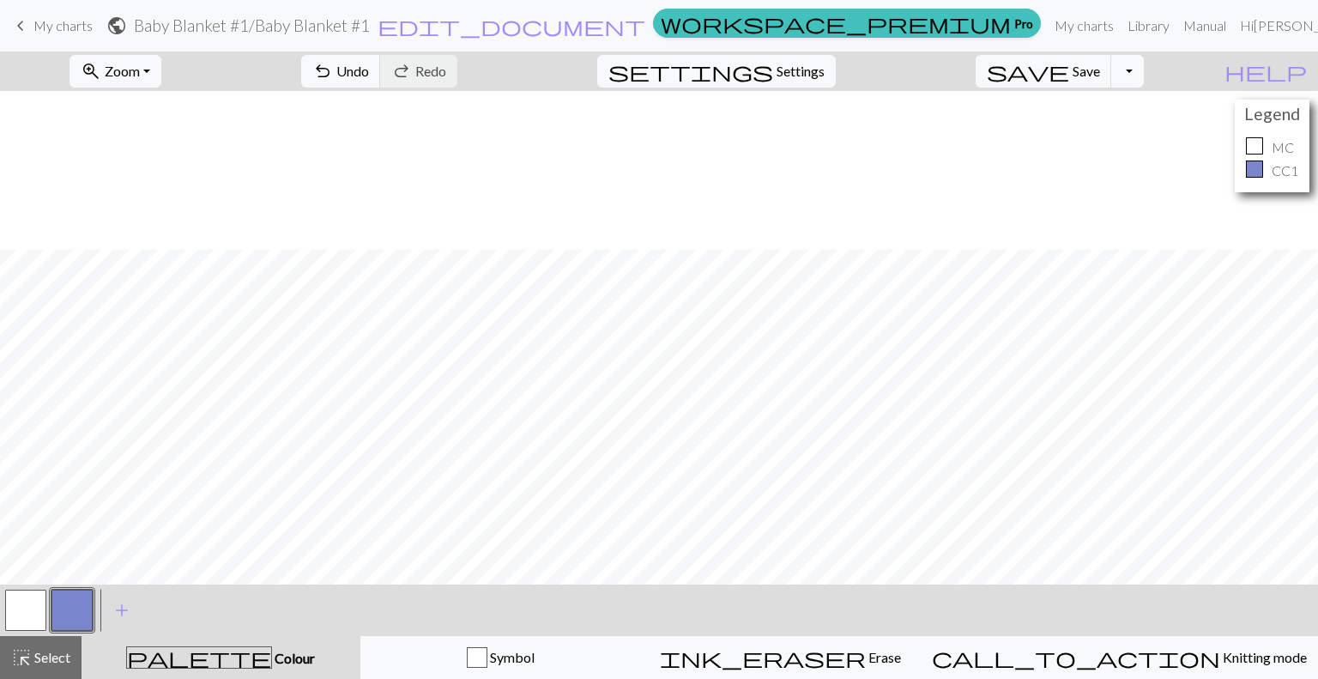
scroll to position [158, 0]
click at [797, 69] on button "settings Settings" at bounding box center [716, 71] width 238 height 33
select select "flat"
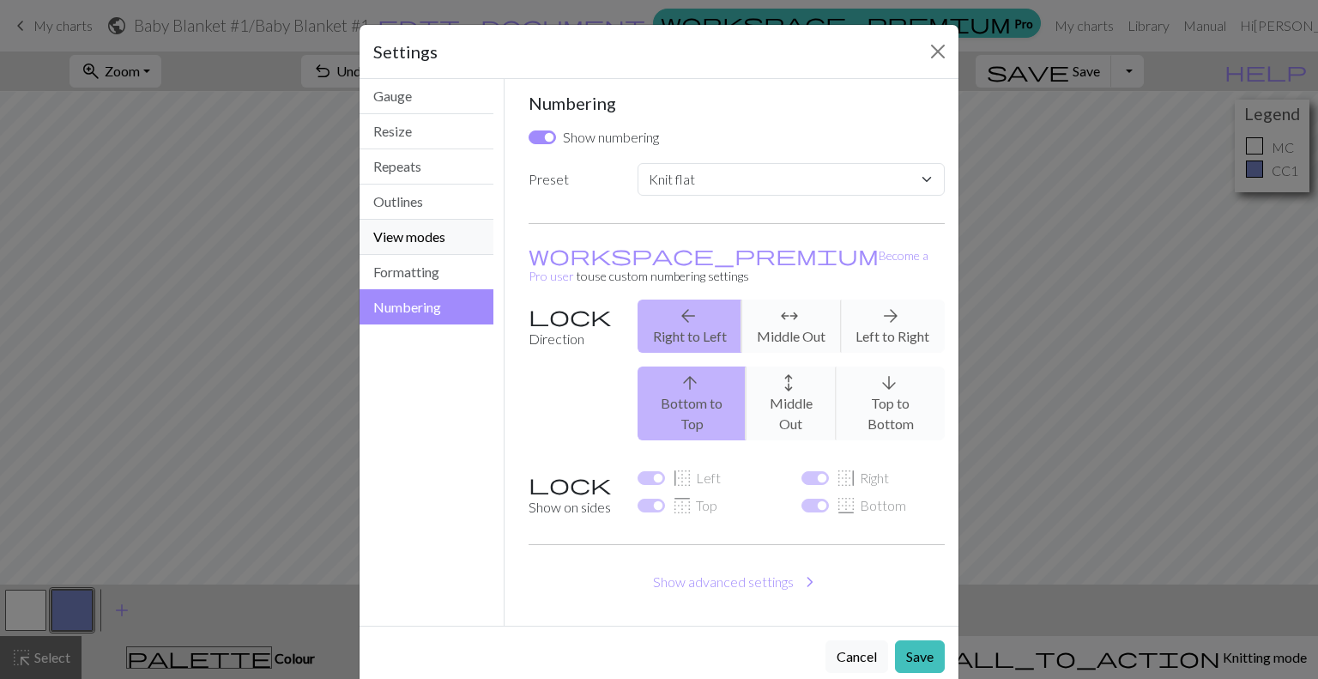
click at [447, 232] on button "View modes" at bounding box center [426, 237] width 134 height 35
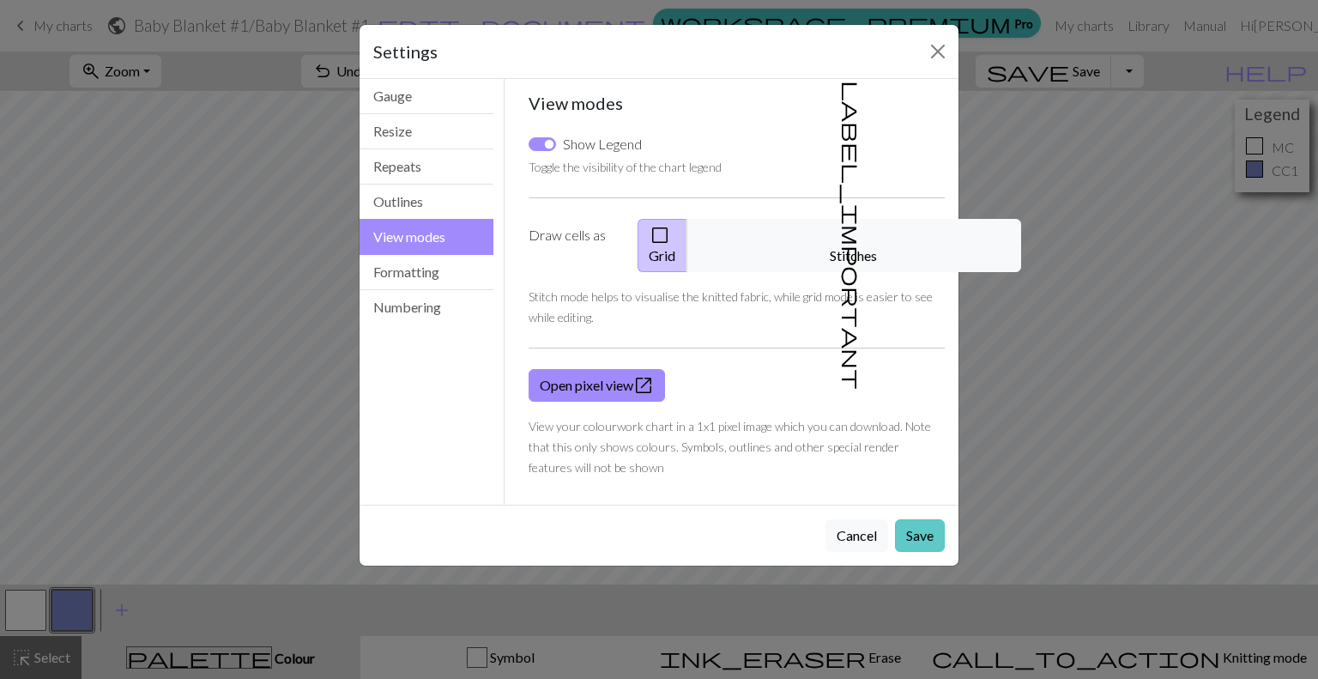
click at [926, 519] on button "Save" at bounding box center [920, 535] width 50 height 33
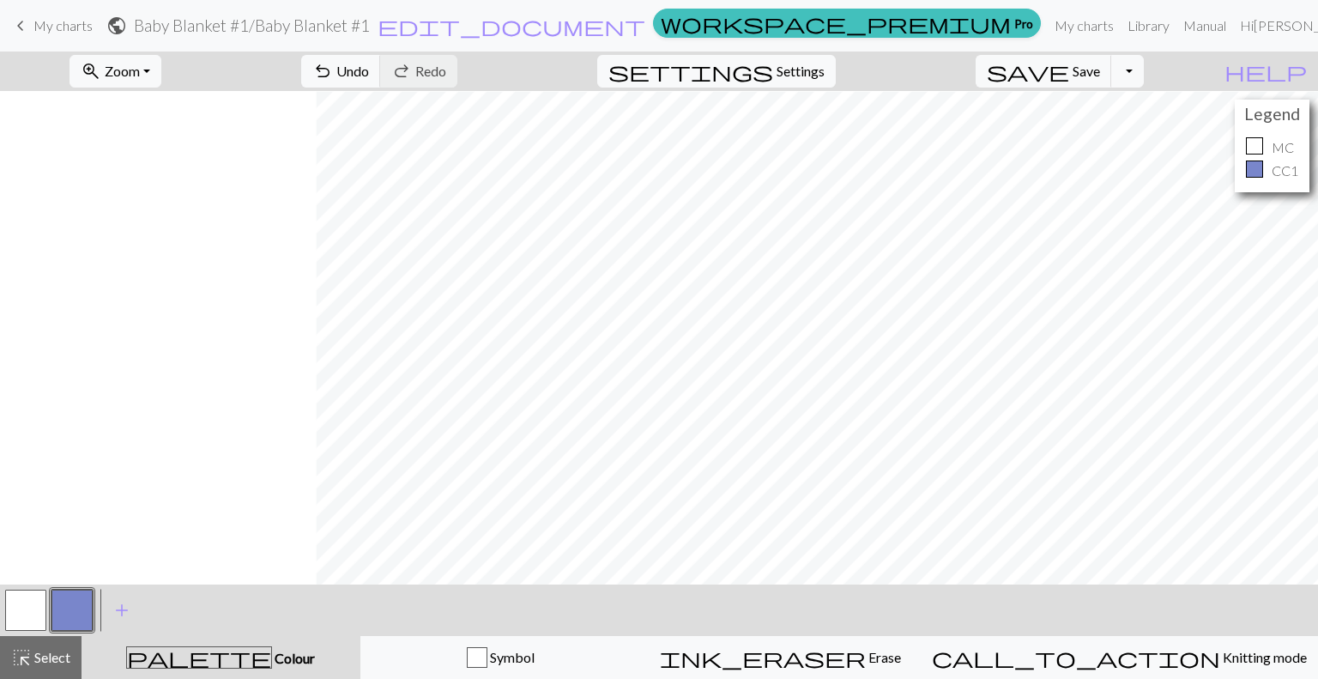
scroll to position [158, 316]
click at [140, 67] on span "Zoom" at bounding box center [122, 71] width 35 height 16
click at [175, 112] on button "Fit all" at bounding box center [139, 108] width 136 height 27
click at [159, 44] on nav "keyboard_arrow_left My charts public Baby Blanket #1 / Baby Blanket #1 edit_doc…" at bounding box center [659, 25] width 1318 height 51
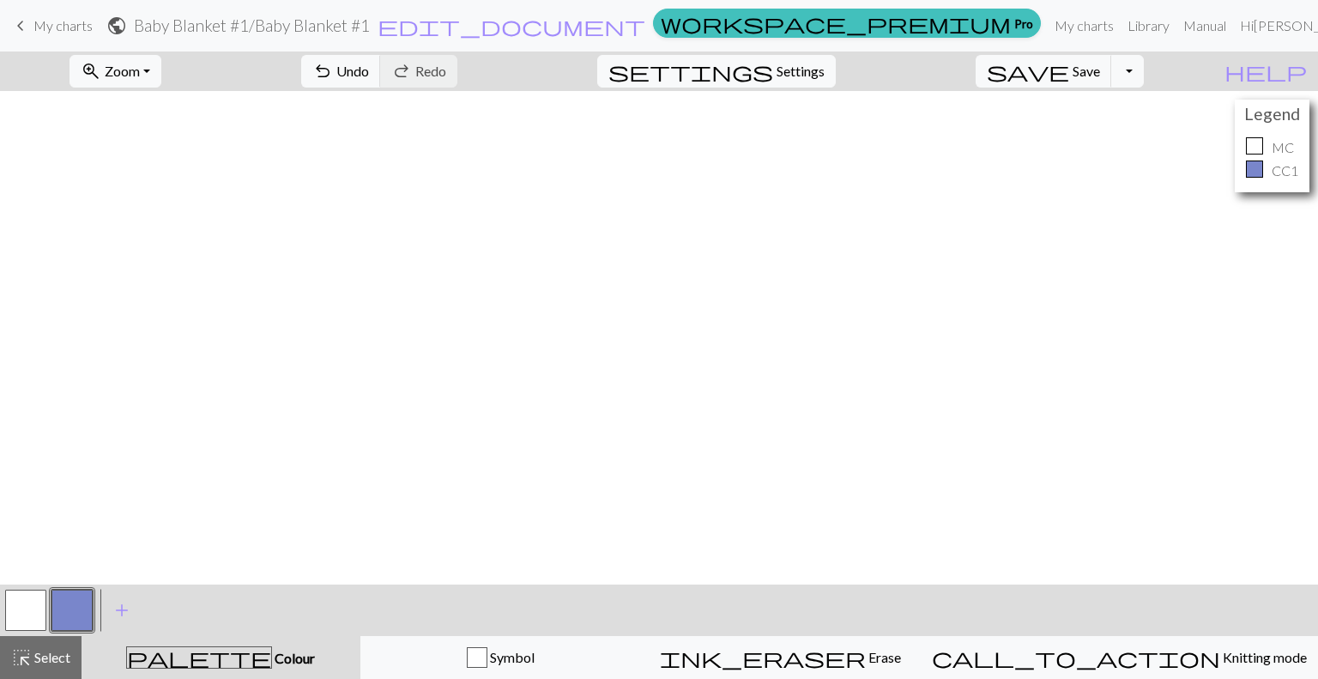
scroll to position [606, 99]
click at [140, 75] on span "Zoom" at bounding box center [122, 71] width 35 height 16
click at [158, 139] on button "Fit width" at bounding box center [139, 136] width 136 height 27
click at [122, 609] on span "add" at bounding box center [122, 610] width 21 height 24
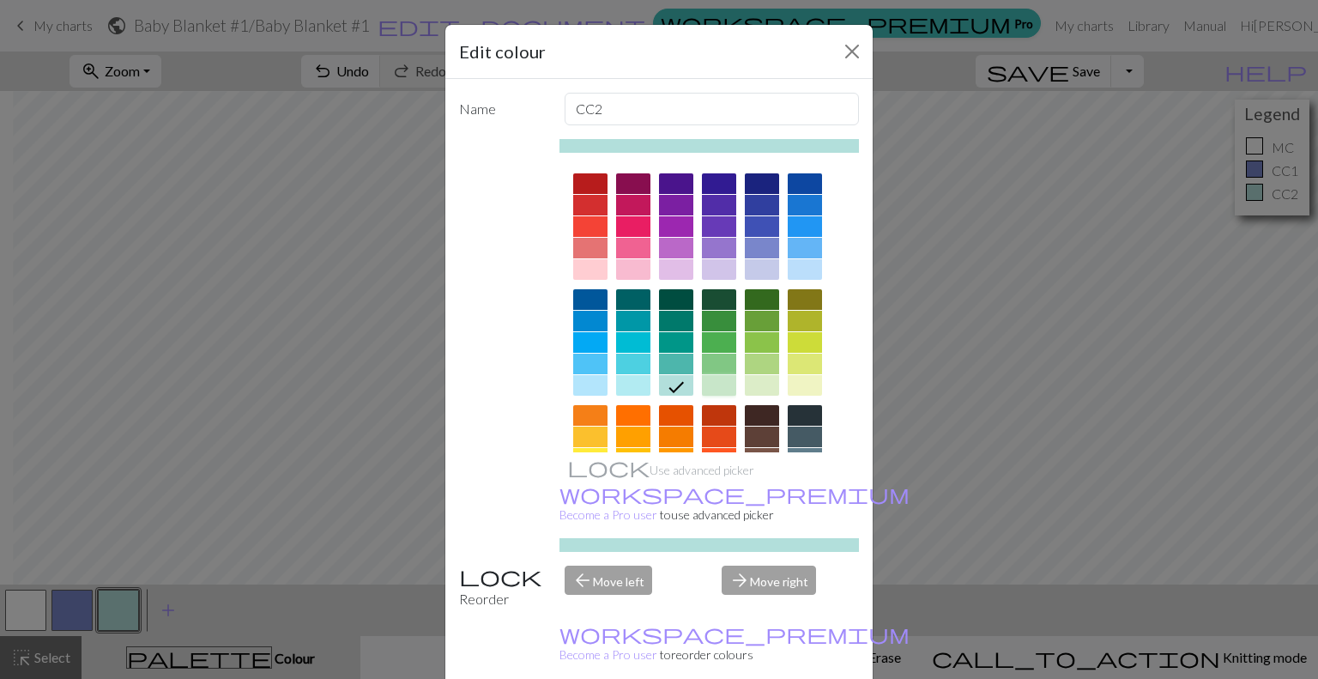
click at [712, 383] on div at bounding box center [719, 385] width 34 height 21
click at [716, 361] on div at bounding box center [719, 363] width 34 height 21
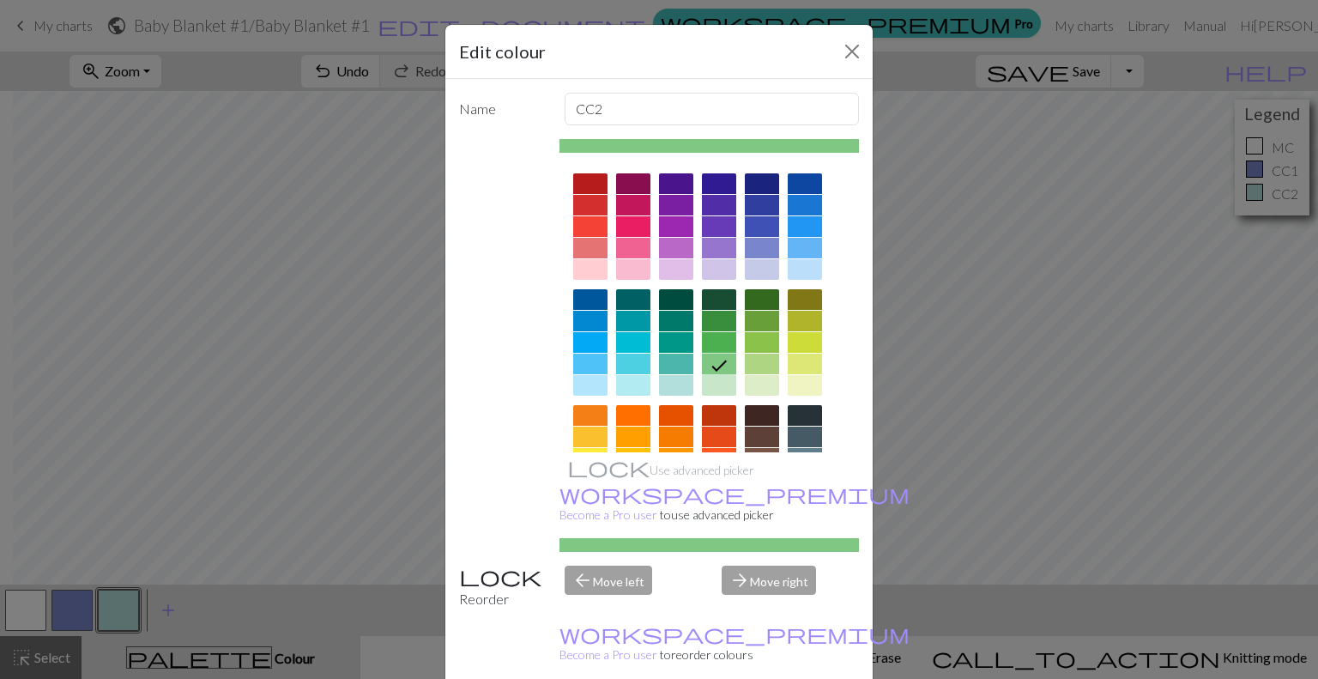
click at [759, 379] on div at bounding box center [762, 385] width 34 height 21
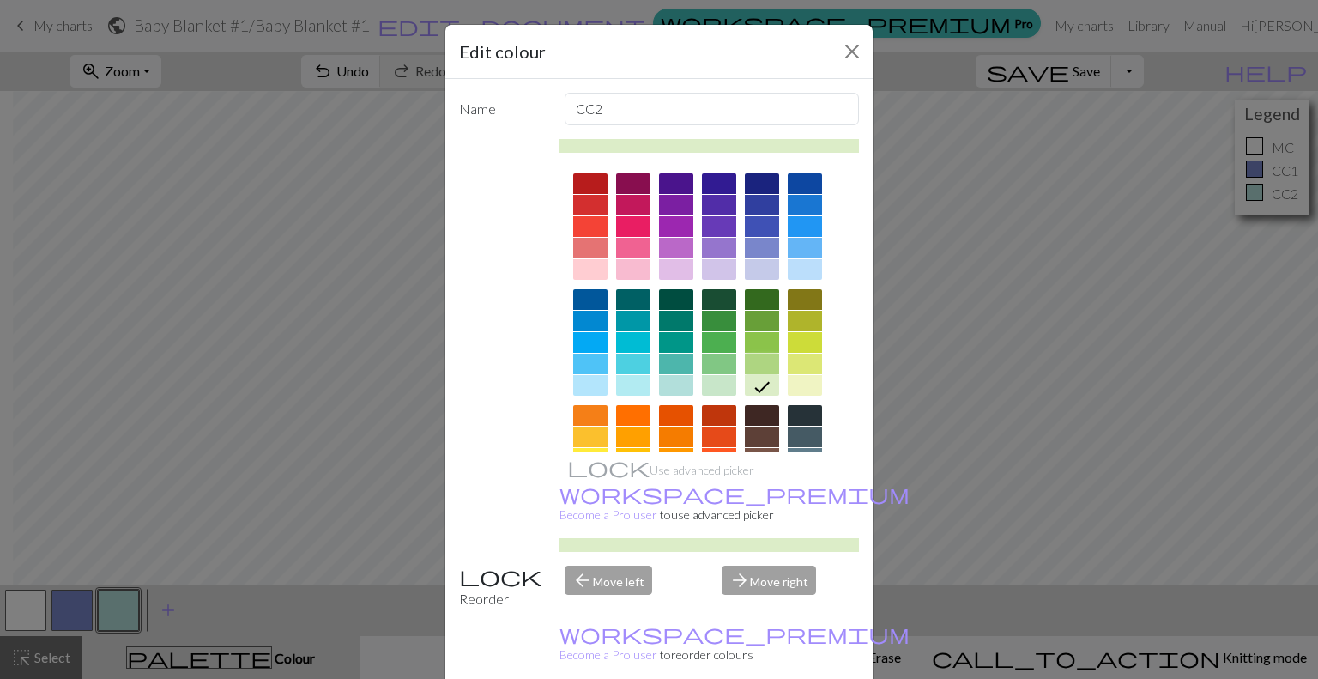
click at [757, 357] on div at bounding box center [762, 363] width 34 height 21
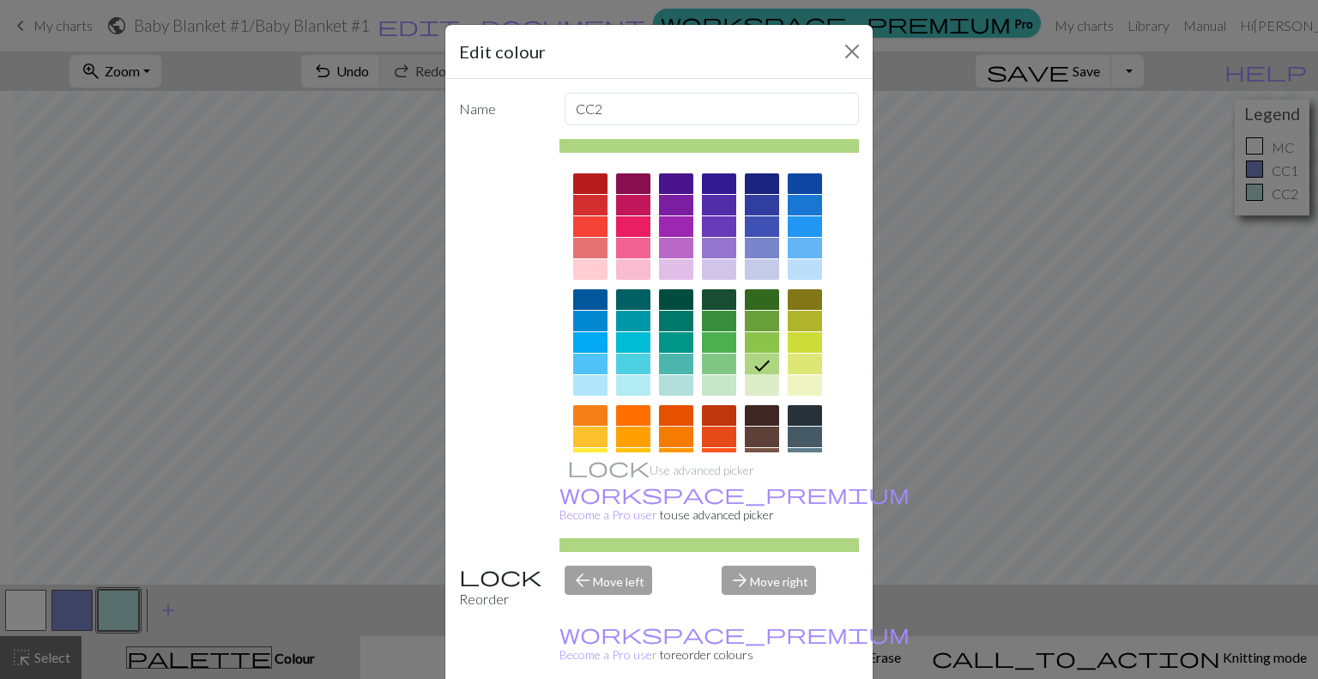
click at [709, 365] on div at bounding box center [719, 363] width 34 height 21
click at [753, 372] on div at bounding box center [762, 363] width 34 height 21
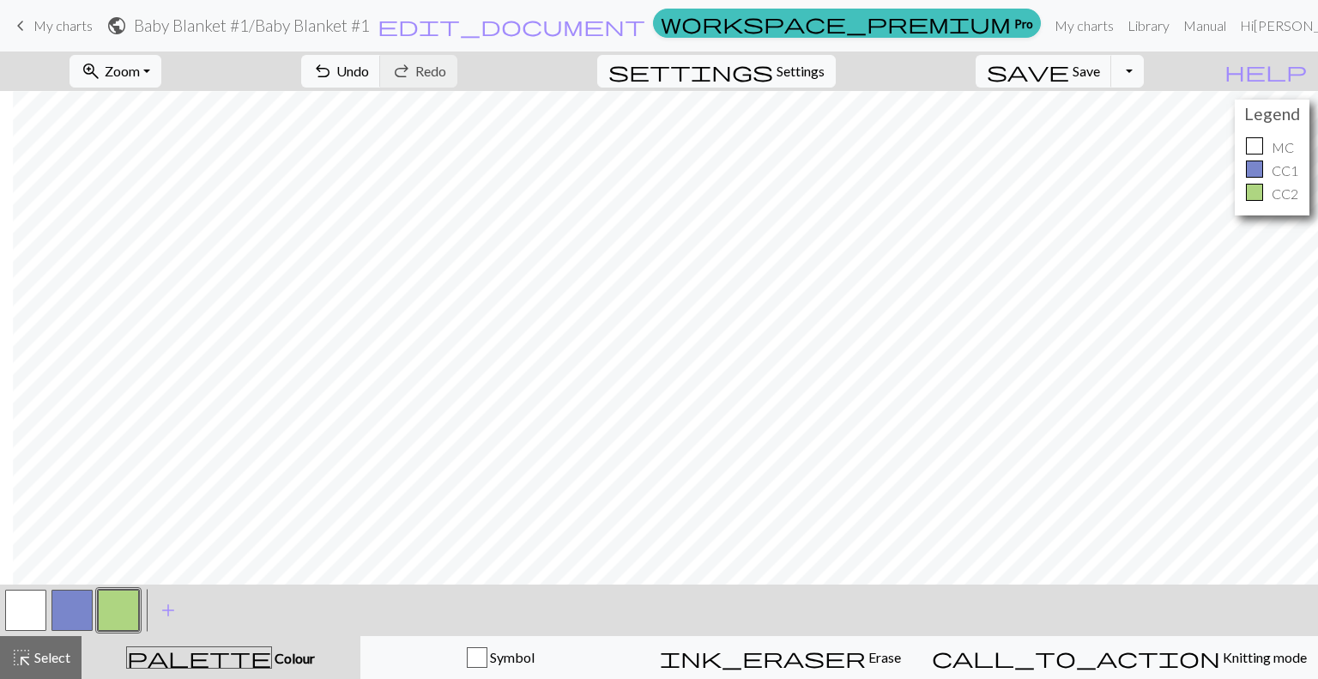
click at [70, 604] on button "button" at bounding box center [71, 609] width 41 height 41
click at [88, 608] on button "button" at bounding box center [71, 609] width 41 height 41
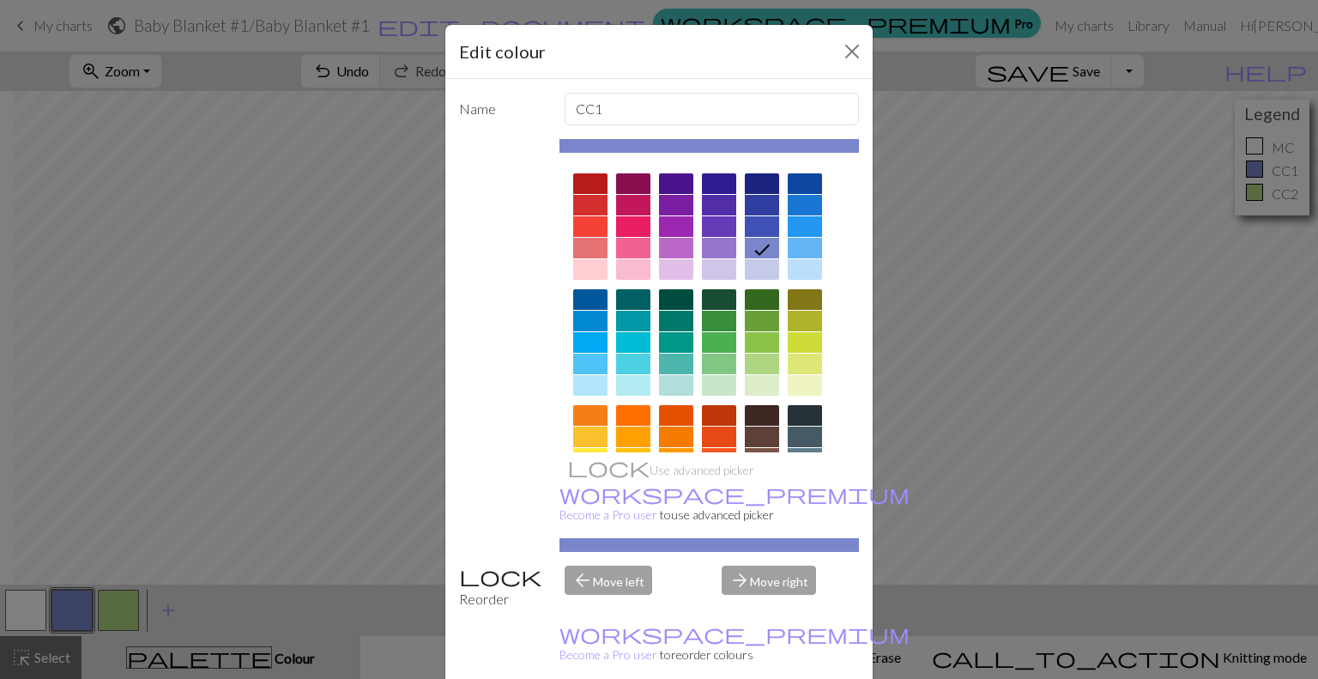
click at [763, 184] on div at bounding box center [762, 183] width 34 height 21
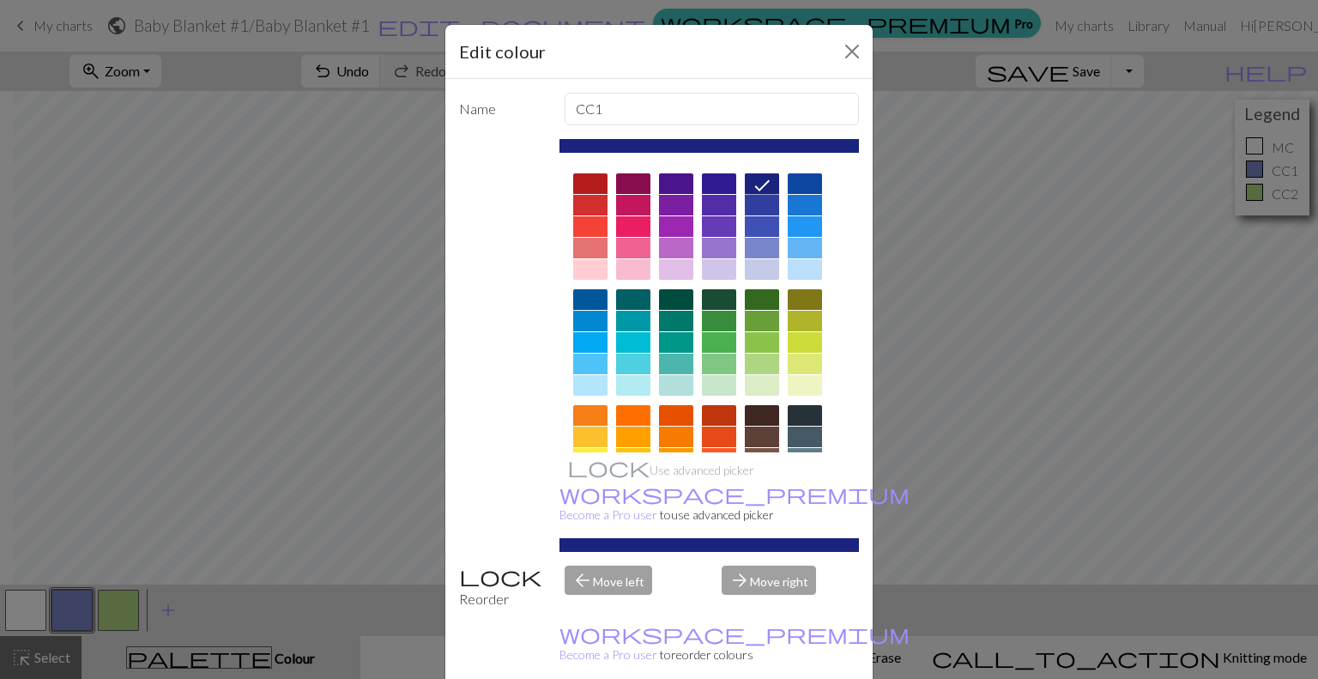
click at [793, 184] on div at bounding box center [804, 183] width 34 height 21
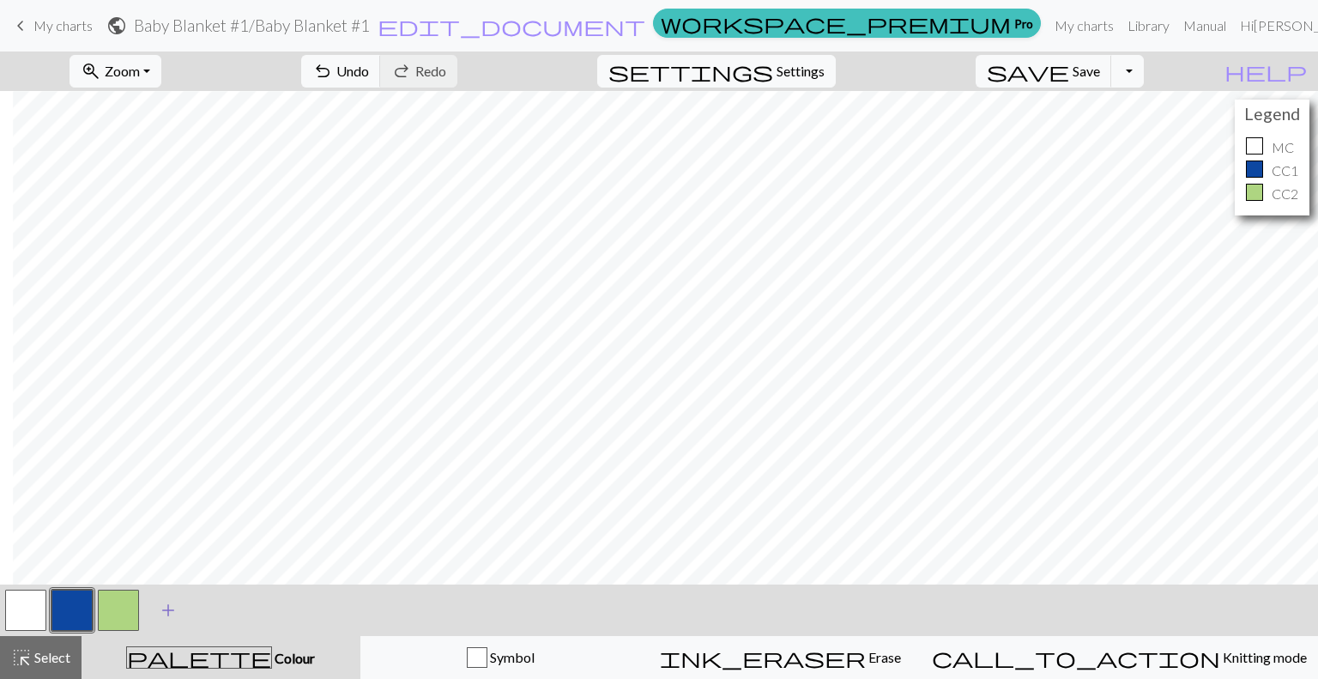
click at [175, 610] on span "add" at bounding box center [168, 610] width 21 height 24
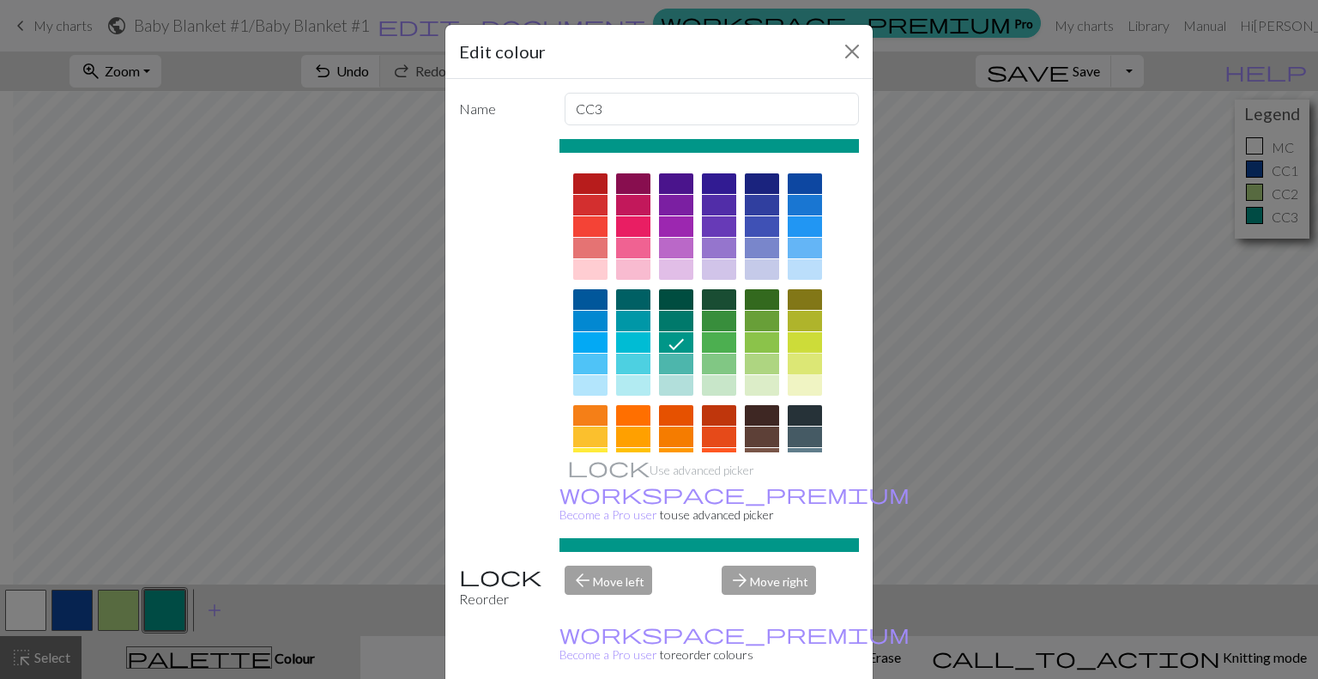
click at [795, 362] on div at bounding box center [804, 363] width 34 height 21
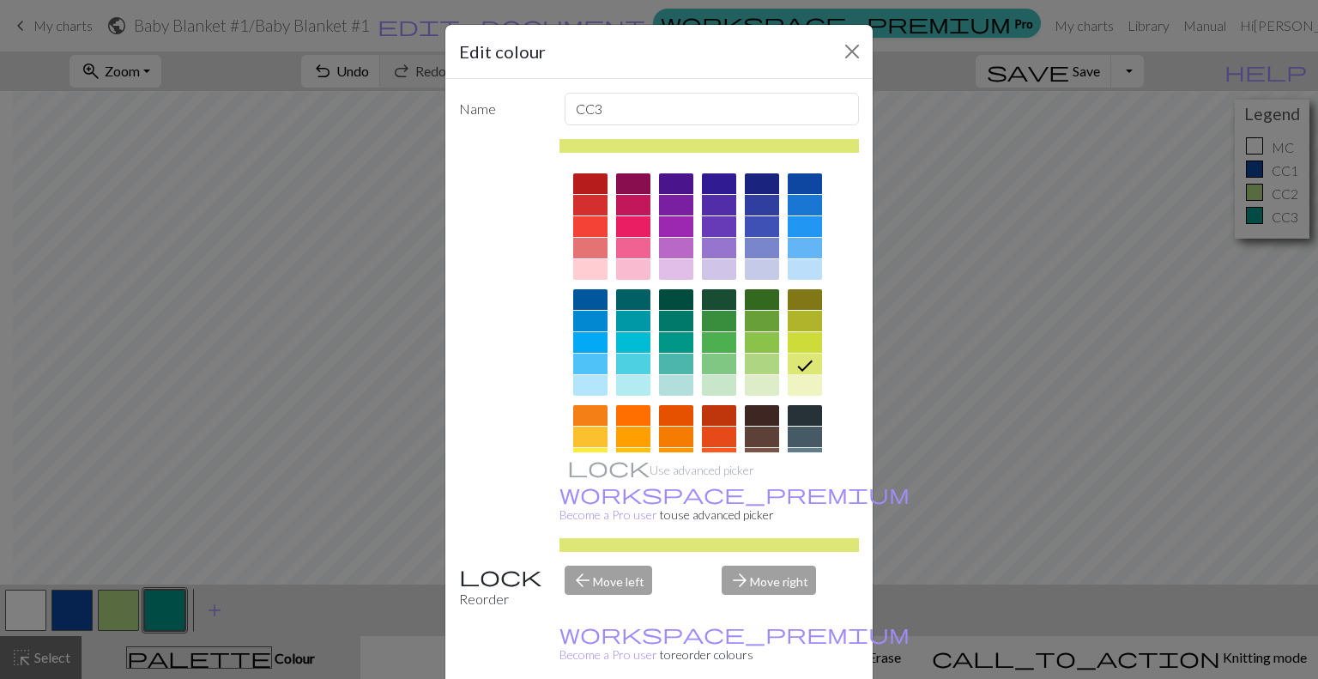
click at [793, 341] on div at bounding box center [804, 342] width 34 height 21
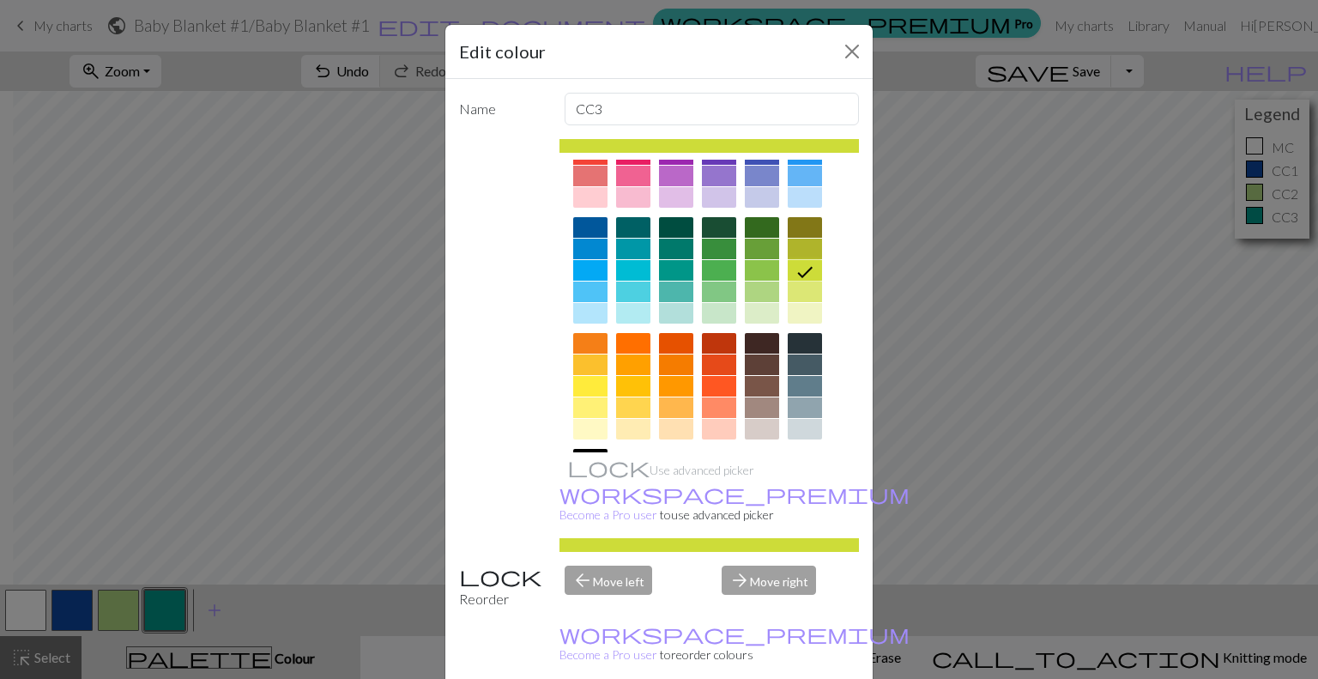
scroll to position [86, 0]
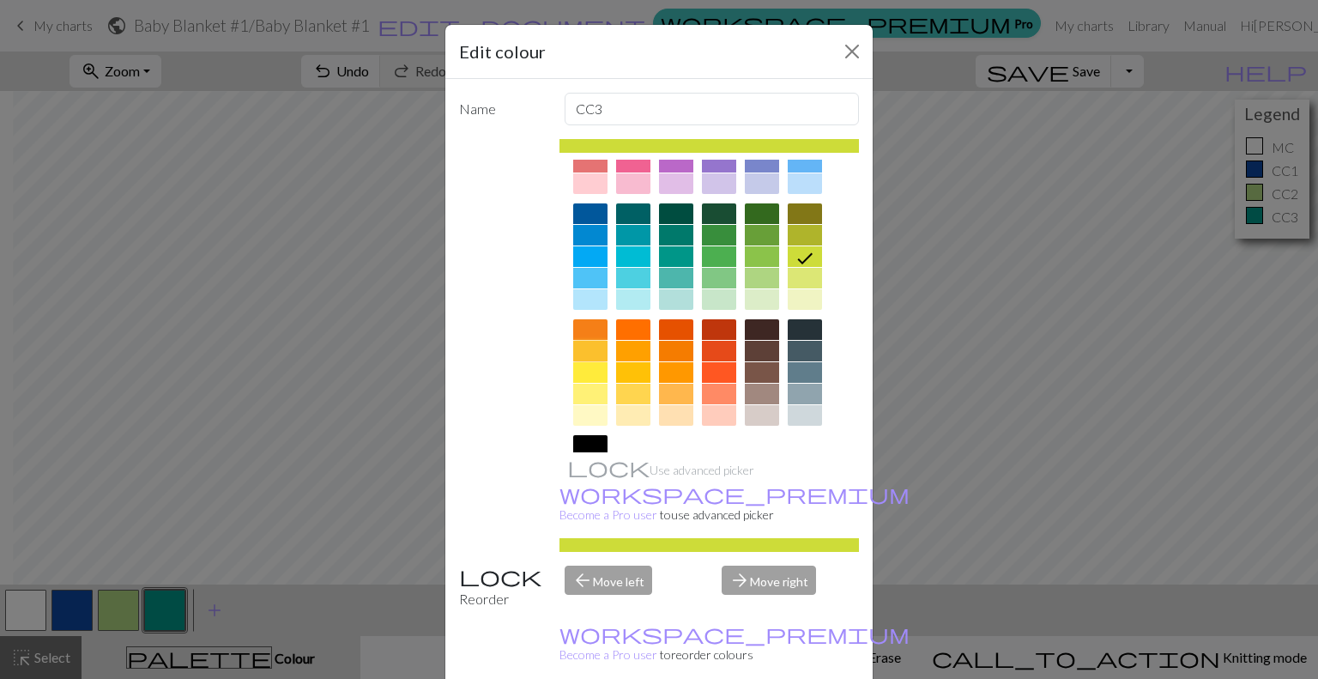
click at [582, 346] on div at bounding box center [590, 351] width 34 height 21
click at [587, 376] on div at bounding box center [590, 372] width 34 height 21
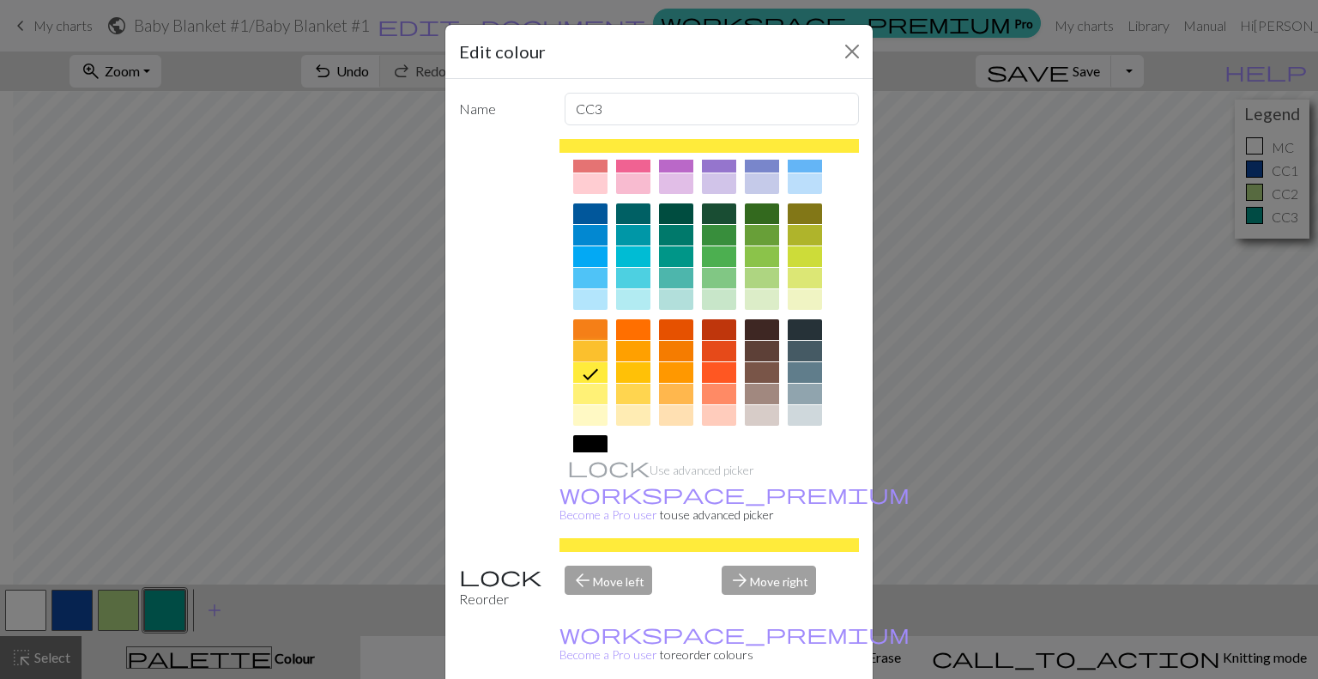
click at [587, 353] on div at bounding box center [590, 351] width 34 height 21
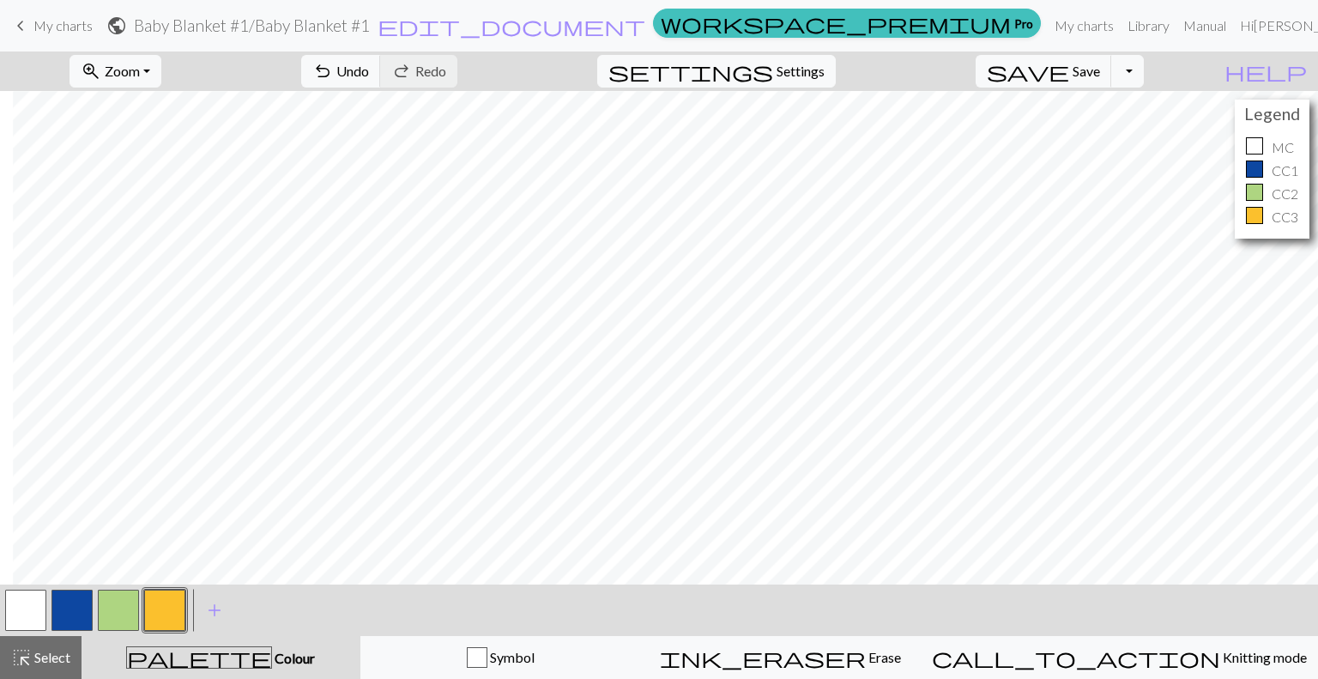
click at [118, 612] on button "button" at bounding box center [118, 609] width 41 height 41
click at [45, 657] on span "Select" at bounding box center [51, 657] width 39 height 16
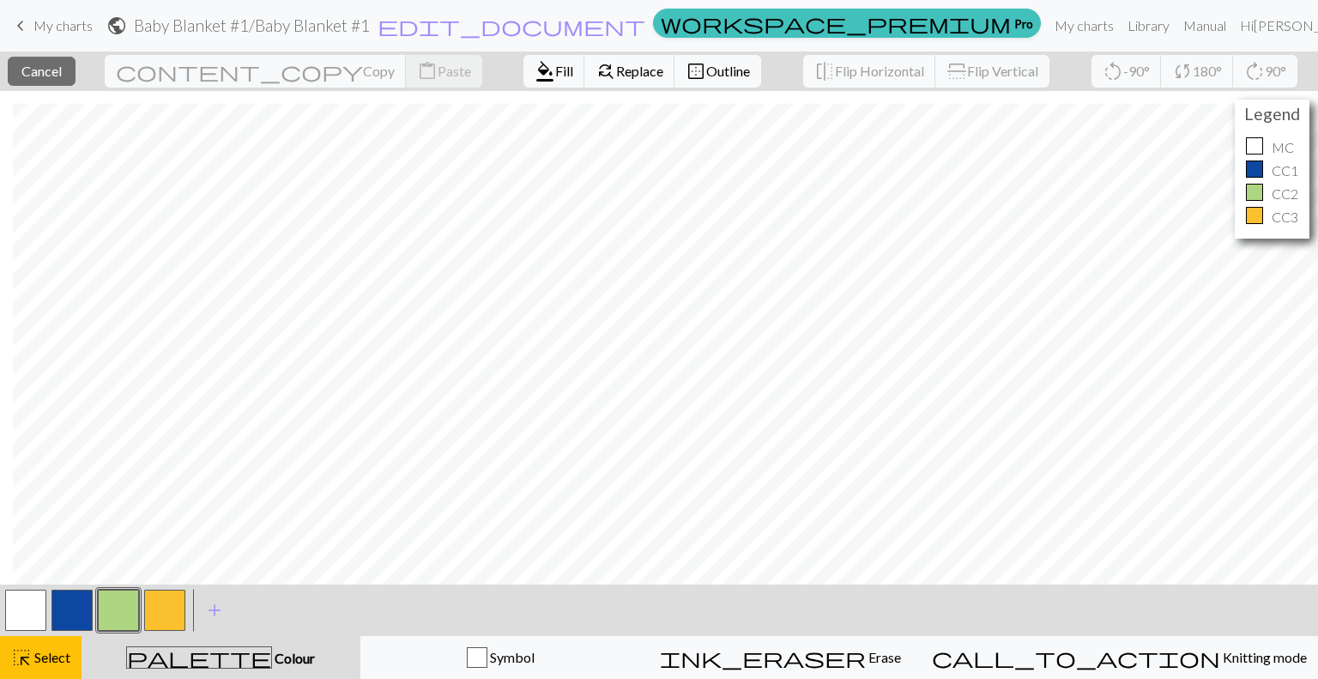
click at [122, 604] on button "button" at bounding box center [118, 609] width 41 height 41
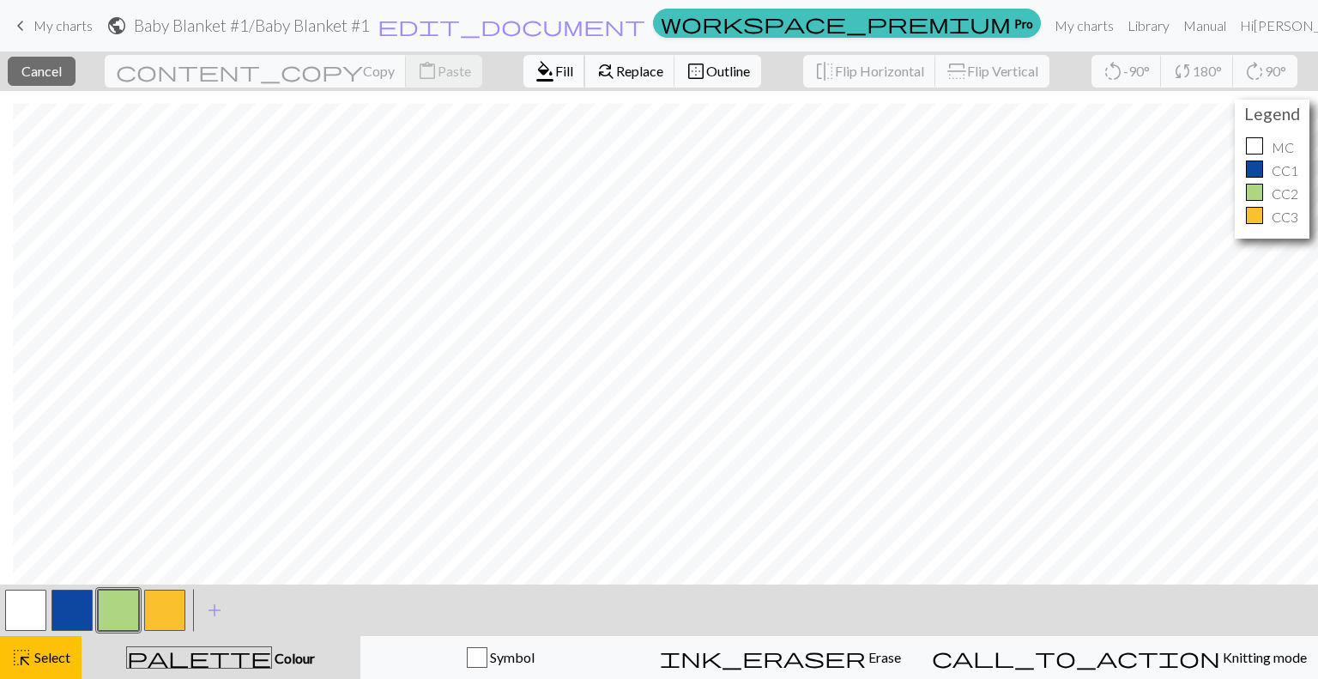
click at [523, 68] on button "format_color_fill Fill" at bounding box center [554, 71] width 62 height 33
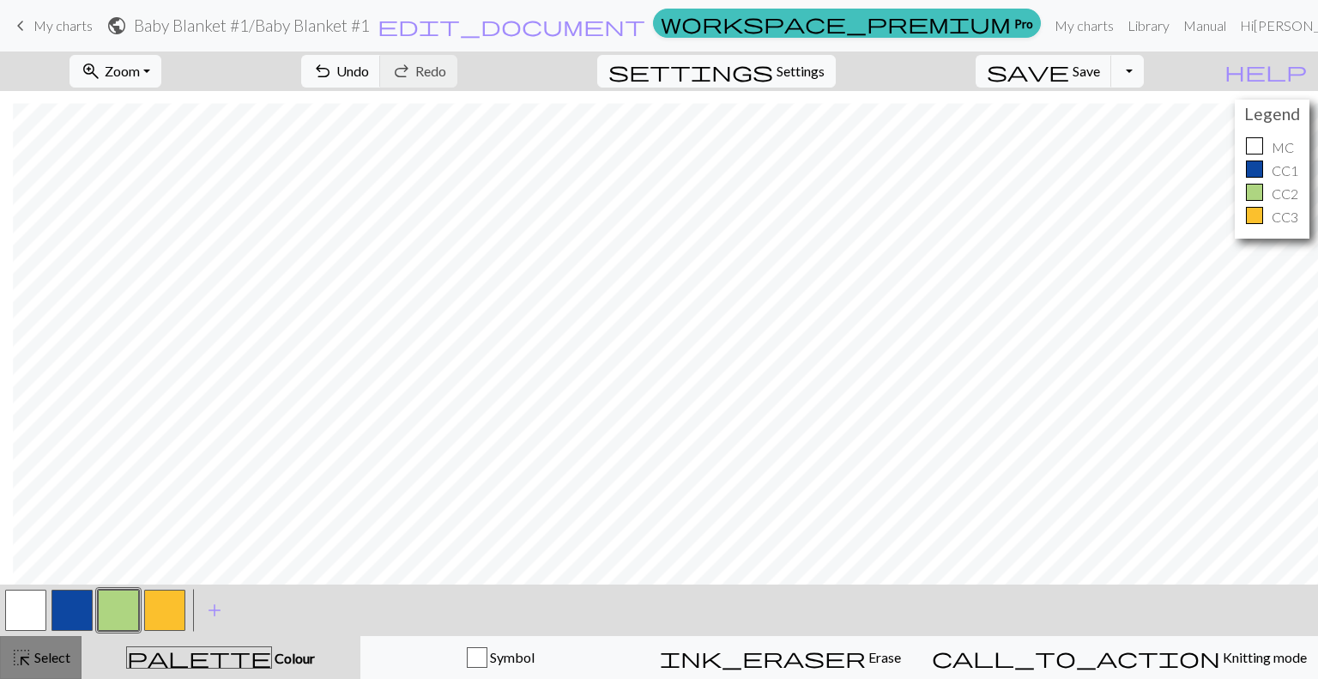
click at [54, 655] on span "Select" at bounding box center [51, 657] width 39 height 16
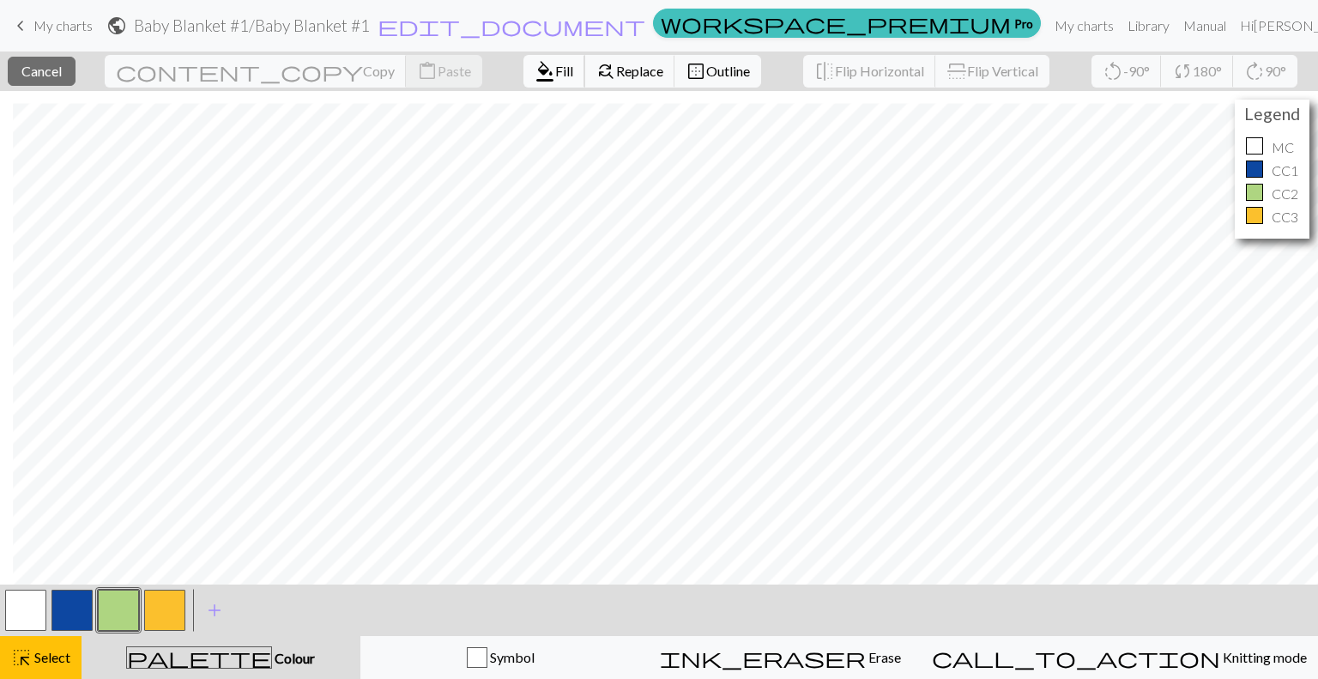
click at [555, 70] on span "Fill" at bounding box center [564, 71] width 18 height 16
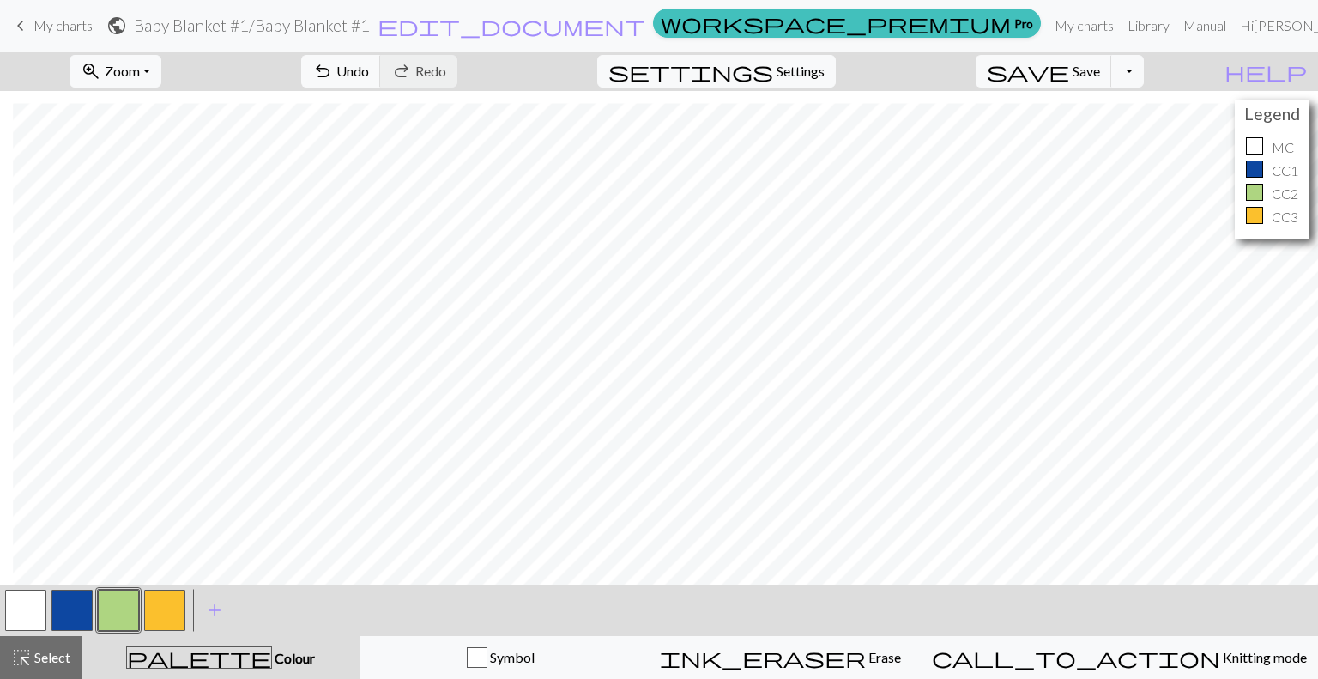
click at [79, 606] on button "button" at bounding box center [71, 609] width 41 height 41
click at [79, 614] on button "button" at bounding box center [71, 609] width 41 height 41
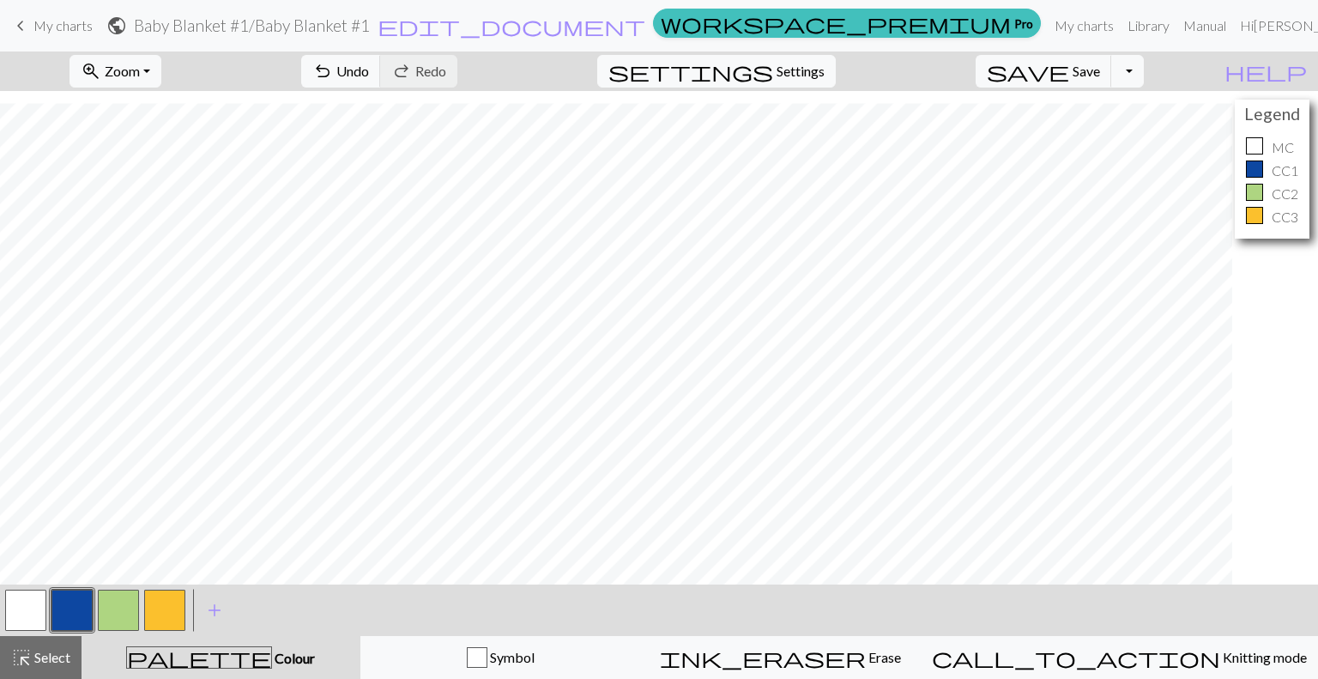
scroll to position [2152, 0]
